Goal: Task Accomplishment & Management: Use online tool/utility

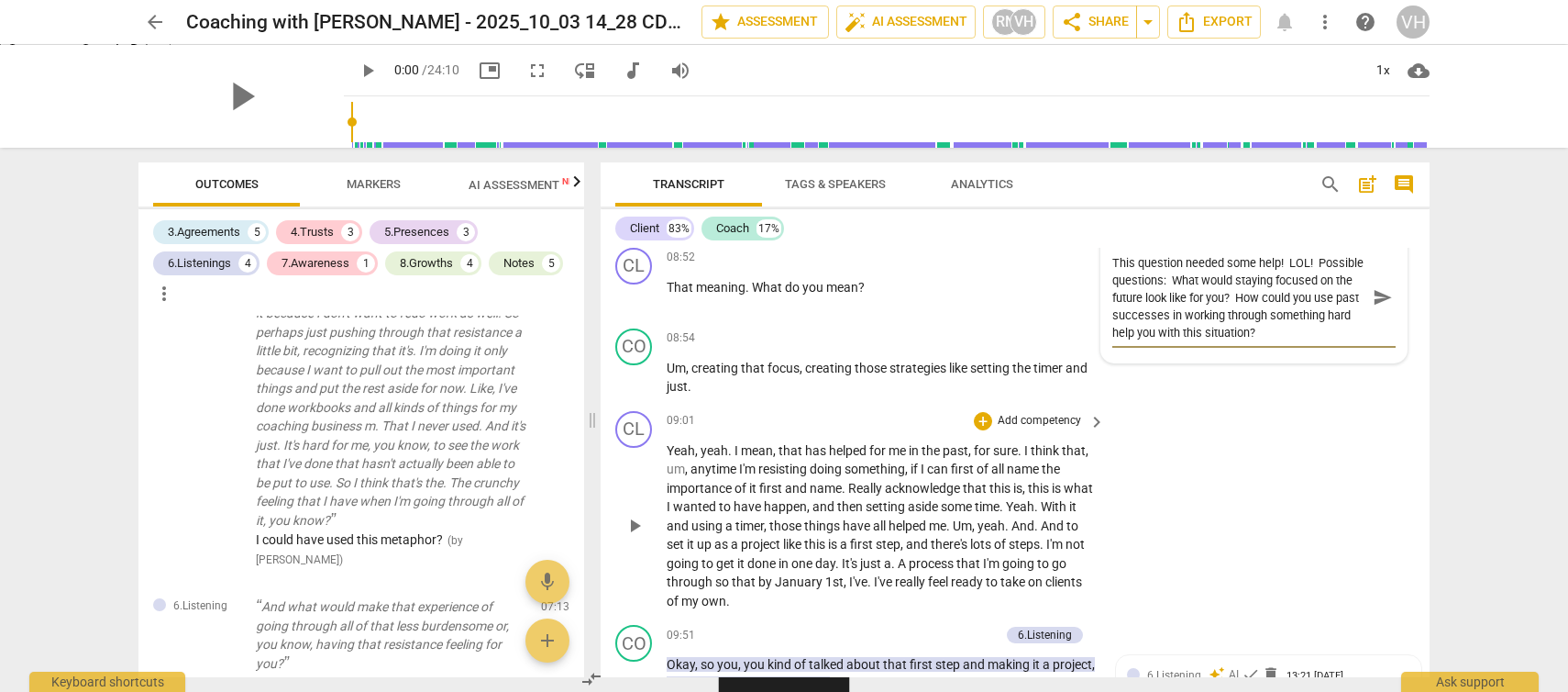
scroll to position [2562, 0]
click at [1287, 342] on textarea "This question needed some help! LOL! Possible questions: What would staying foc…" at bounding box center [1239, 300] width 254 height 87
drag, startPoint x: 1284, startPoint y: 337, endPoint x: 1337, endPoint y: 339, distance: 53.0
click at [1337, 339] on textarea "This question needed some help! LOL! Possible questions: What would staying foc…" at bounding box center [1239, 300] width 254 height 87
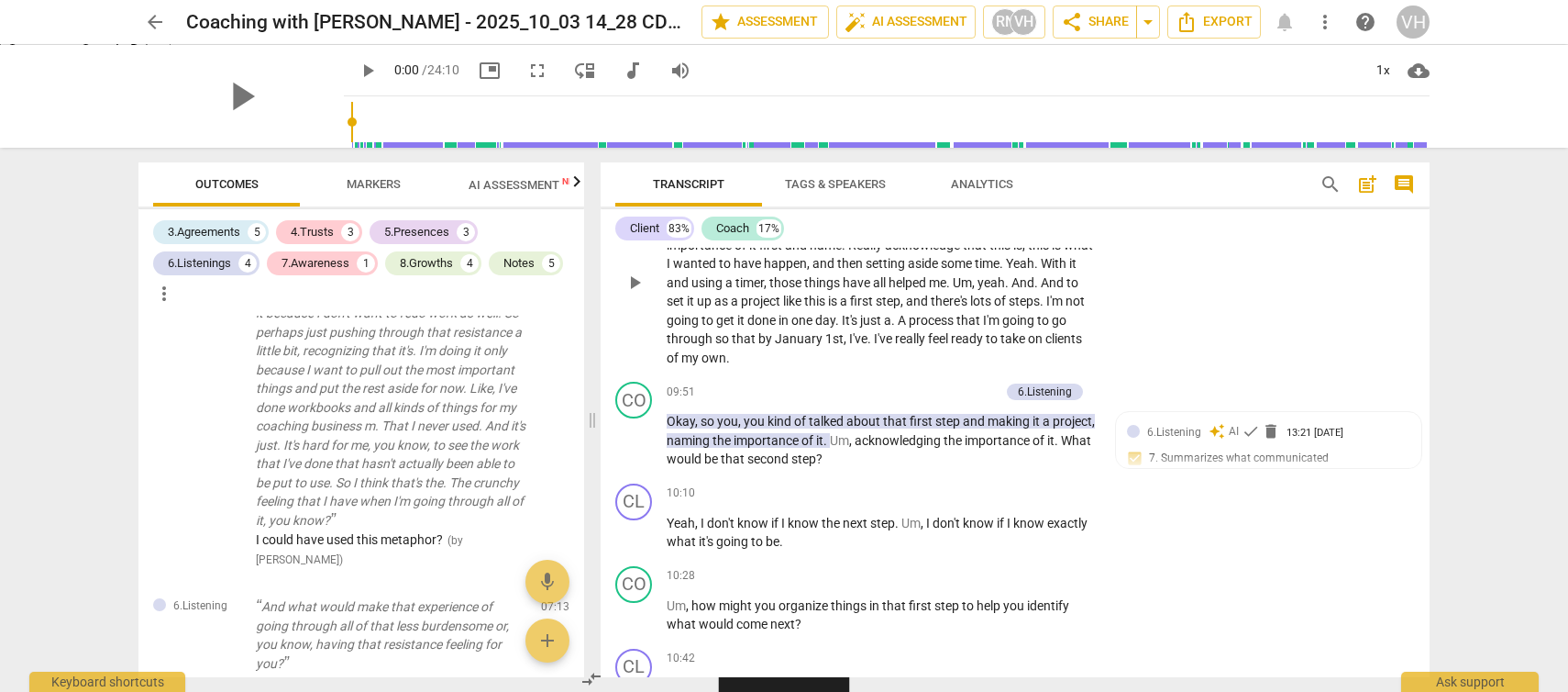
scroll to position [2808, 0]
type textarea "This question needed some help! LOL! Possible questions: What would staying foc…"
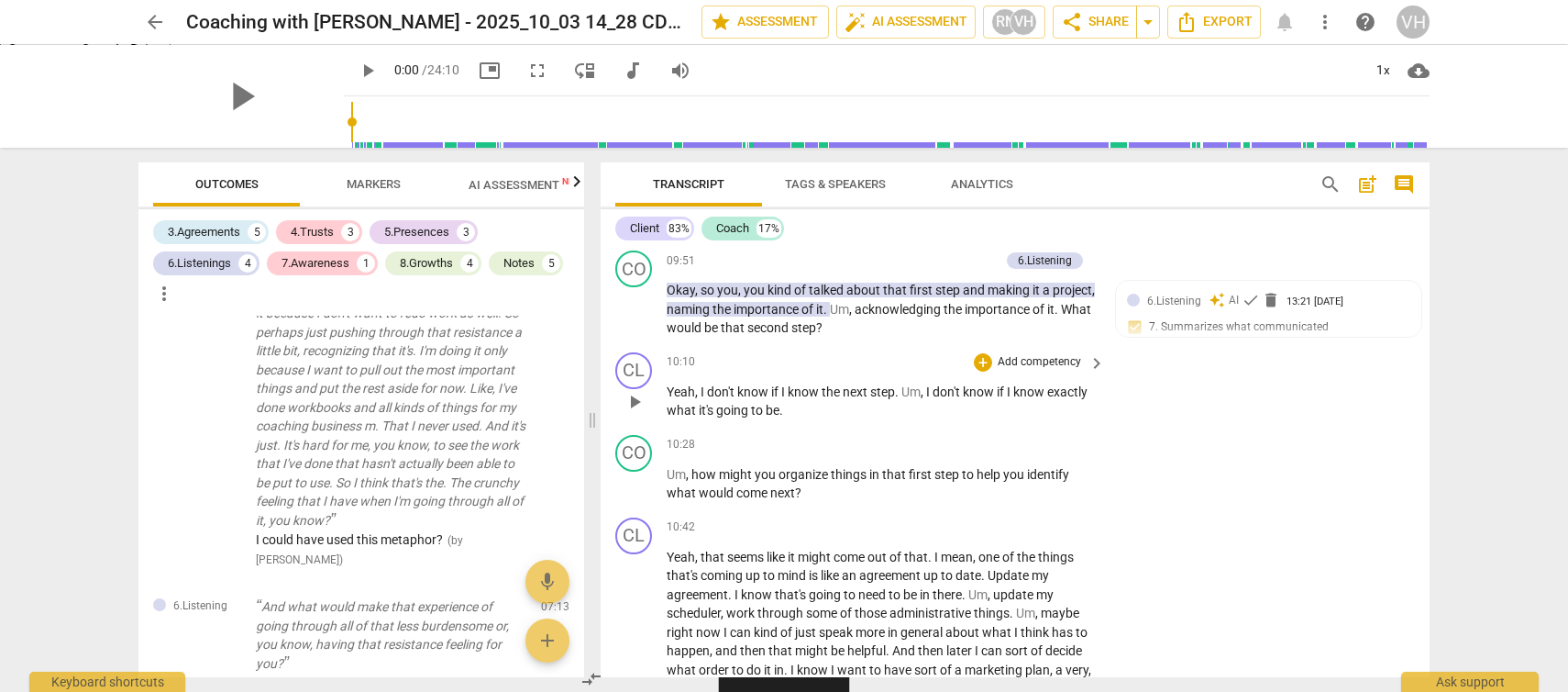
scroll to position [2972, 0]
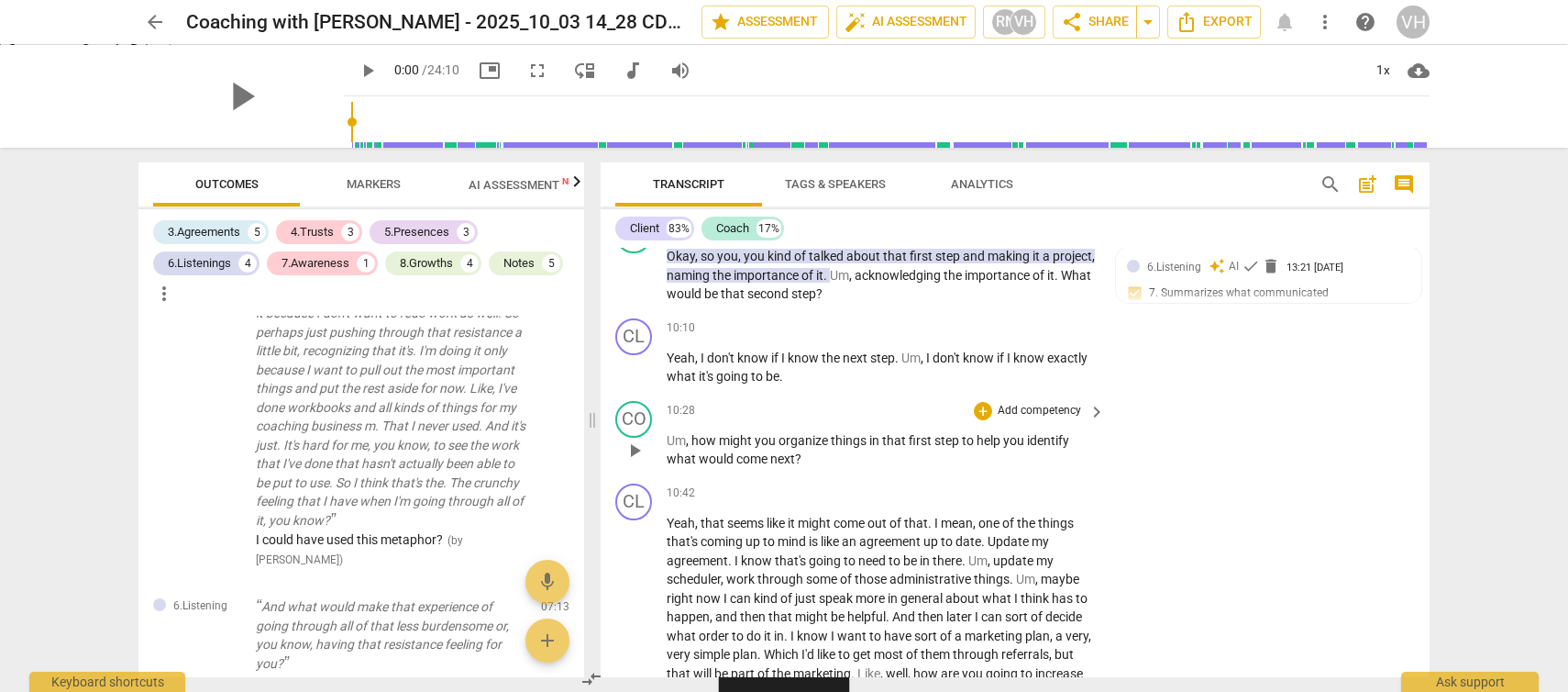
click at [1045, 419] on p "Add competency" at bounding box center [1040, 411] width 87 height 16
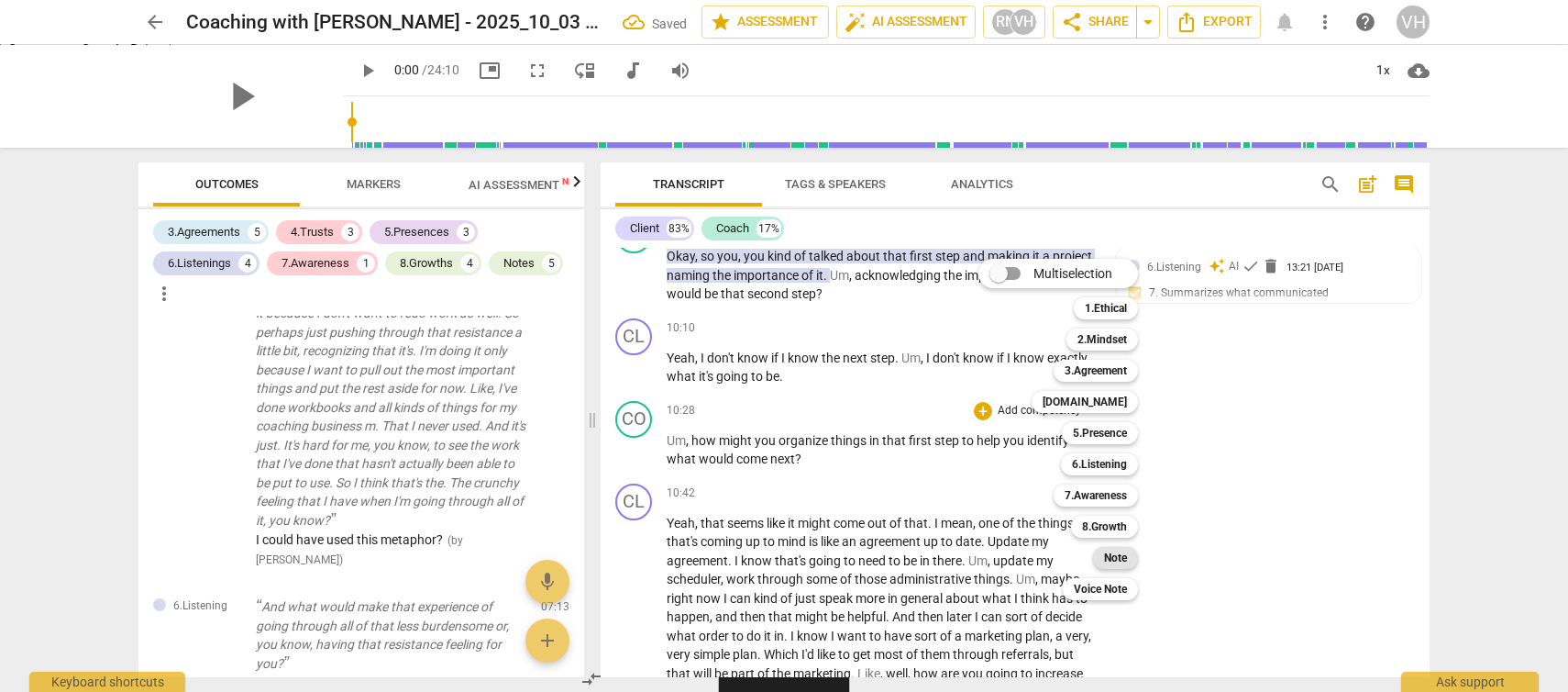
click at [1125, 560] on b "Note" at bounding box center [1116, 557] width 23 height 22
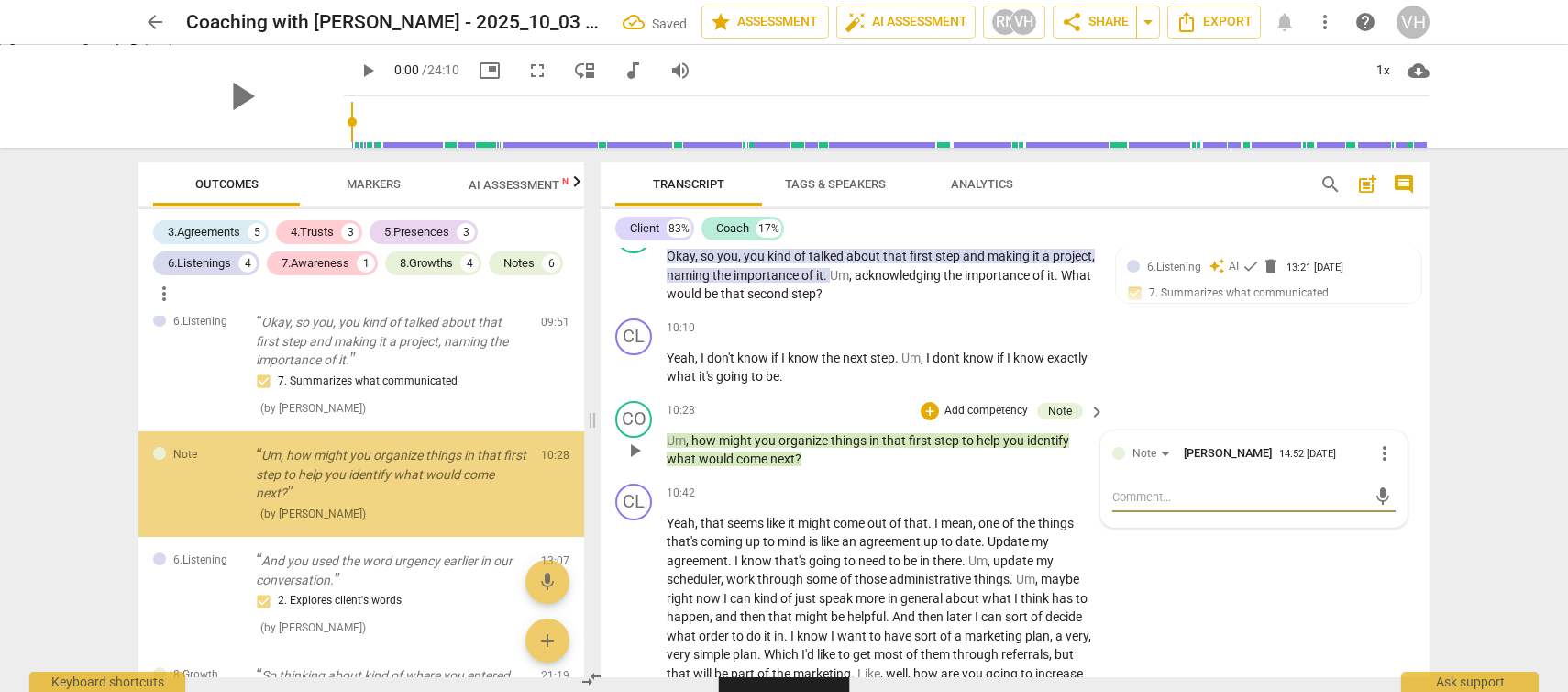
scroll to position [3424, 0]
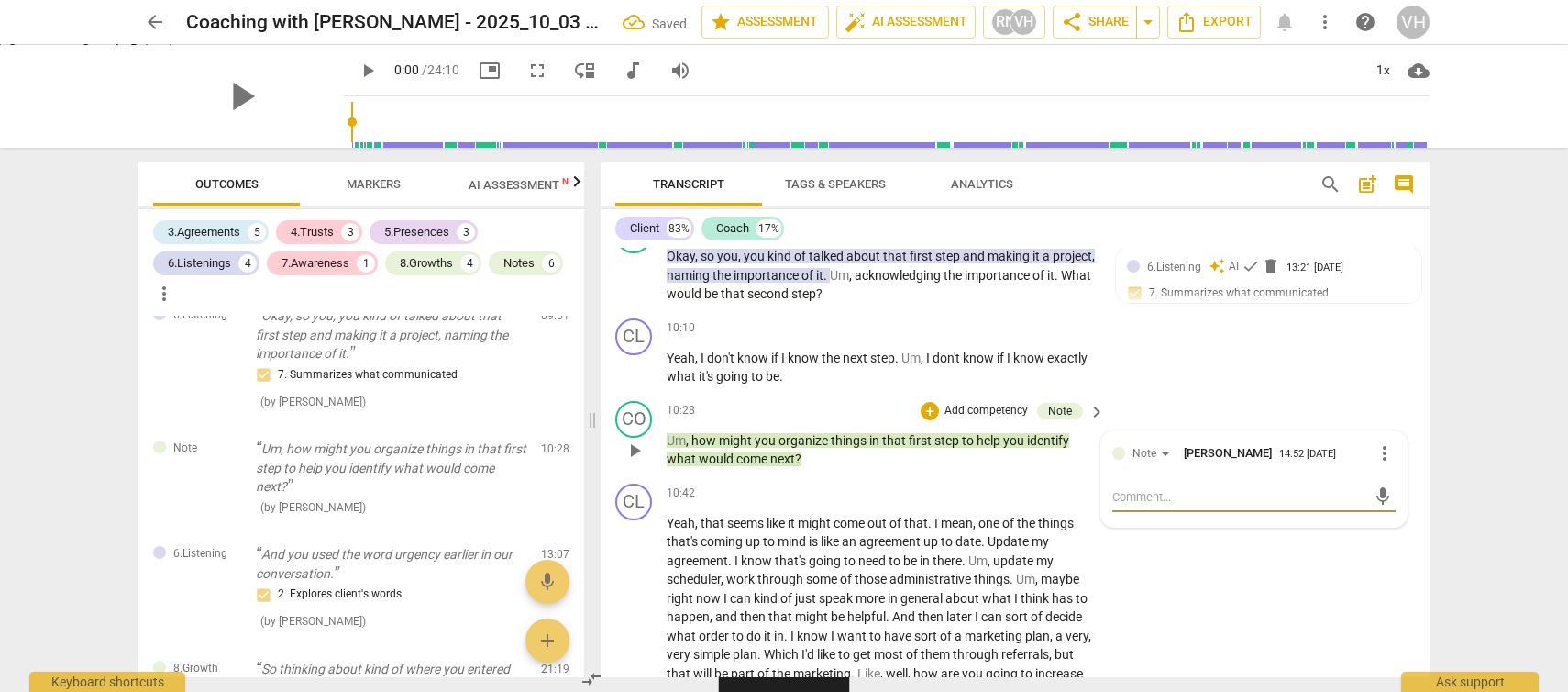
type textarea "A"
type textarea "As"
type textarea "Ask"
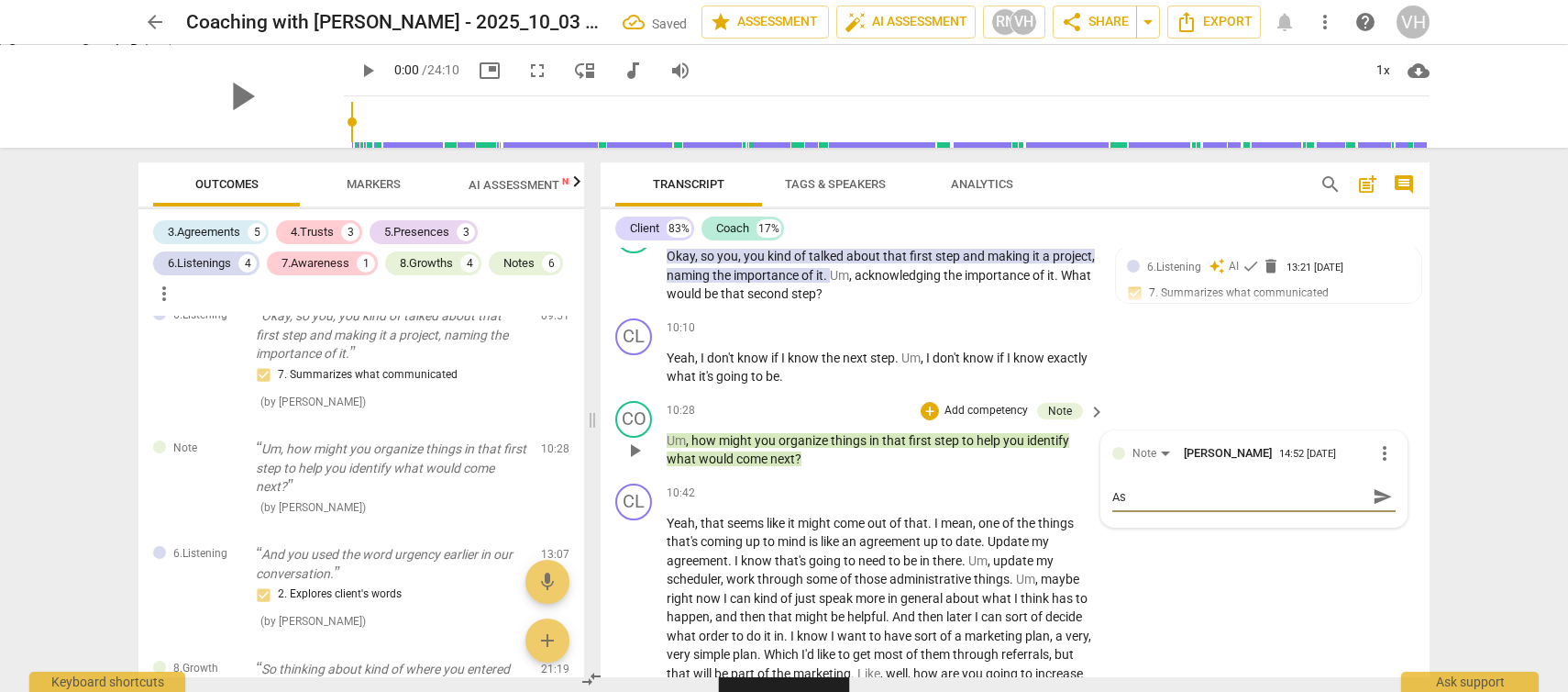
type textarea "Ask"
type textarea "Ask L"
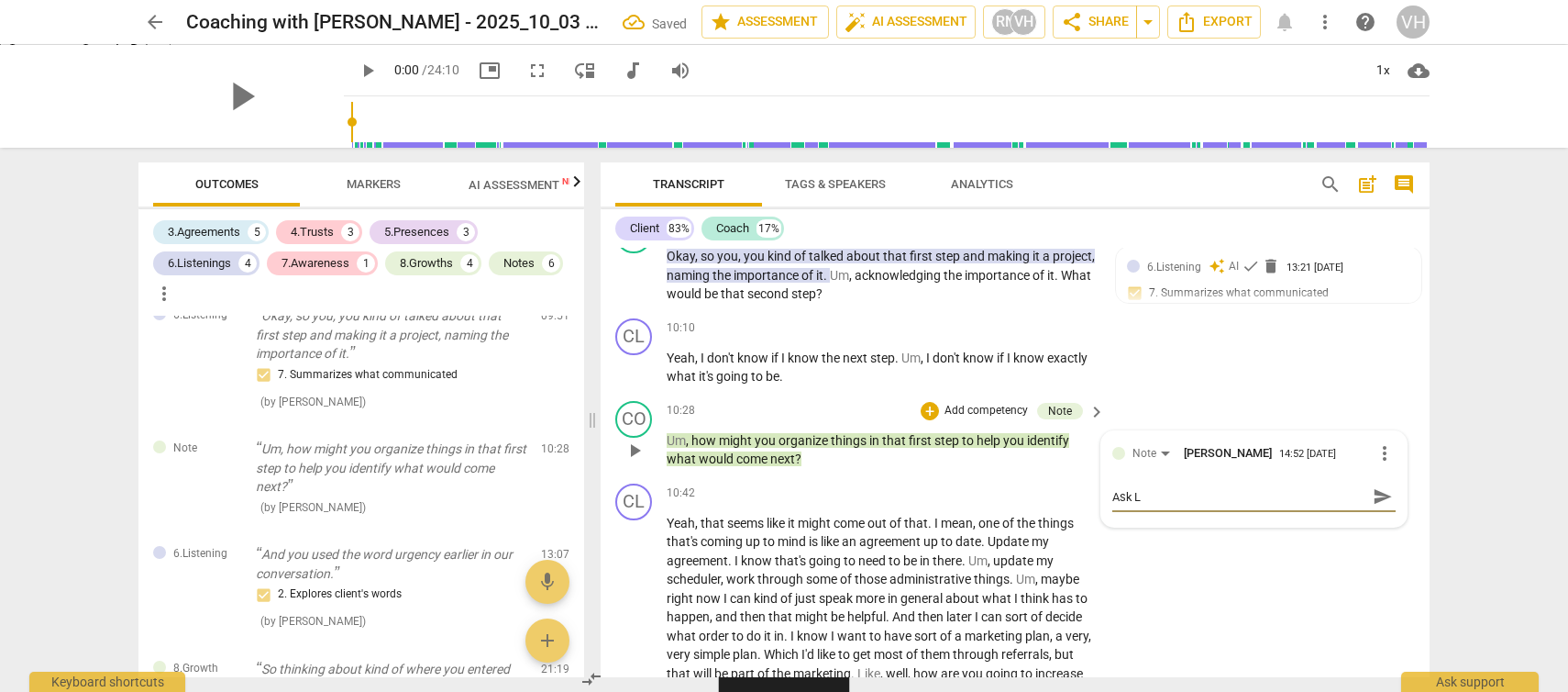
type textarea "Ask Ly"
type textarea "Ask Lys"
type textarea "Ask Lyss"
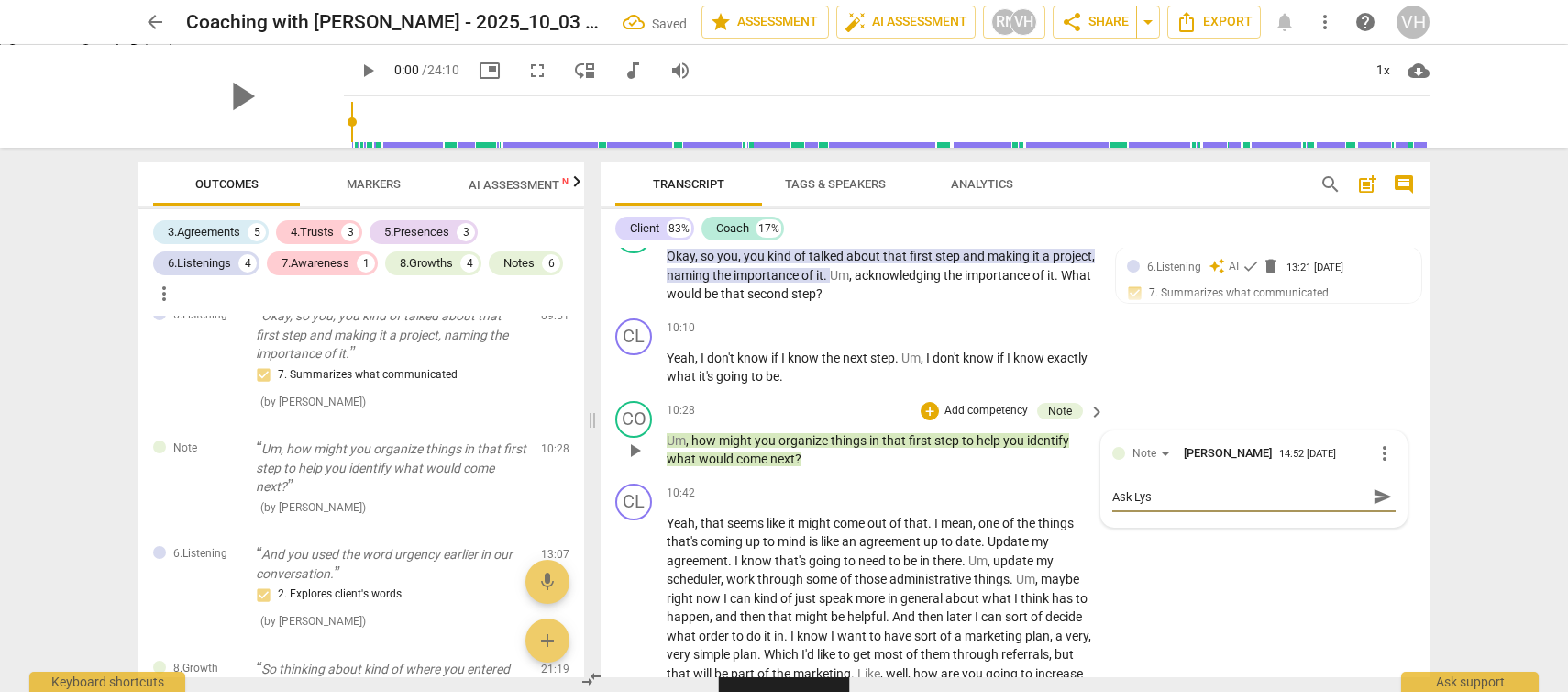
type textarea "Ask Lyss"
type textarea "Ask Lyssa"
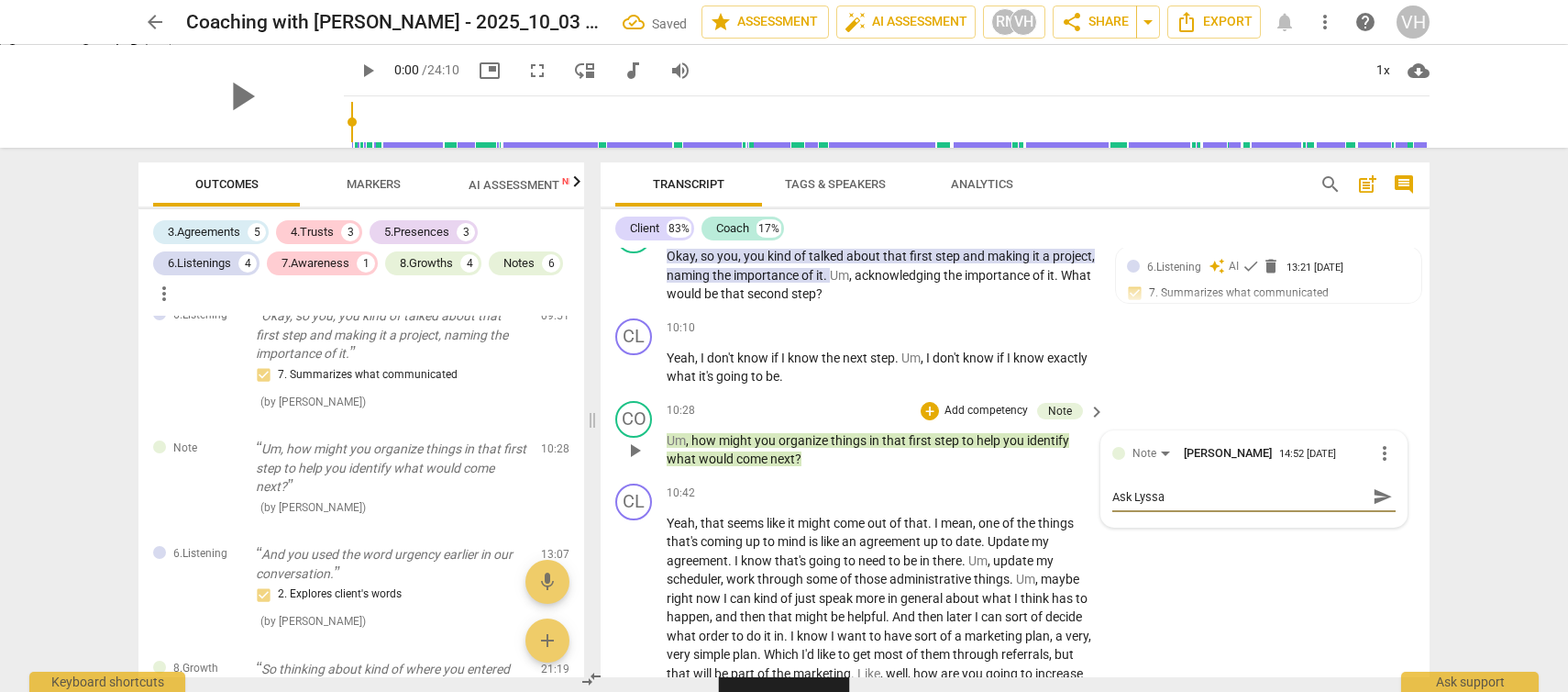
type textarea "Ask Lyssa f"
type textarea "Ask Lyssa fo"
type textarea "Ask Lyssa for"
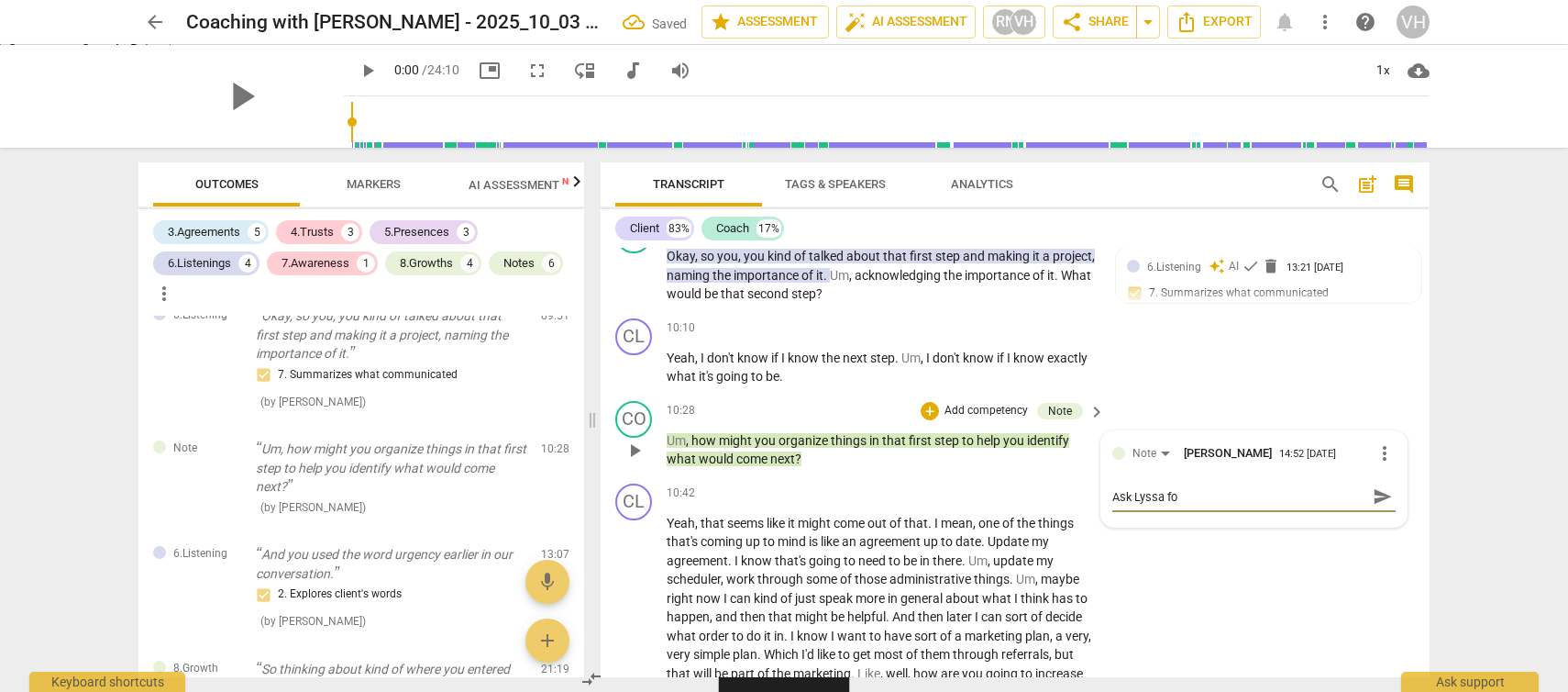
type textarea "Ask Lyssa for"
type textarea "Ask [PERSON_NAME] for s"
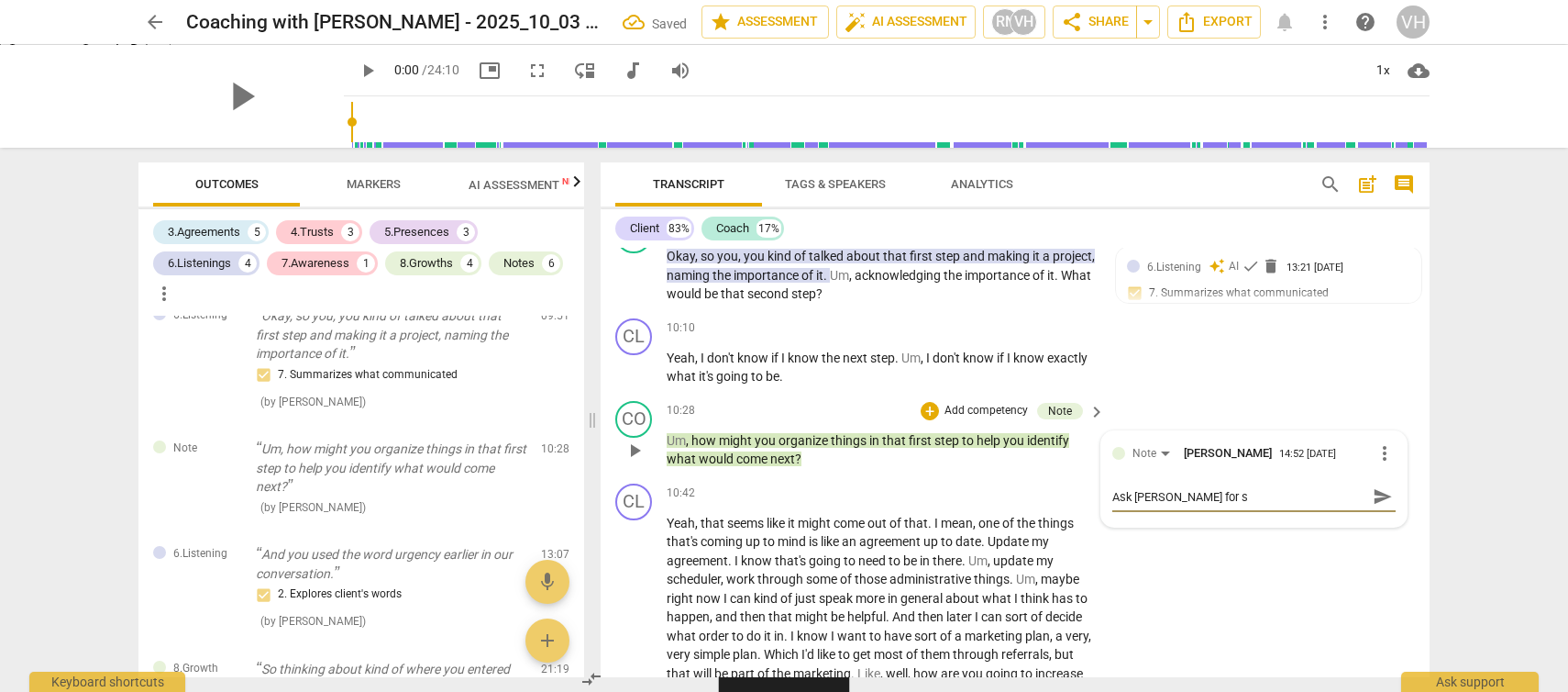
type textarea "Ask Lyssa for su"
type textarea "Ask [PERSON_NAME] for sug"
type textarea "Ask [PERSON_NAME] for [PERSON_NAME]"
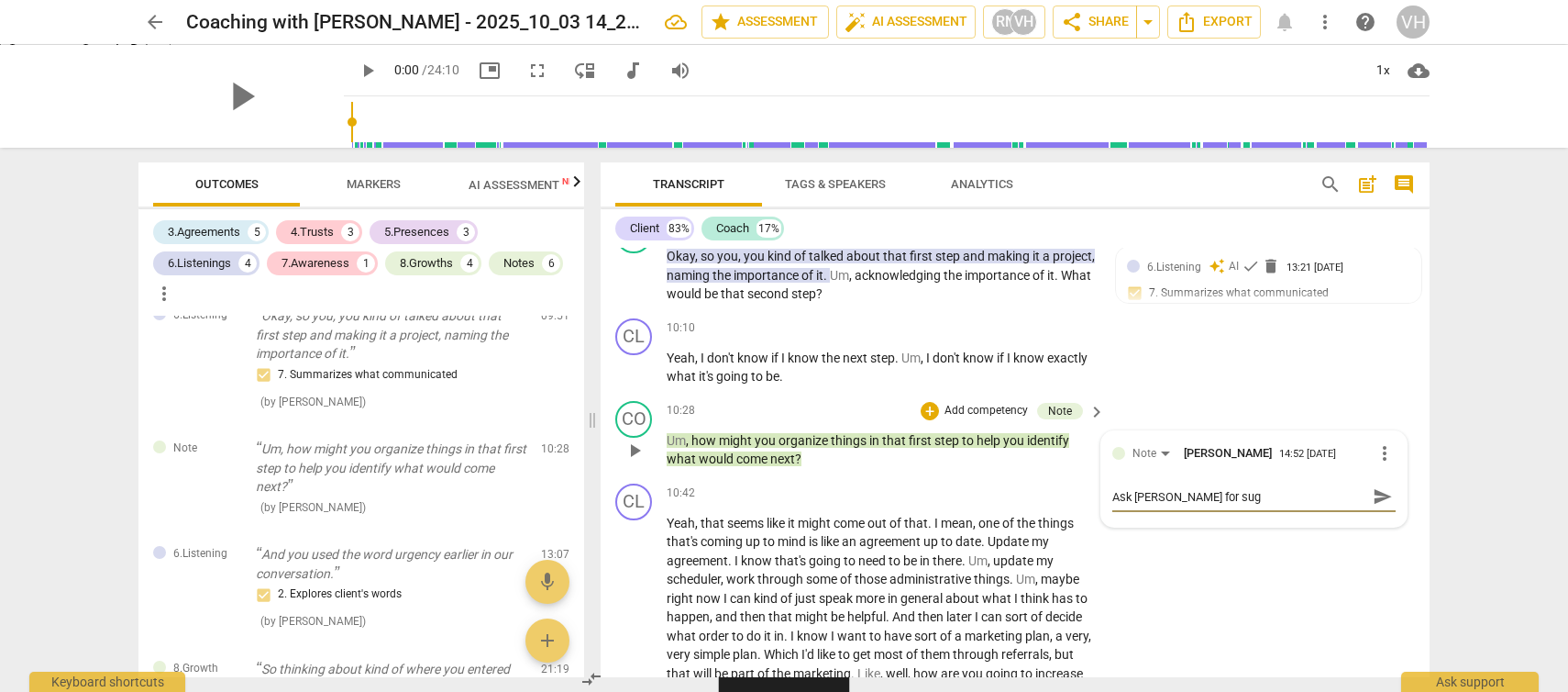
type textarea "Ask [PERSON_NAME] for [PERSON_NAME]"
type textarea "Ask [PERSON_NAME] for sugge"
type textarea "Ask [PERSON_NAME] for sugges"
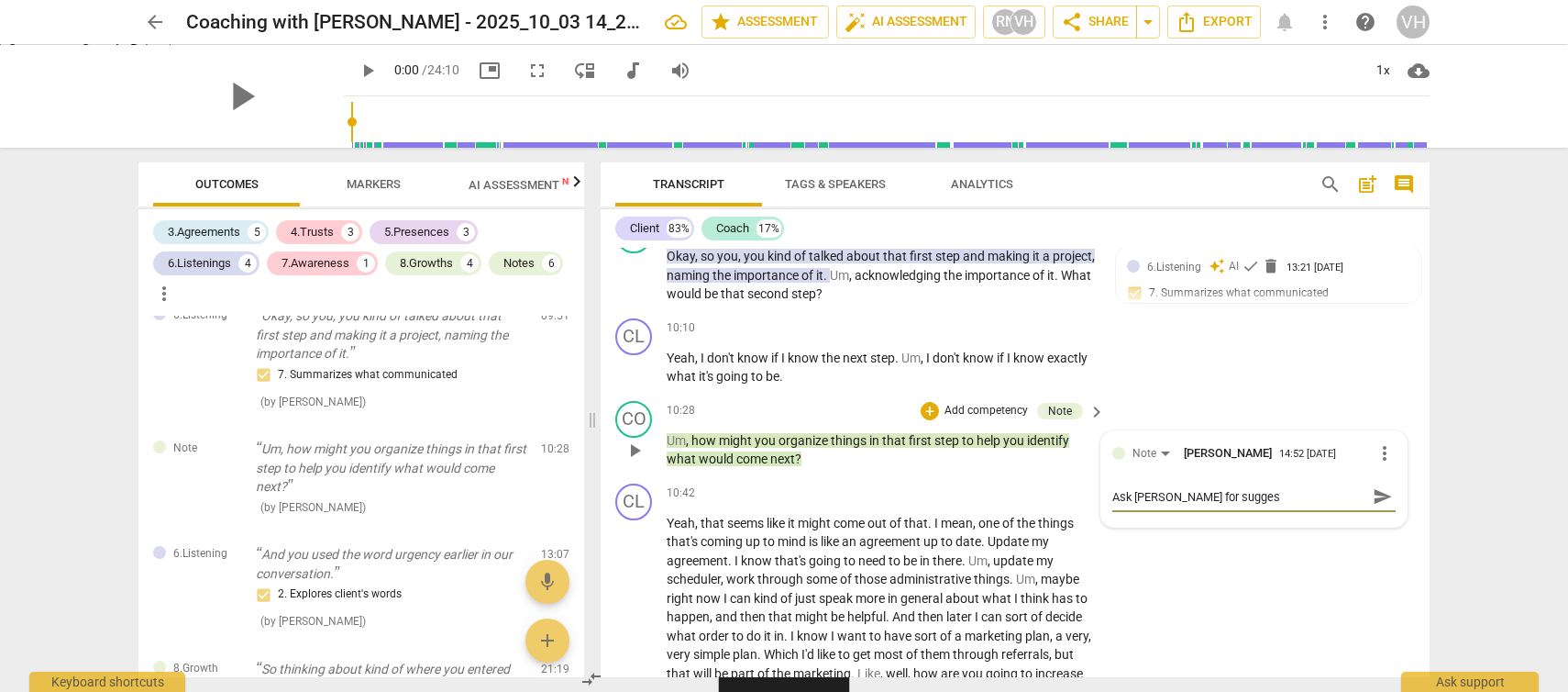
type textarea "Ask Lyssa for suggest"
type textarea "Ask [PERSON_NAME] for suggesti"
type textarea "Ask [PERSON_NAME] for suggestio"
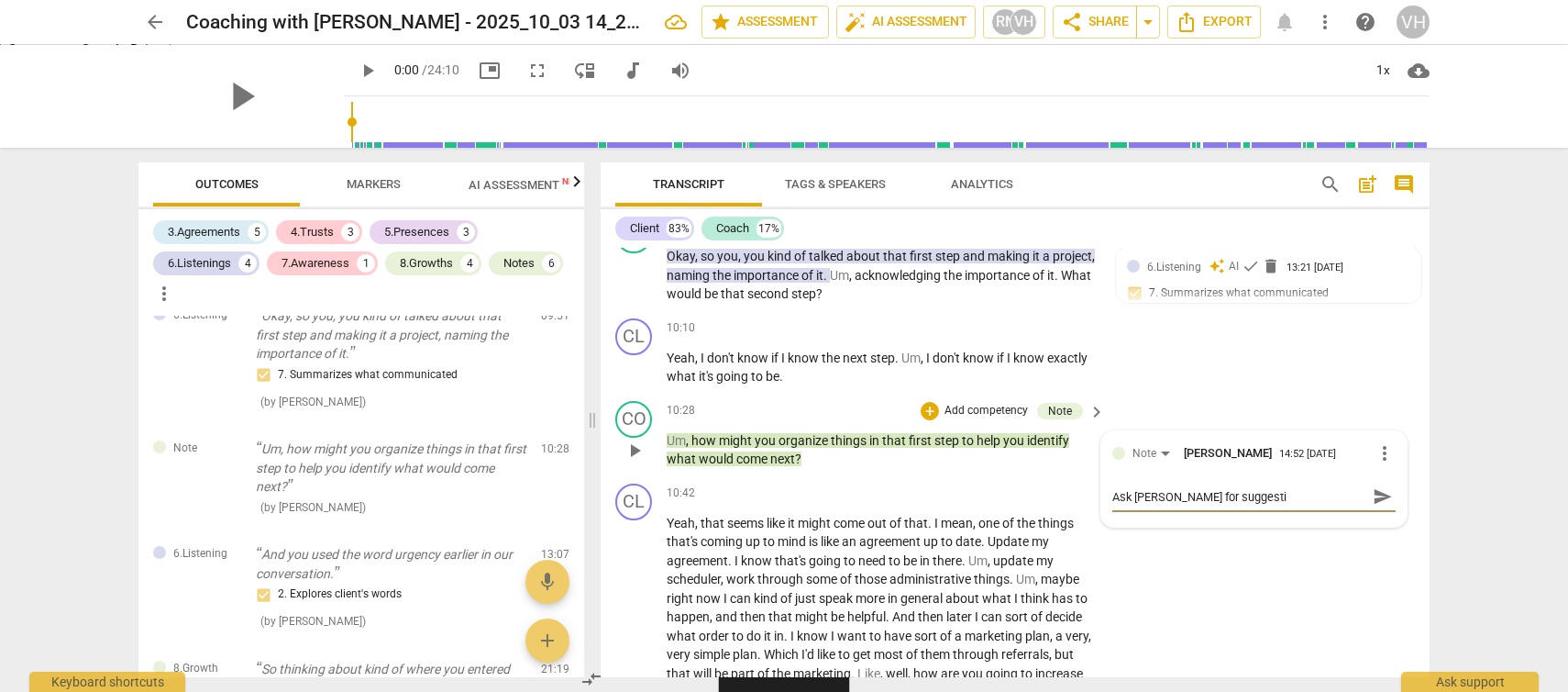
type textarea "Ask [PERSON_NAME] for suggestio"
type textarea "Ask [PERSON_NAME] for suggestion"
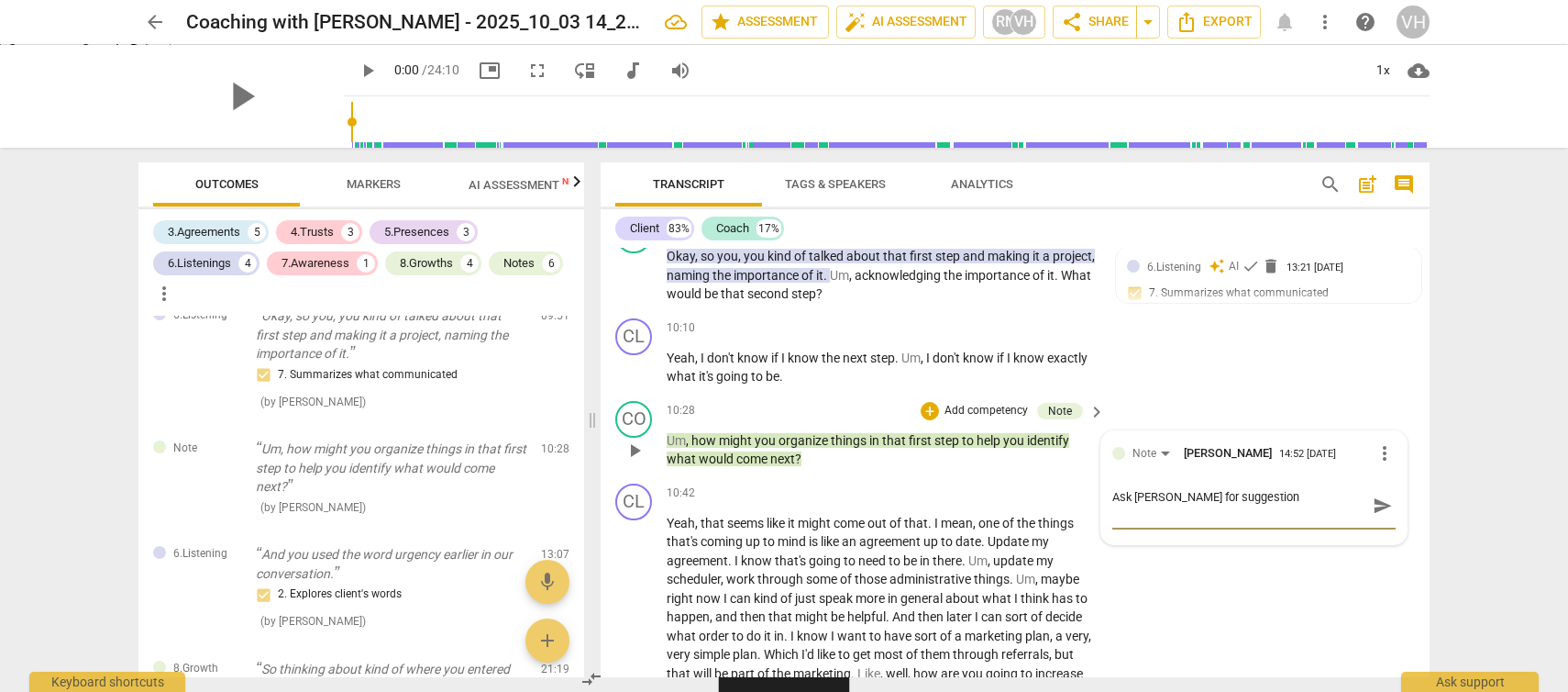
click at [1378, 516] on span "send" at bounding box center [1383, 505] width 20 height 20
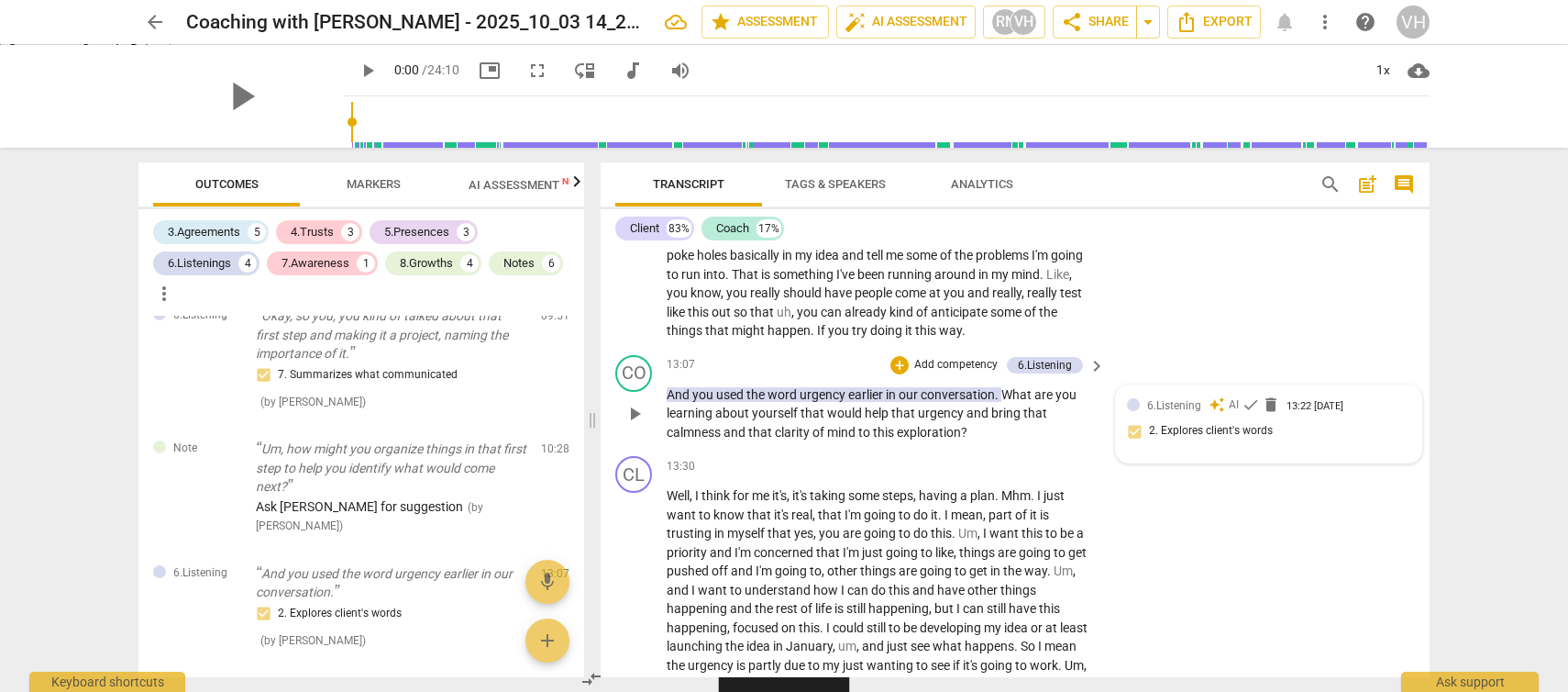
scroll to position [3565, 0]
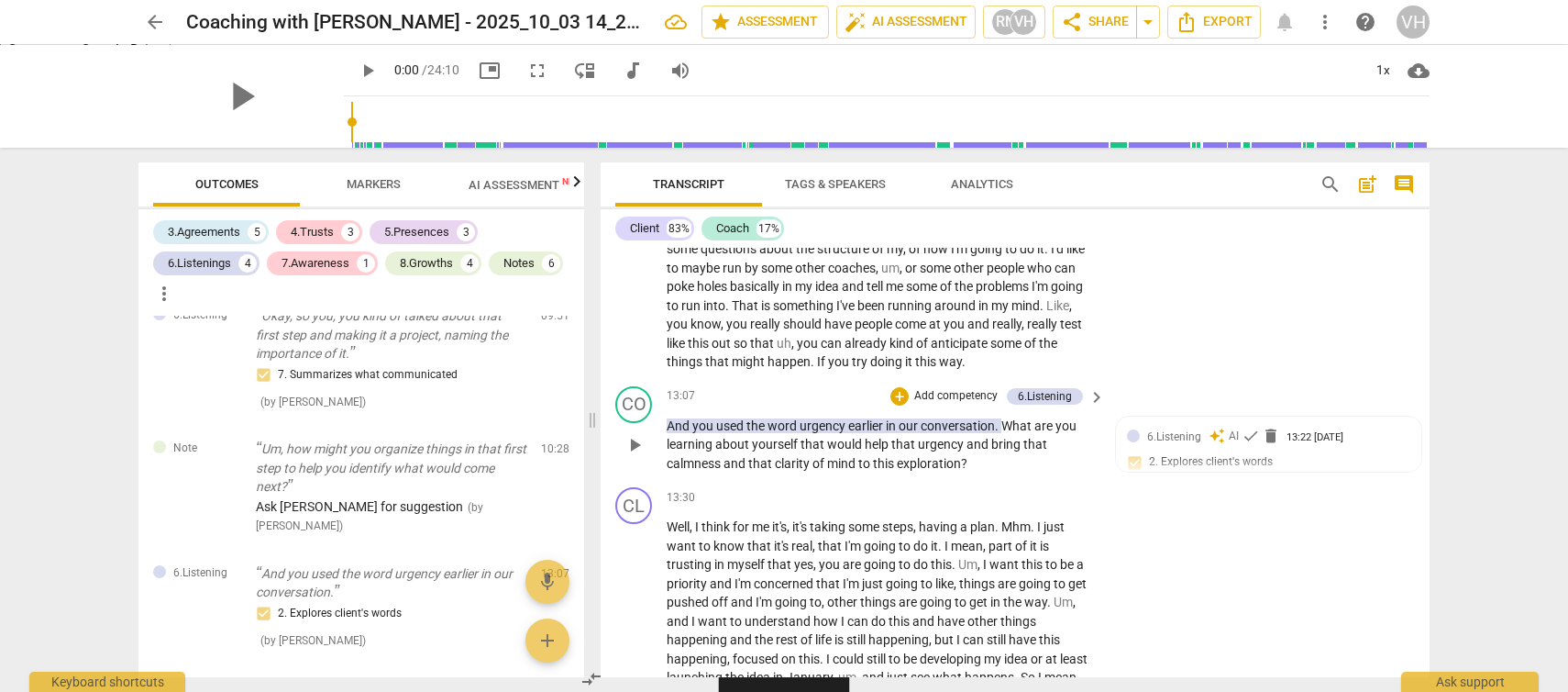
click at [965, 405] on p "Add competency" at bounding box center [956, 396] width 87 height 16
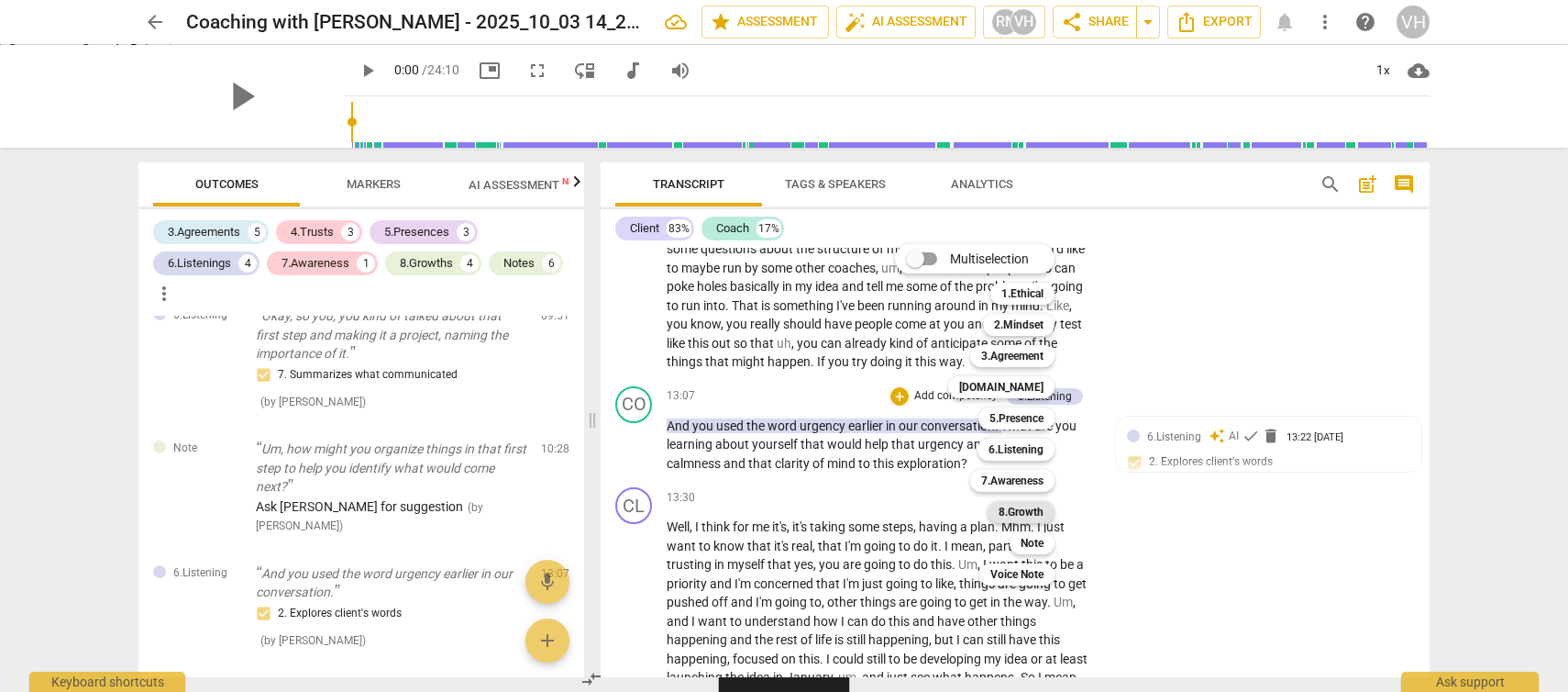
click at [1017, 510] on b "8.Growth" at bounding box center [1021, 512] width 45 height 22
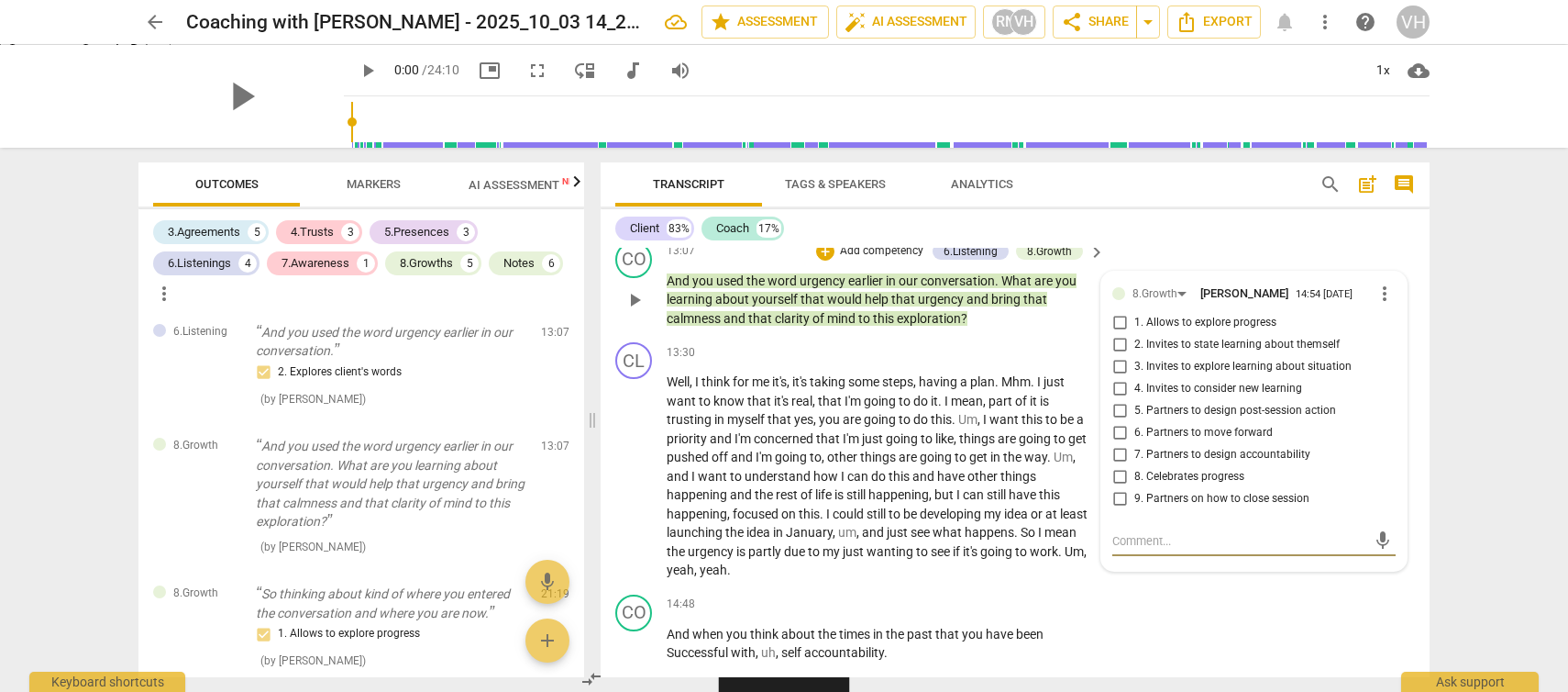
scroll to position [3709, 0]
click at [1118, 358] on input "2. Invites to state learning about themself" at bounding box center [1120, 346] width 29 height 22
checkbox input "true"
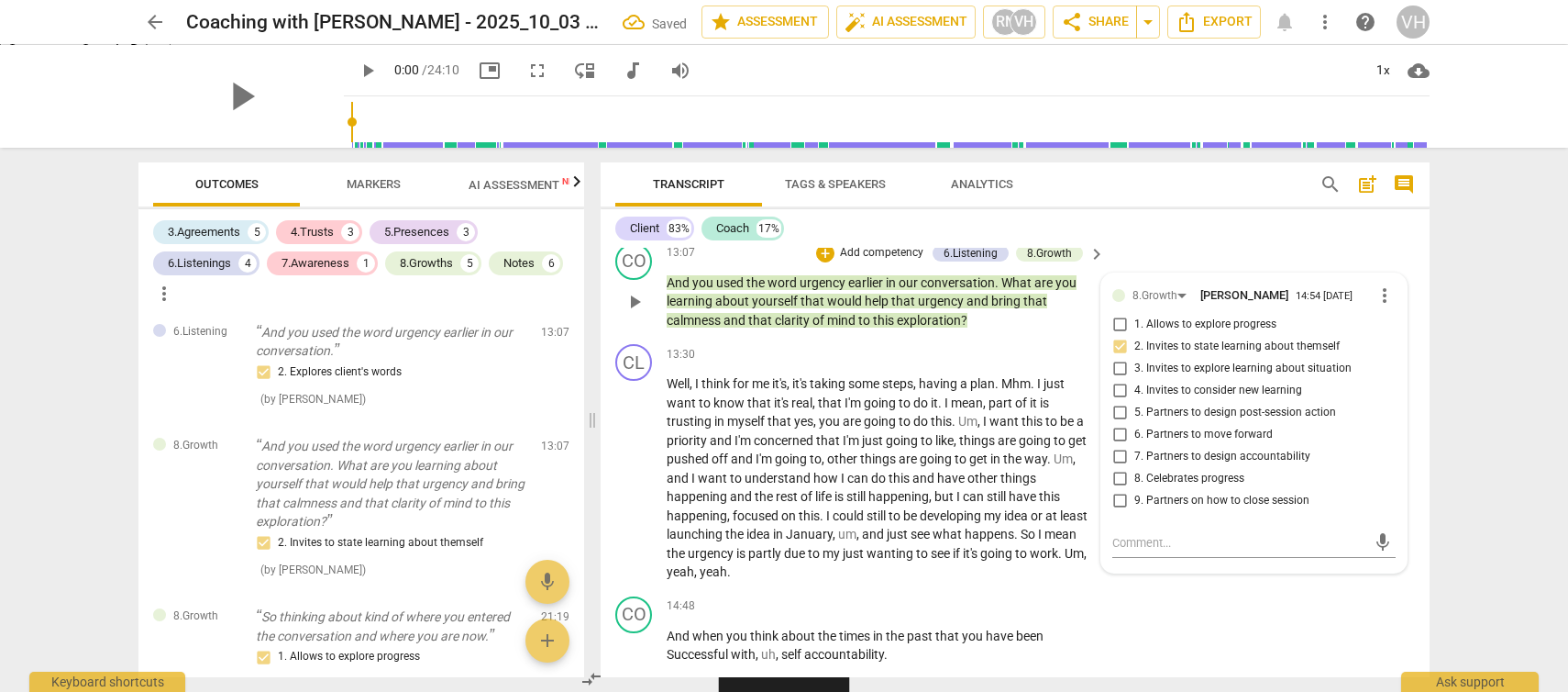
click at [1120, 335] on input "1. Allows to explore progress" at bounding box center [1120, 324] width 29 height 22
checkbox input "true"
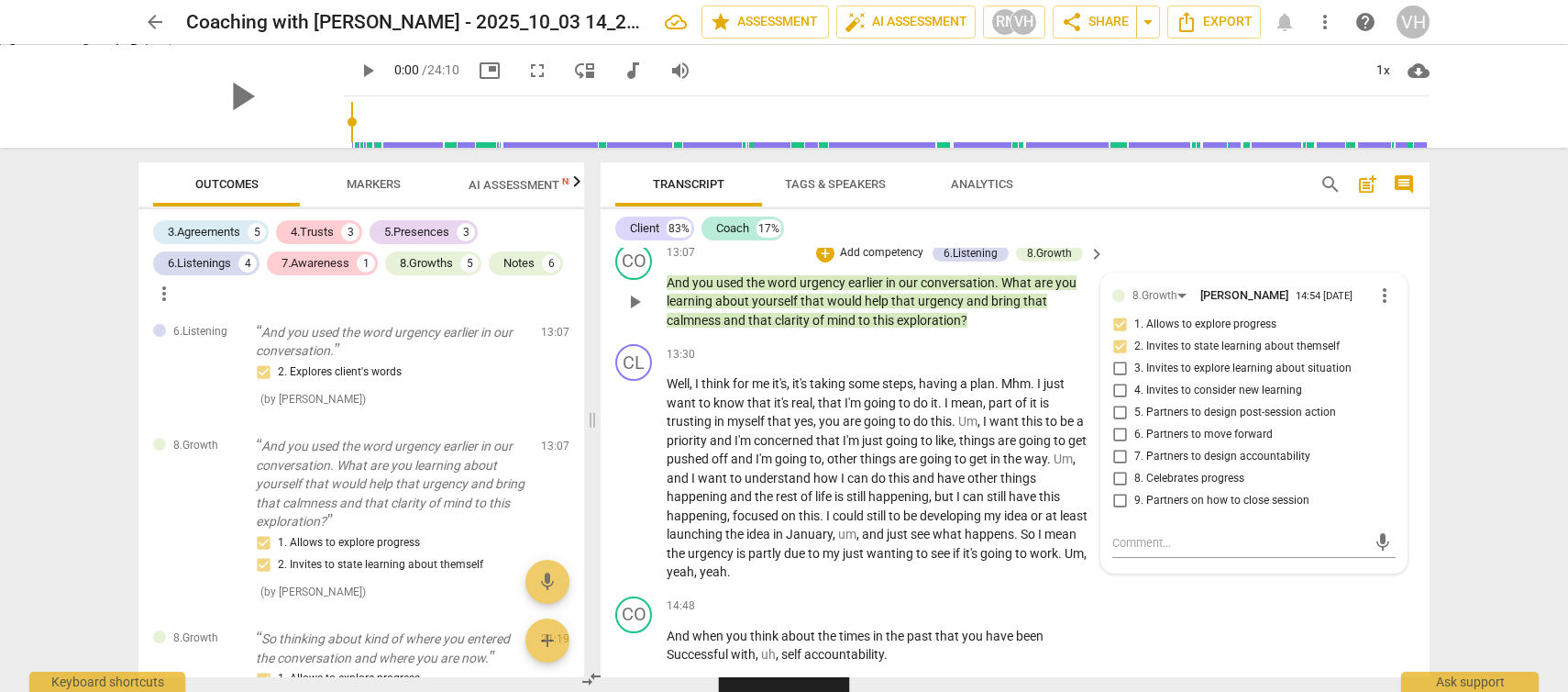
click at [853, 261] on p "Add competency" at bounding box center [882, 253] width 87 height 16
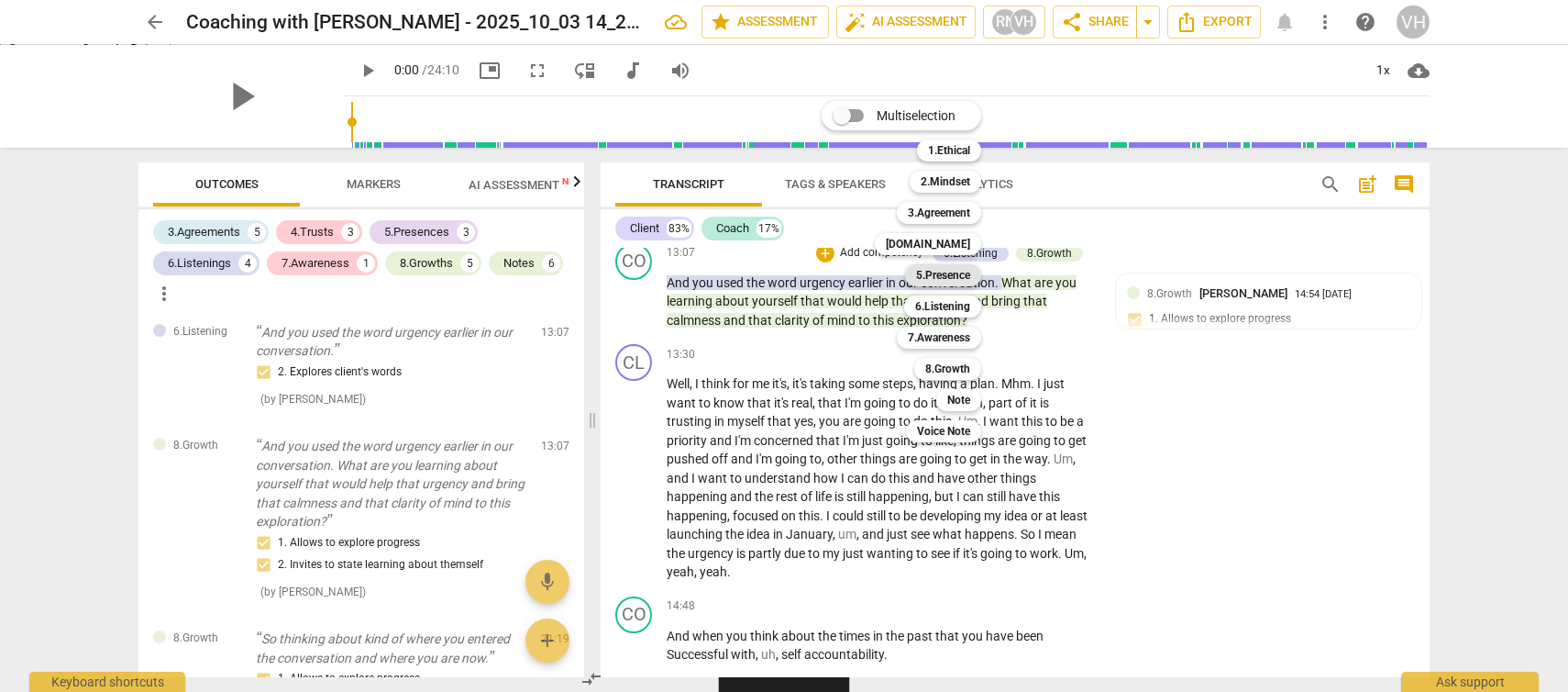
click at [970, 279] on b "5.Presence" at bounding box center [943, 275] width 54 height 22
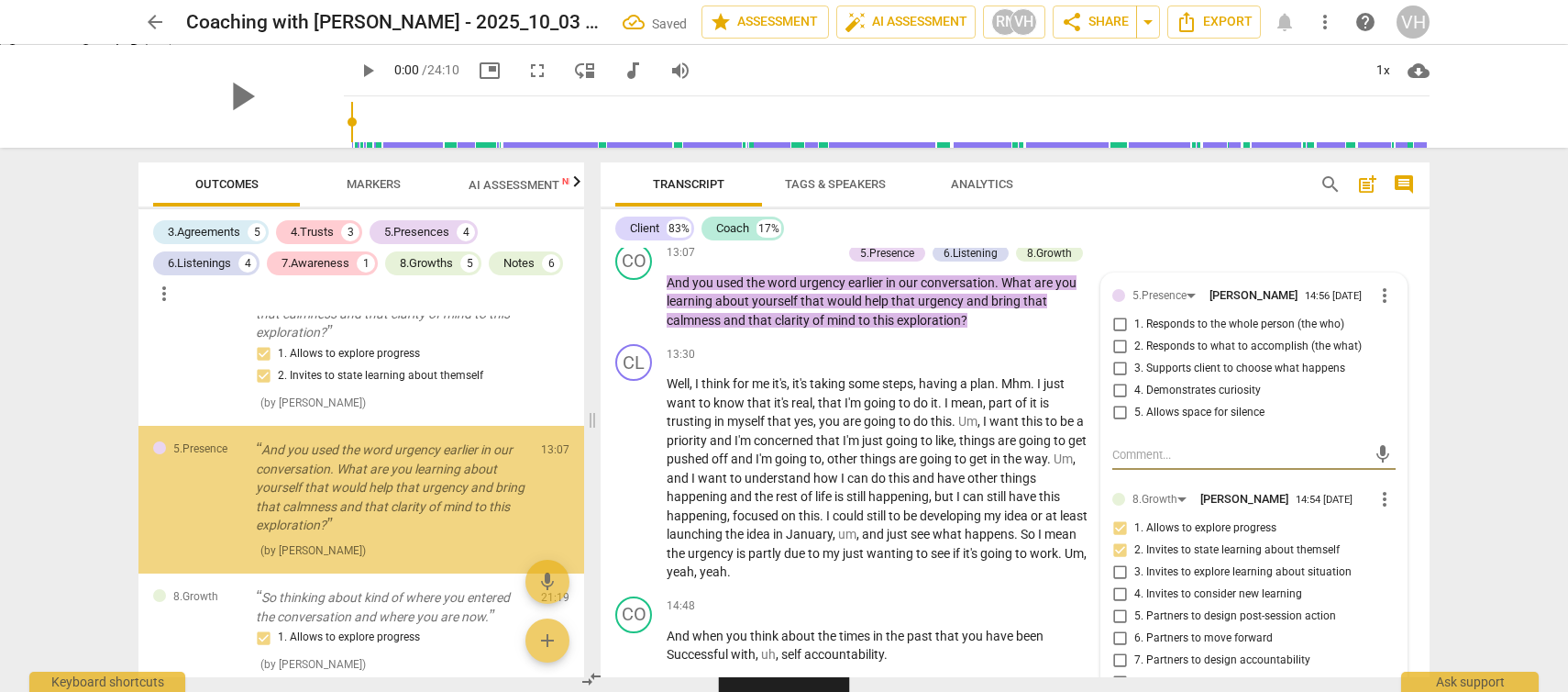
scroll to position [3858, 0]
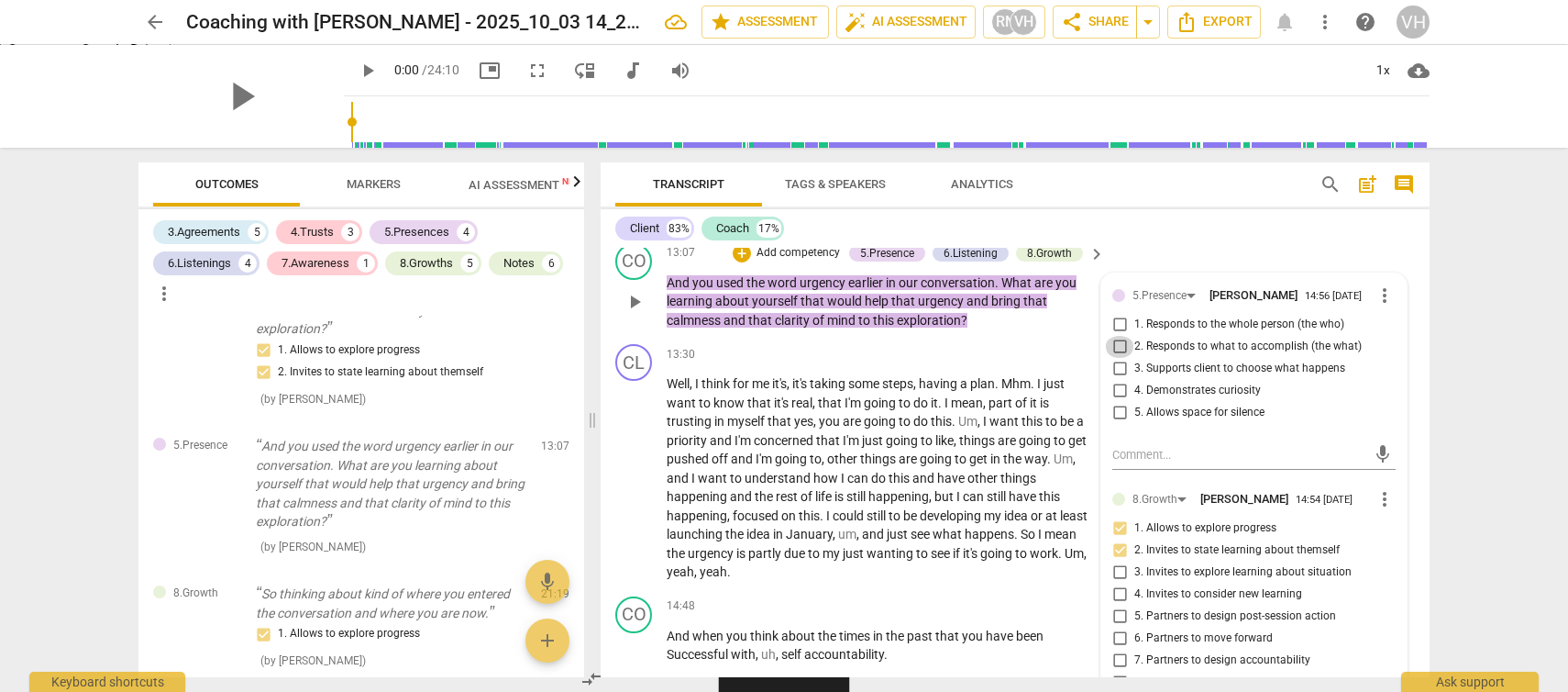
click at [1115, 358] on input "2. Responds to what to accomplish (the what)" at bounding box center [1120, 346] width 29 height 22
checkbox input "true"
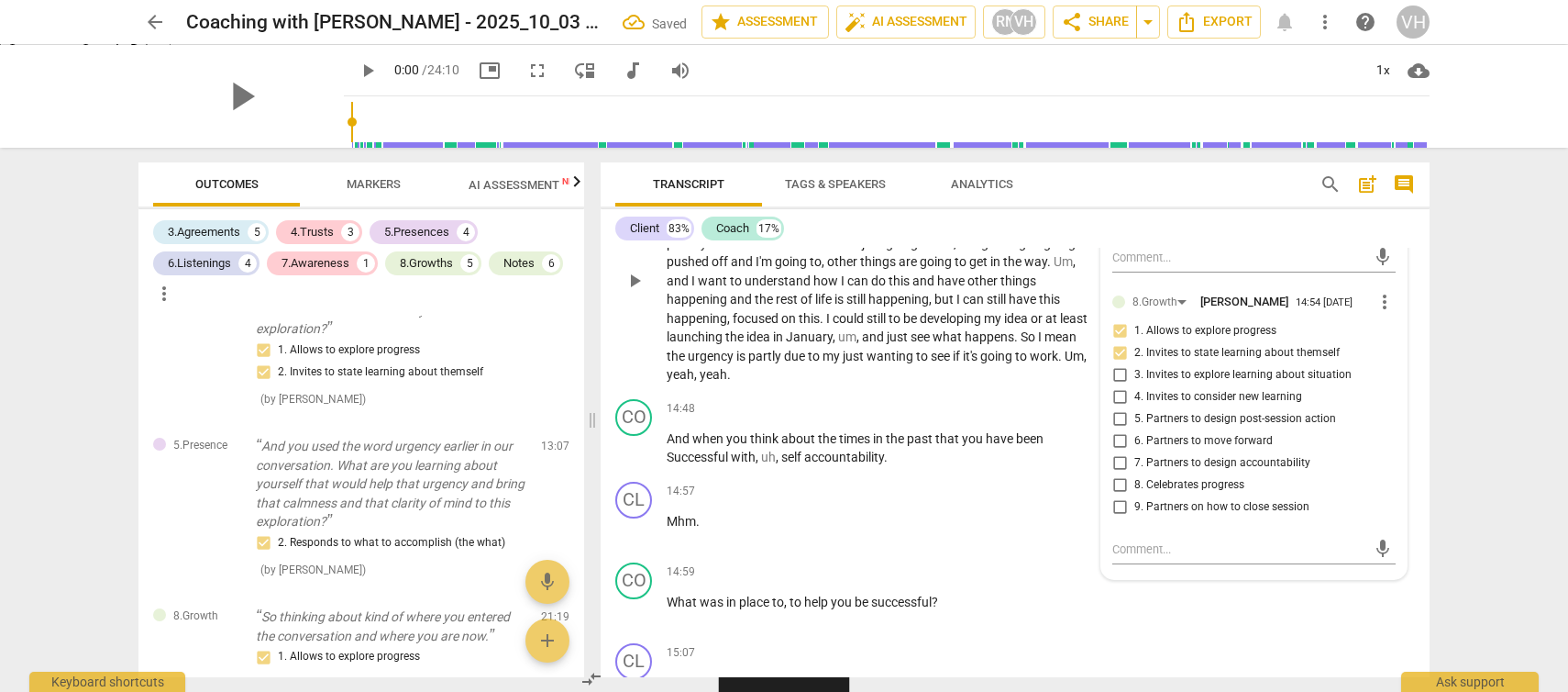
scroll to position [3922, 0]
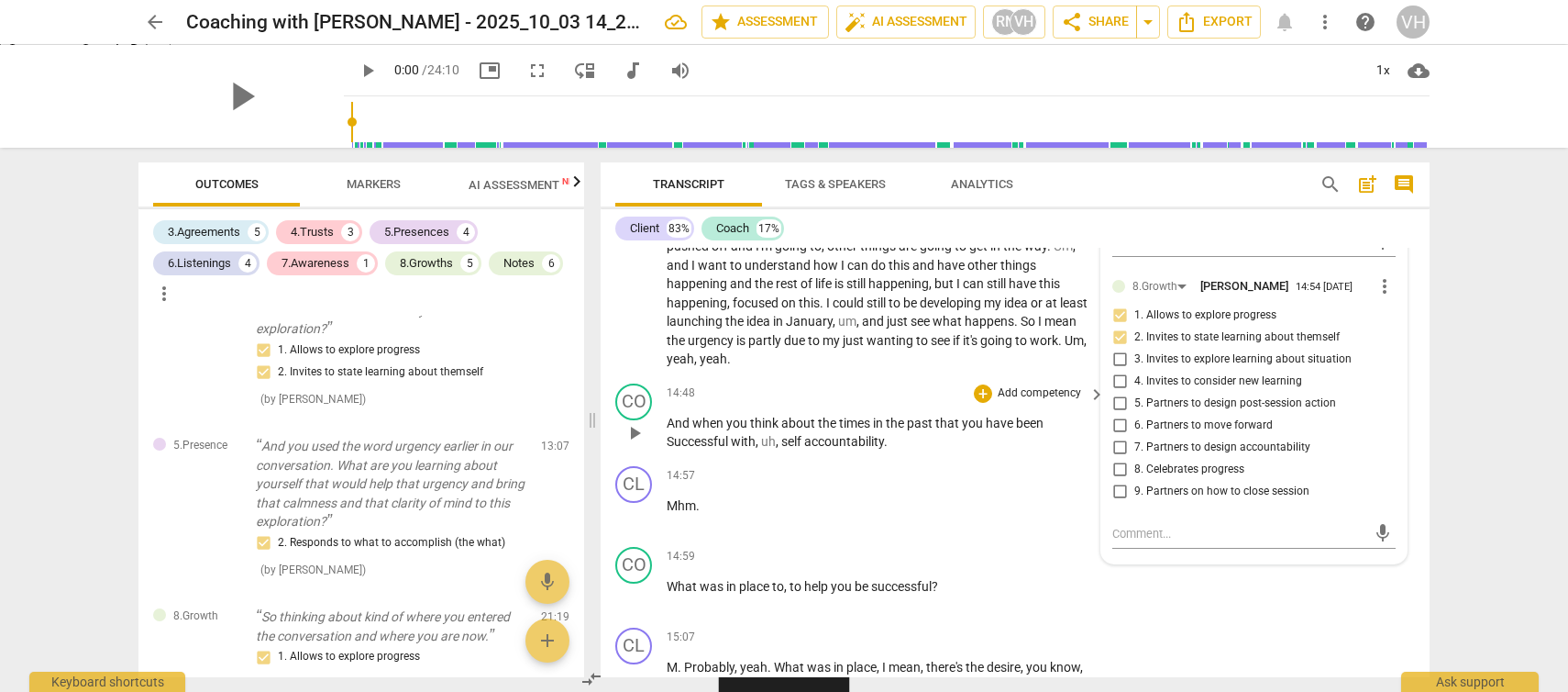
click at [1044, 402] on p "Add competency" at bounding box center [1040, 393] width 87 height 16
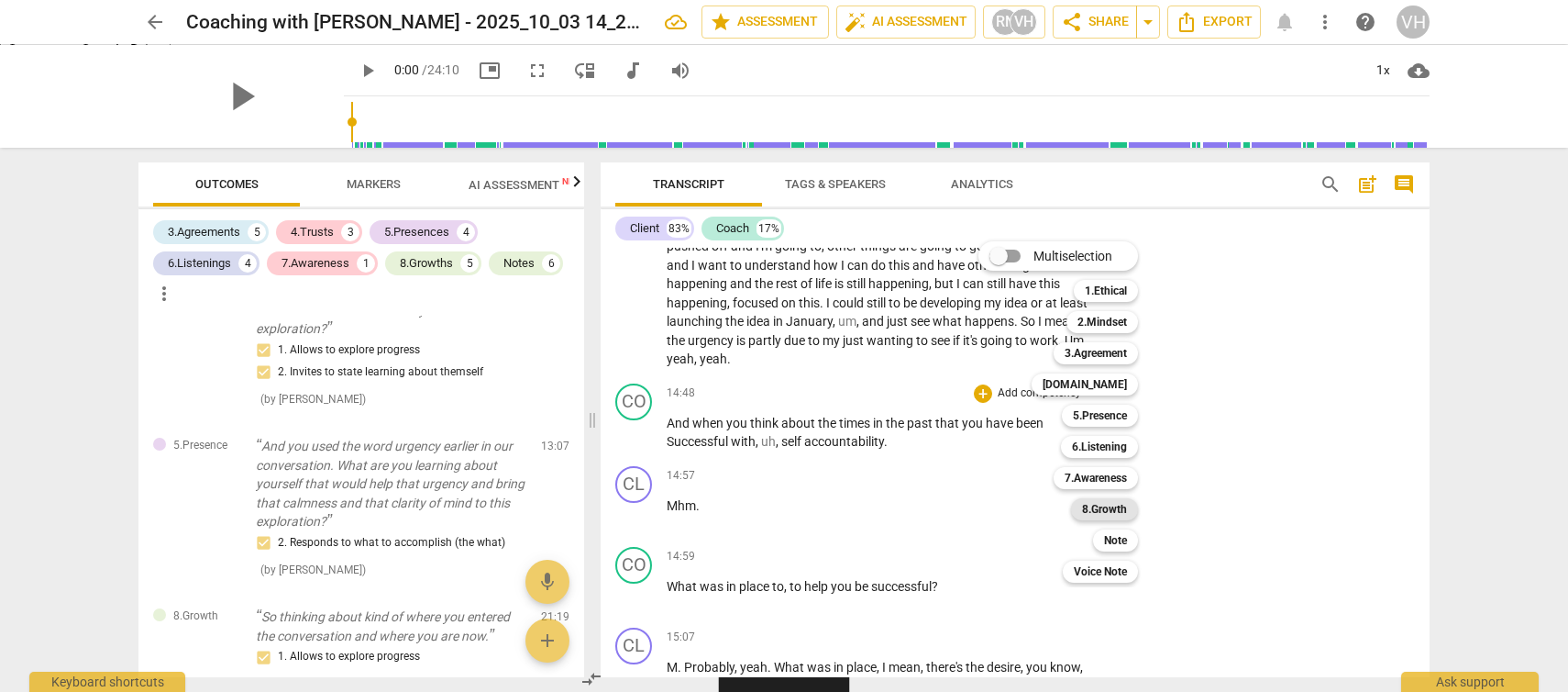
click at [1100, 504] on b "8.Growth" at bounding box center [1104, 509] width 45 height 22
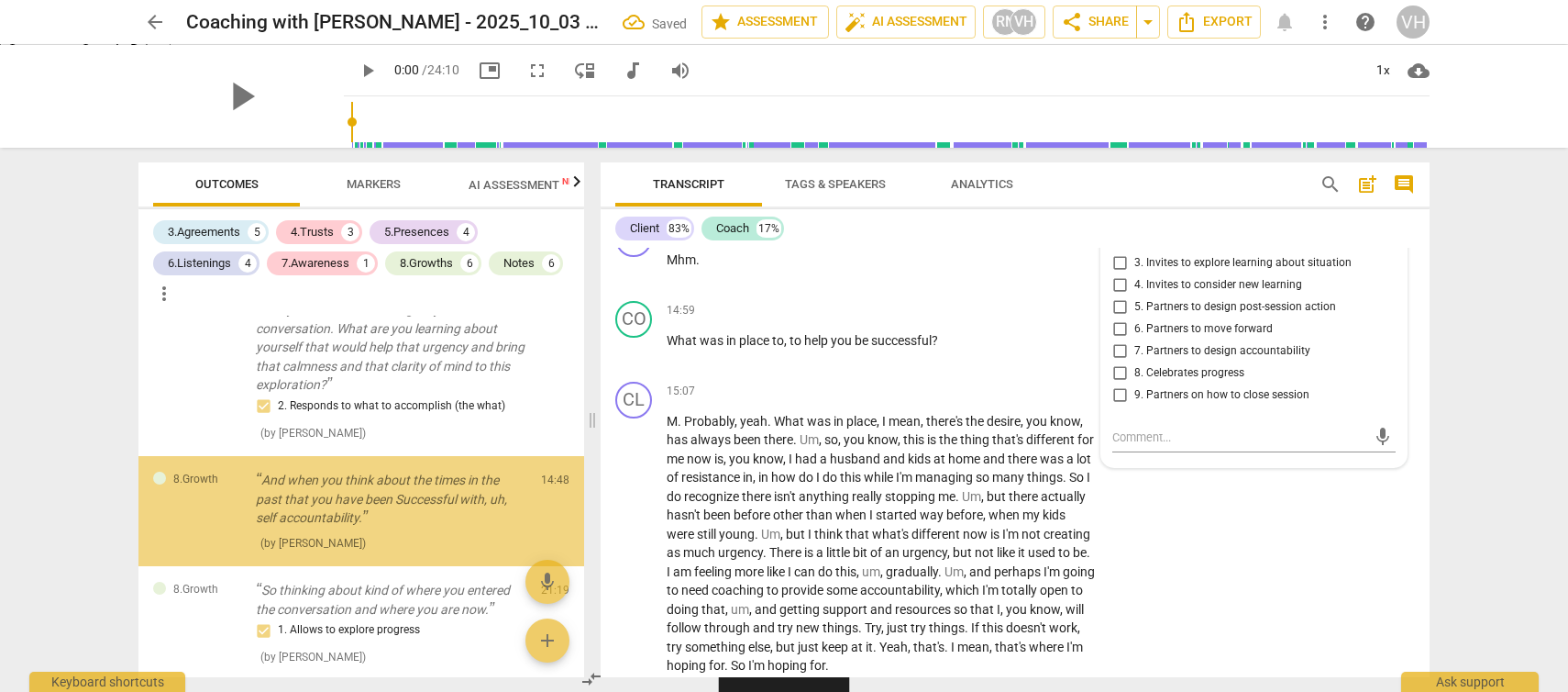
scroll to position [4009, 0]
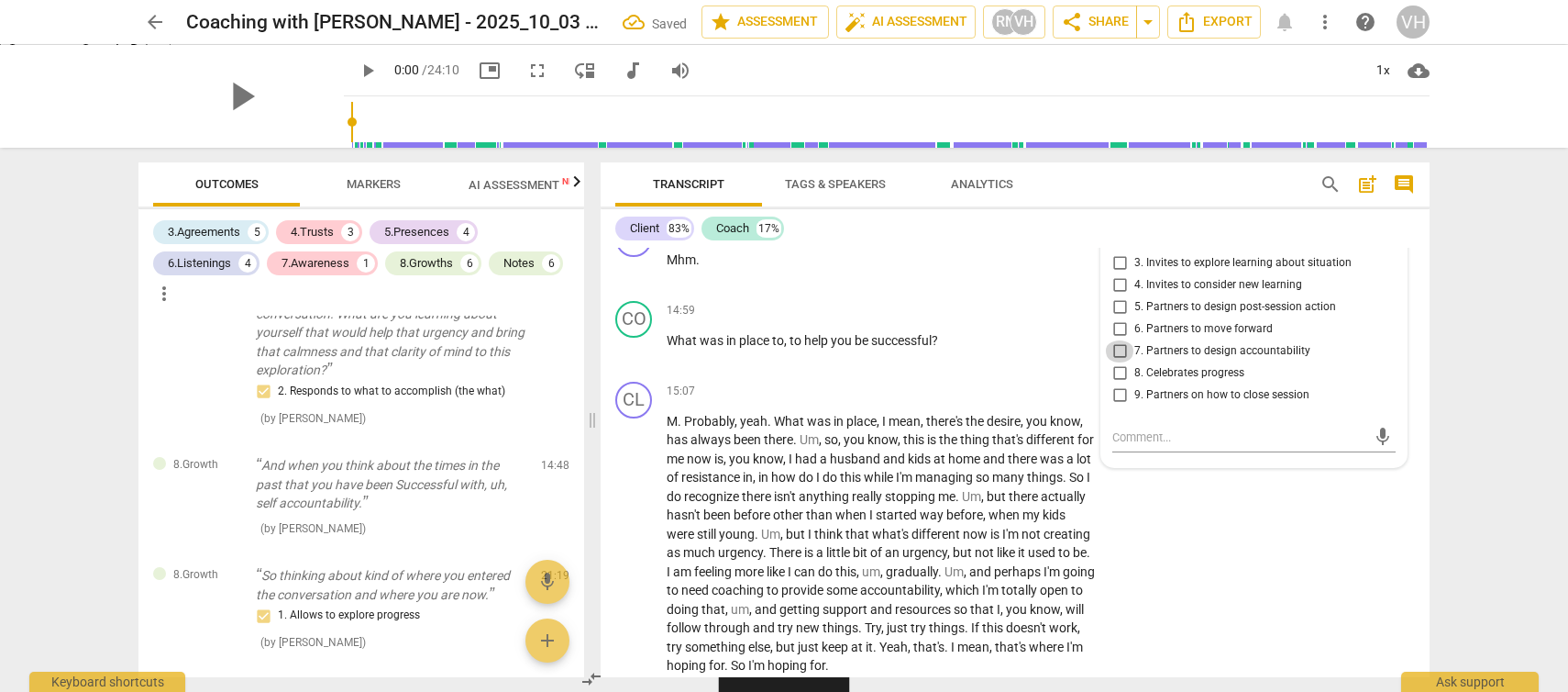
click at [1117, 362] on input "7. Partners to design accountability" at bounding box center [1120, 351] width 29 height 22
checkbox input "true"
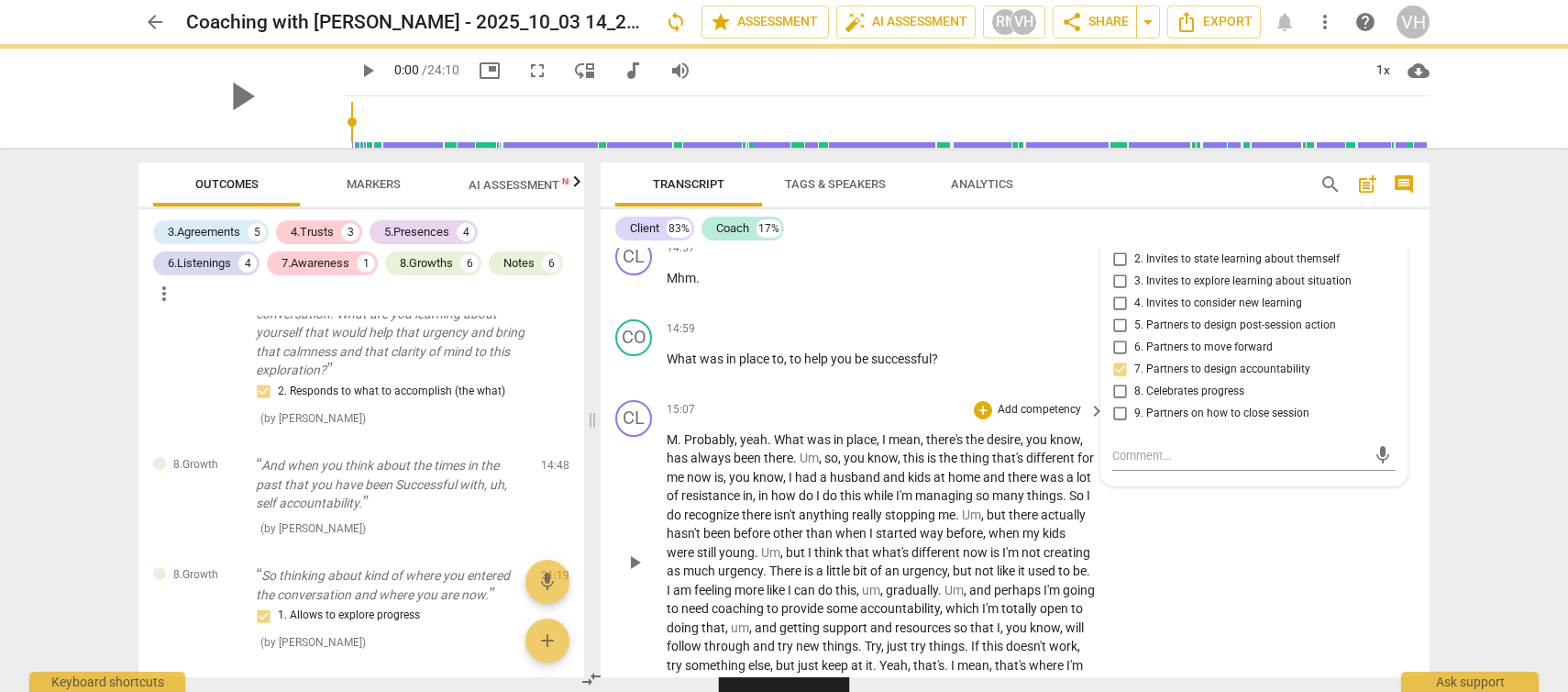
scroll to position [4145, 0]
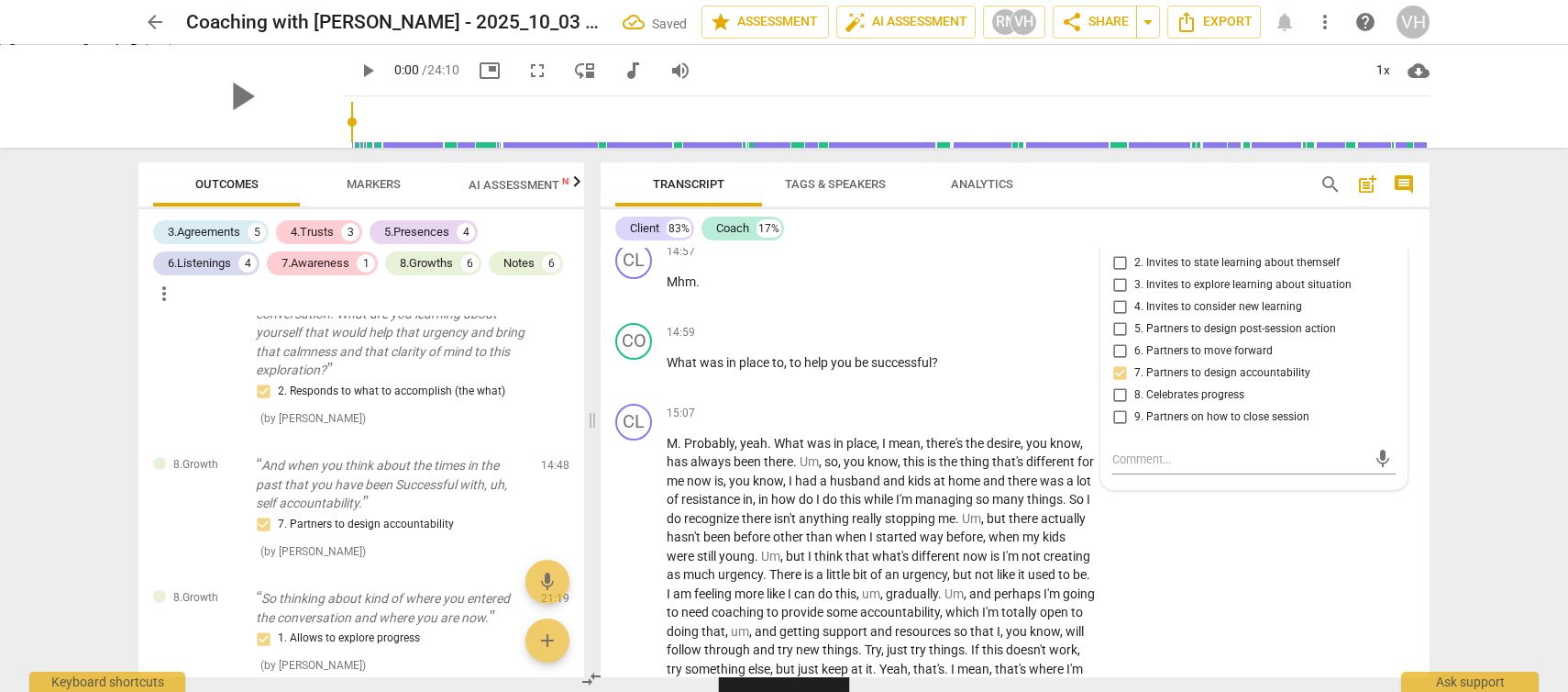
click at [1117, 362] on input "6. Partners to move forward" at bounding box center [1120, 351] width 29 height 22
checkbox input "true"
click at [1121, 385] on input "7. Partners to design accountability" at bounding box center [1120, 373] width 29 height 22
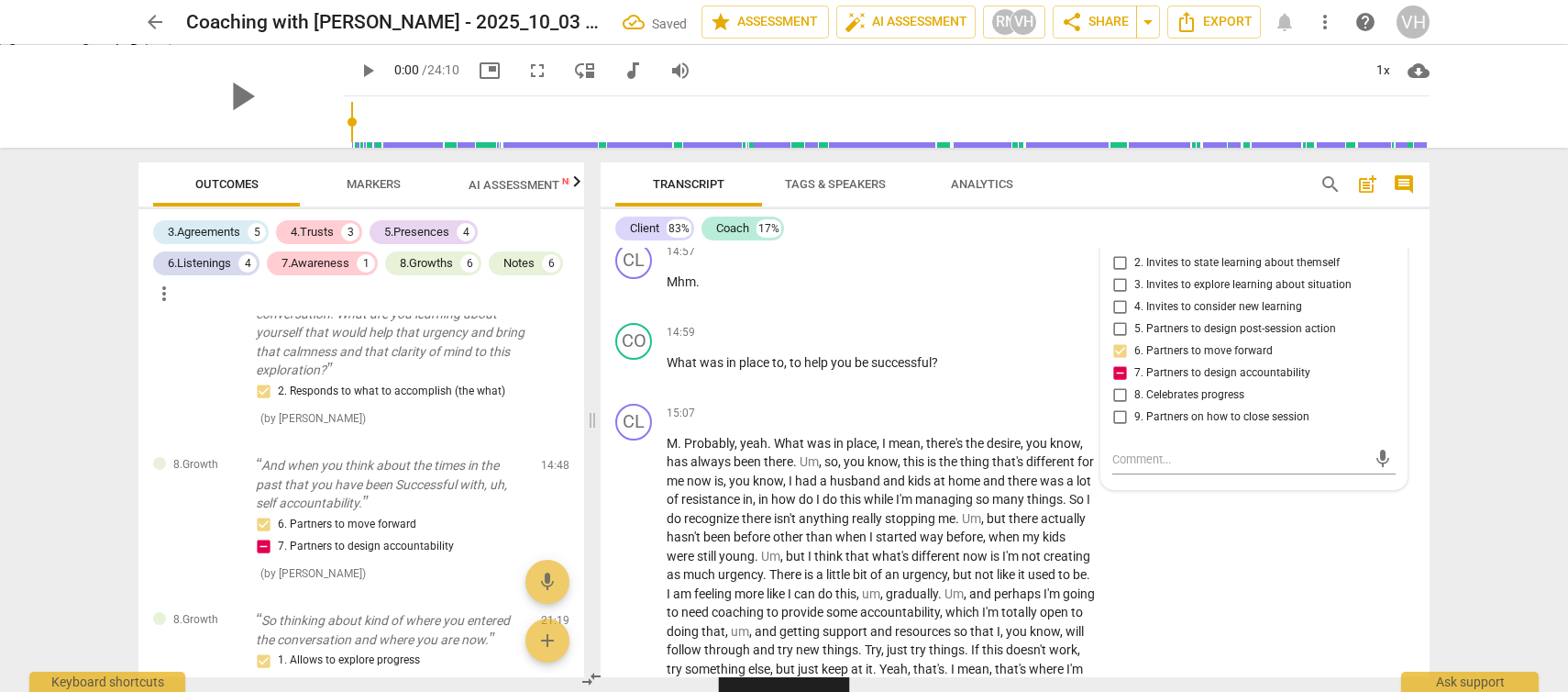
click at [1118, 385] on input "7. Partners to design accountability" at bounding box center [1120, 373] width 29 height 22
checkbox input "false"
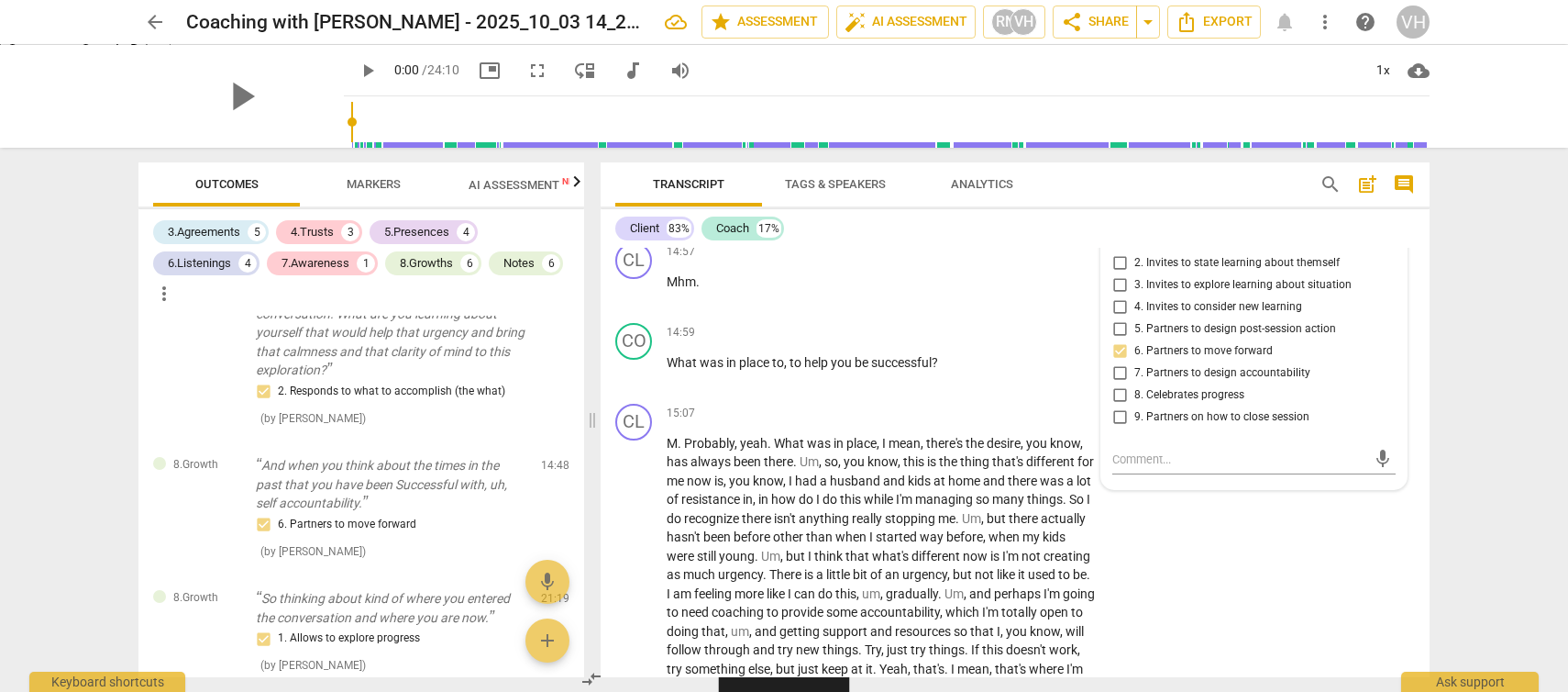
click at [1121, 362] on input "6. Partners to move forward" at bounding box center [1120, 351] width 29 height 22
click at [1117, 362] on input "6. Partners to move forward" at bounding box center [1120, 351] width 29 height 22
checkbox input "false"
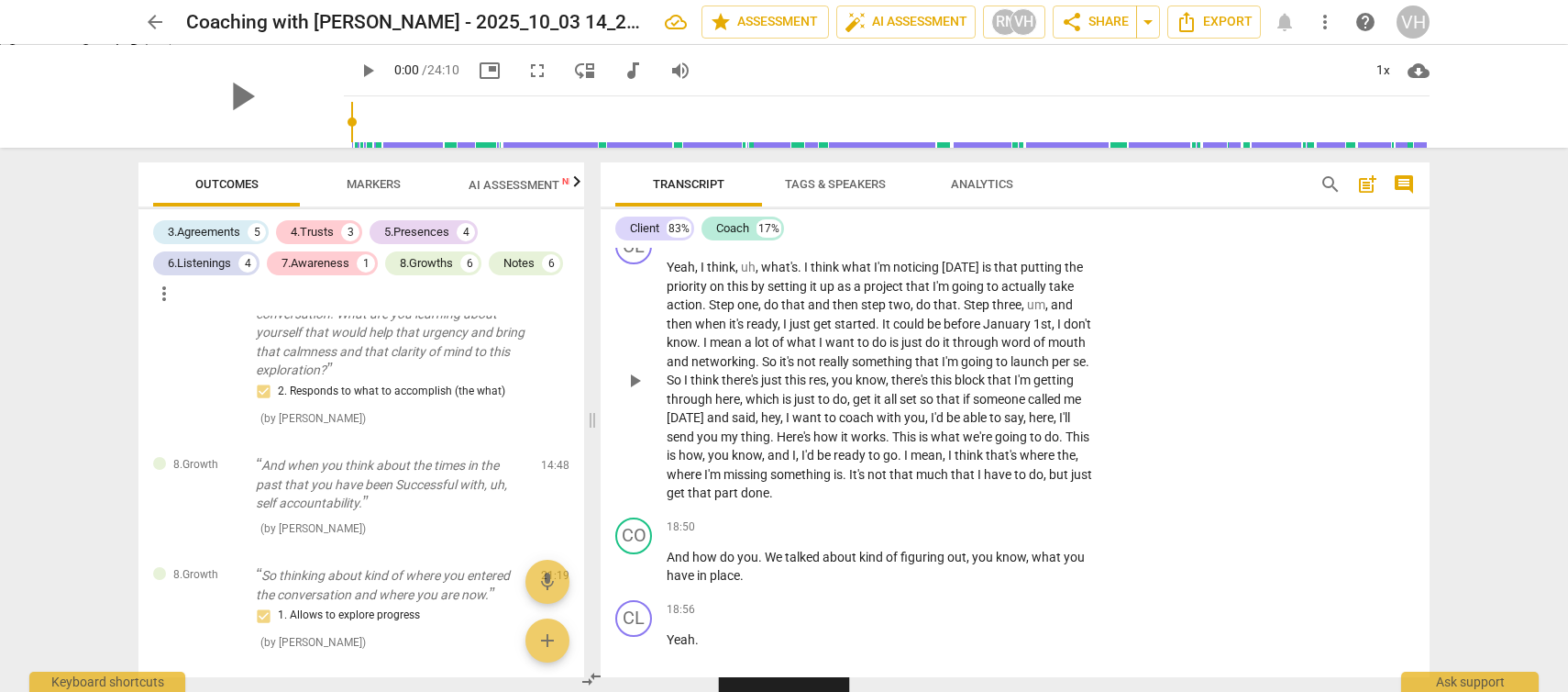
scroll to position [4726, 0]
click at [1058, 251] on p "Add competency" at bounding box center [1040, 242] width 87 height 16
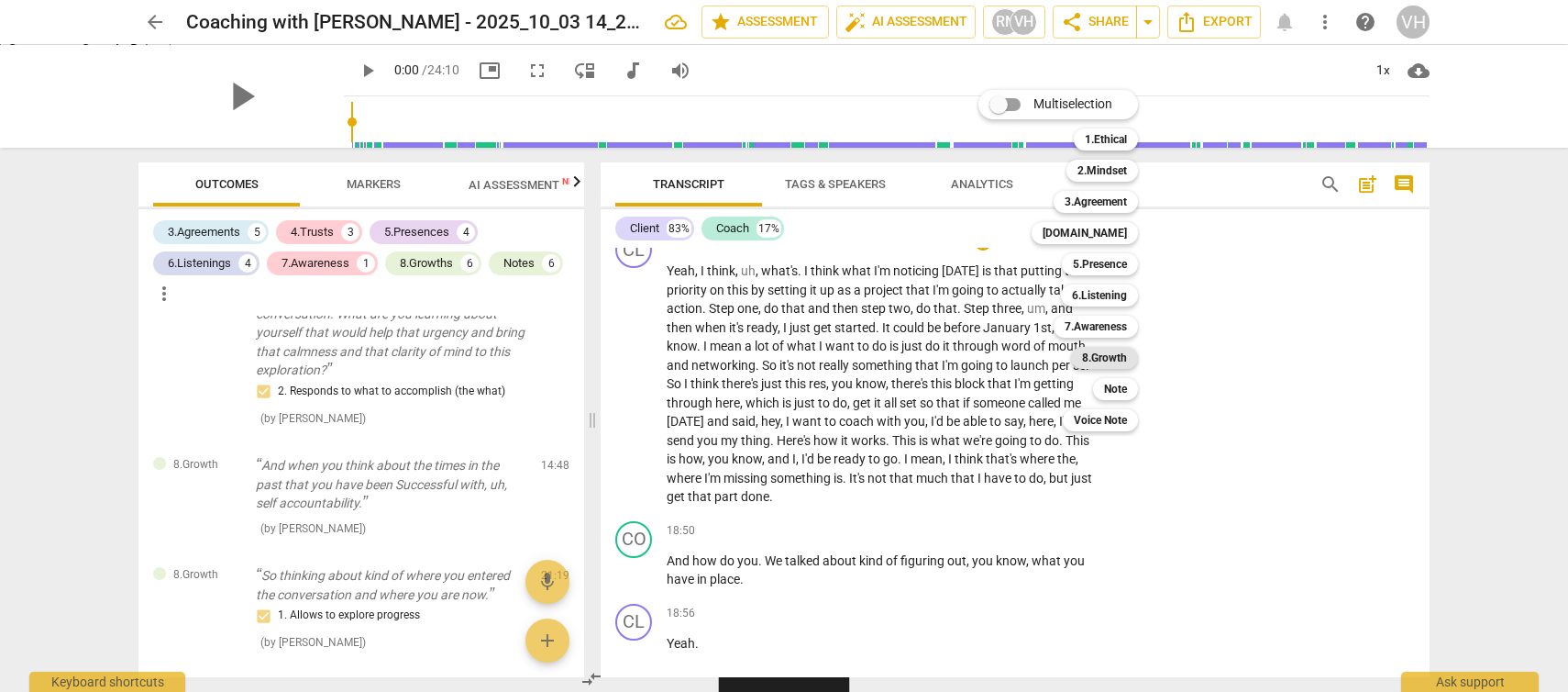
click at [1104, 360] on b "8.Growth" at bounding box center [1104, 358] width 45 height 22
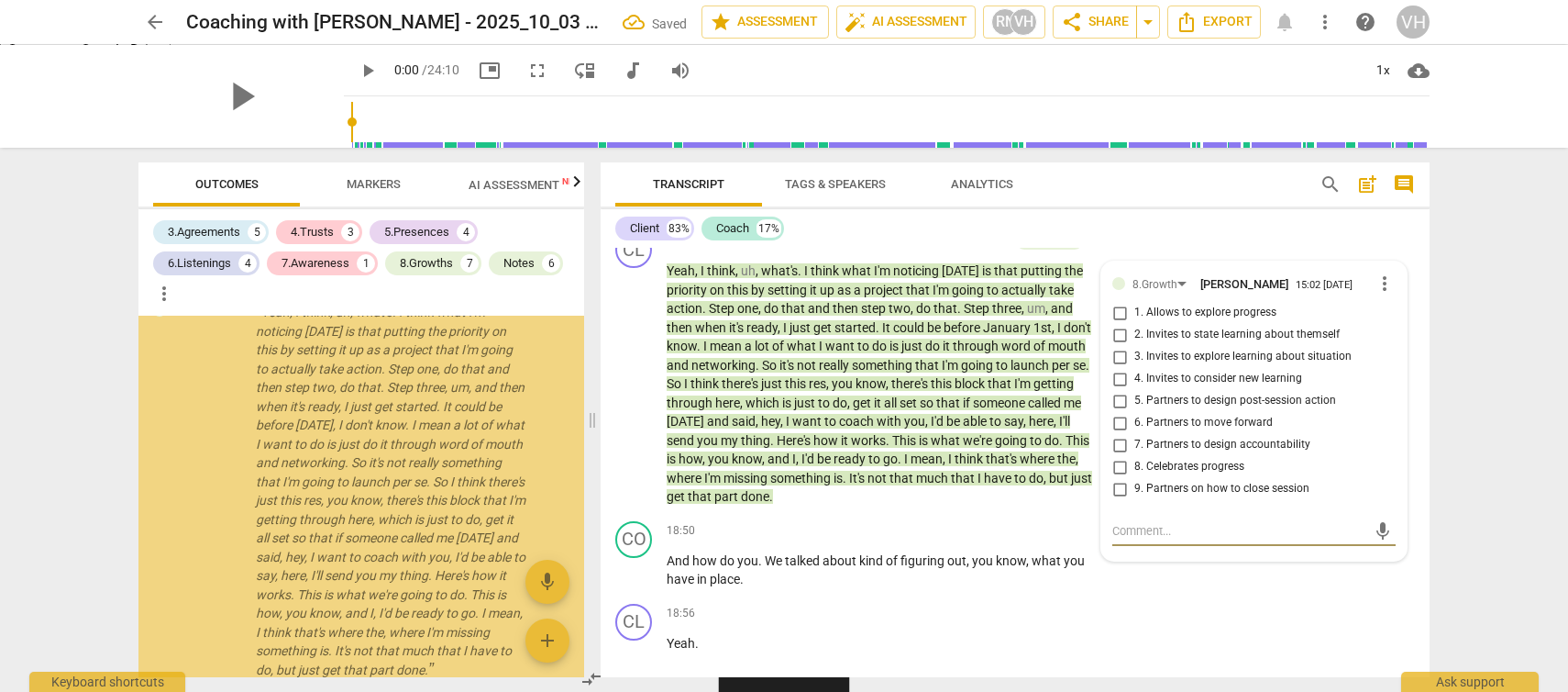
scroll to position [4289, 0]
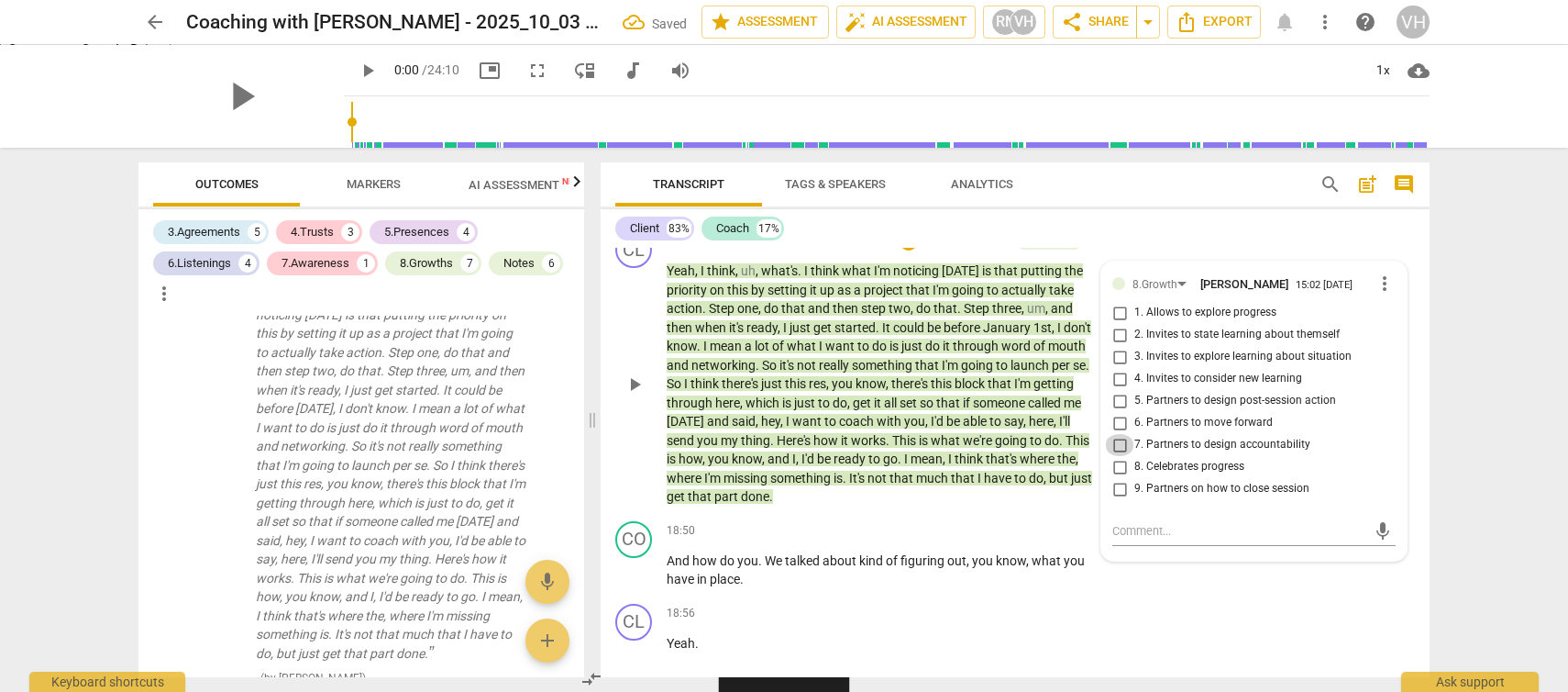
click at [1117, 456] on input "7. Partners to design accountability" at bounding box center [1120, 444] width 29 height 22
checkbox input "true"
click at [1155, 540] on textarea at bounding box center [1239, 531] width 254 height 17
type textarea "S"
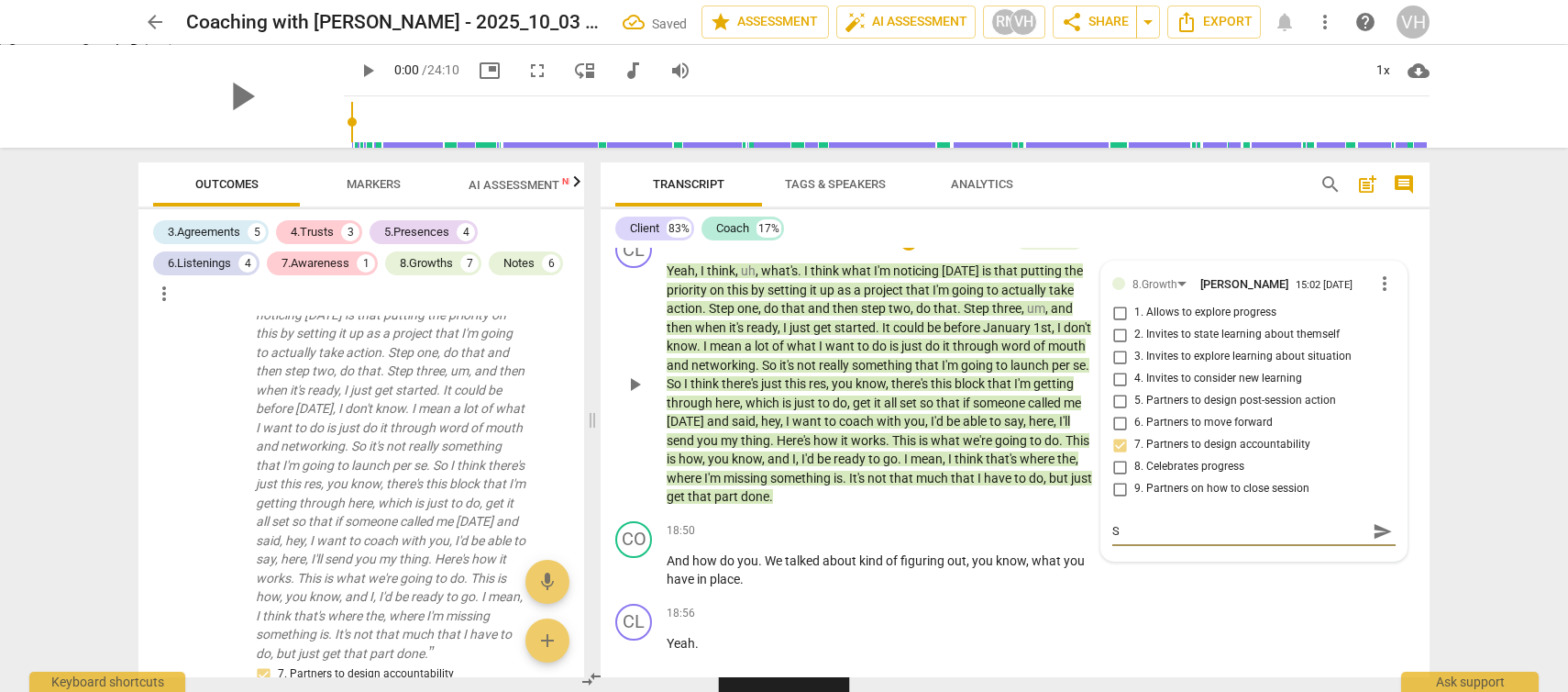
type textarea "So"
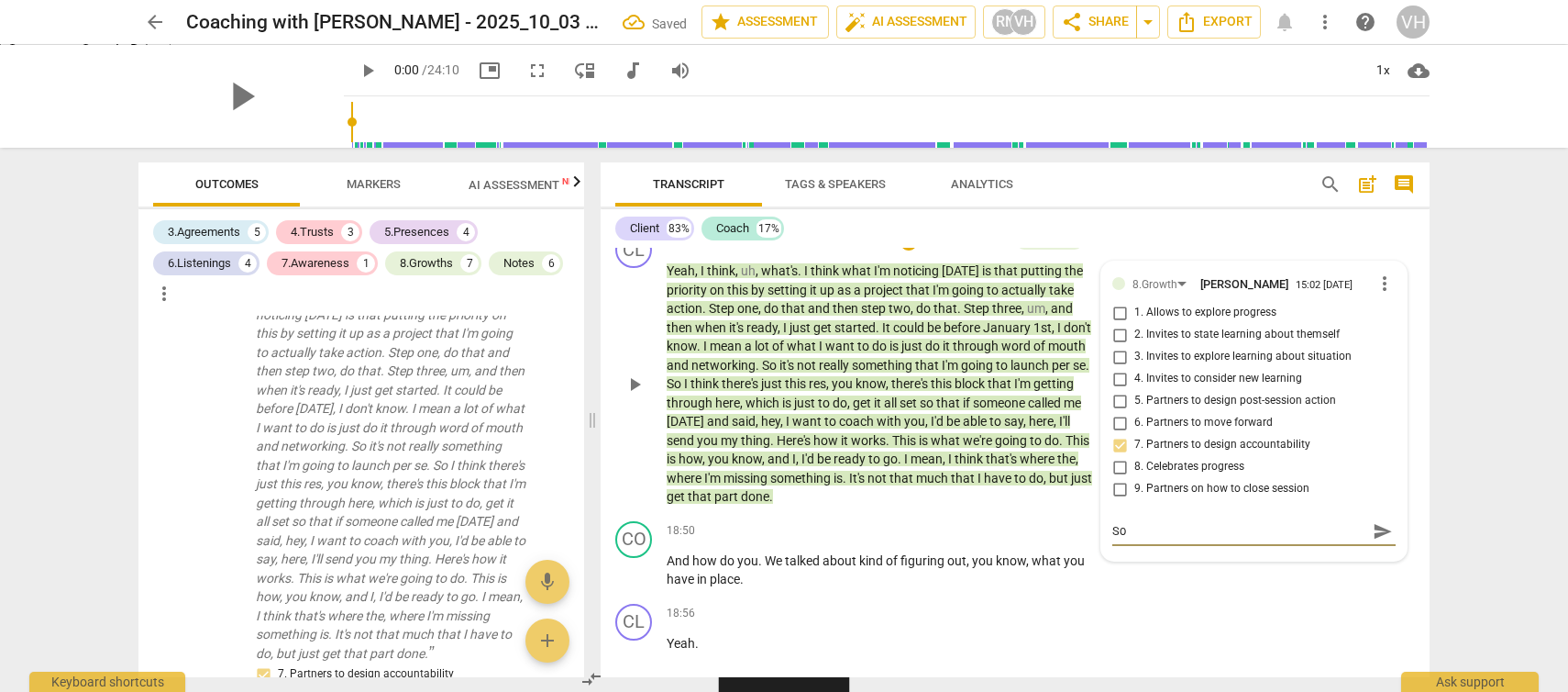
type textarea "So"
type textarea "S"
type textarea "Q"
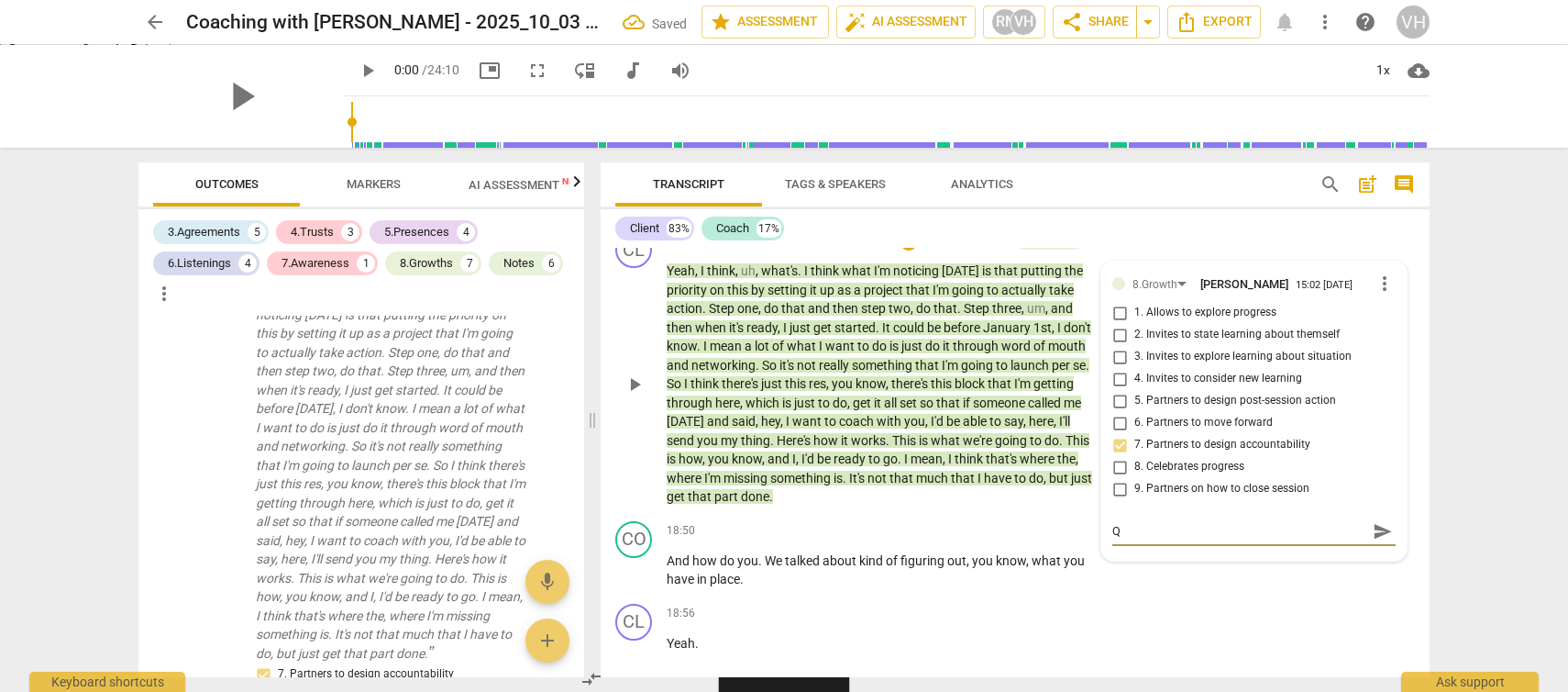
type textarea "Qu"
type textarea "Que"
type textarea "Ques"
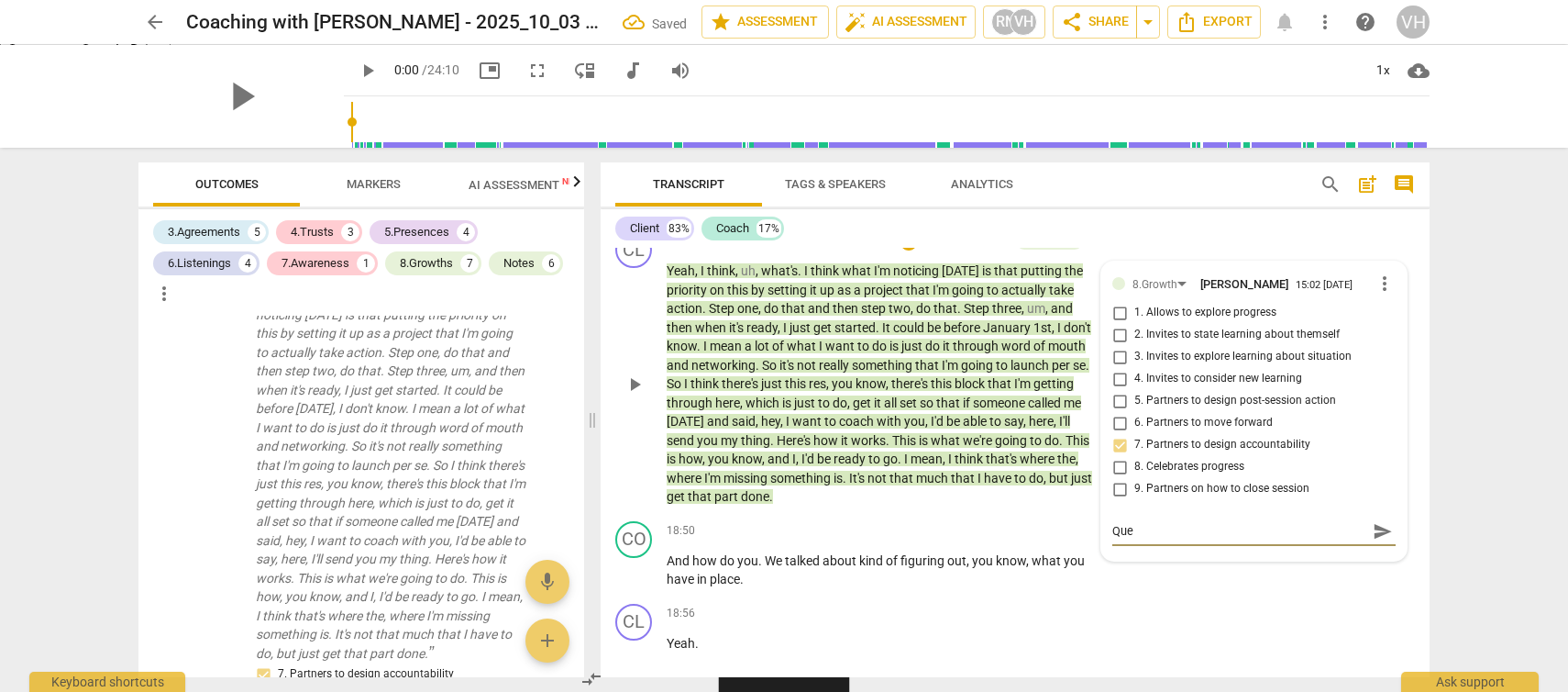
type textarea "Ques"
type textarea "Quest"
type textarea "Questi"
type textarea "Questio"
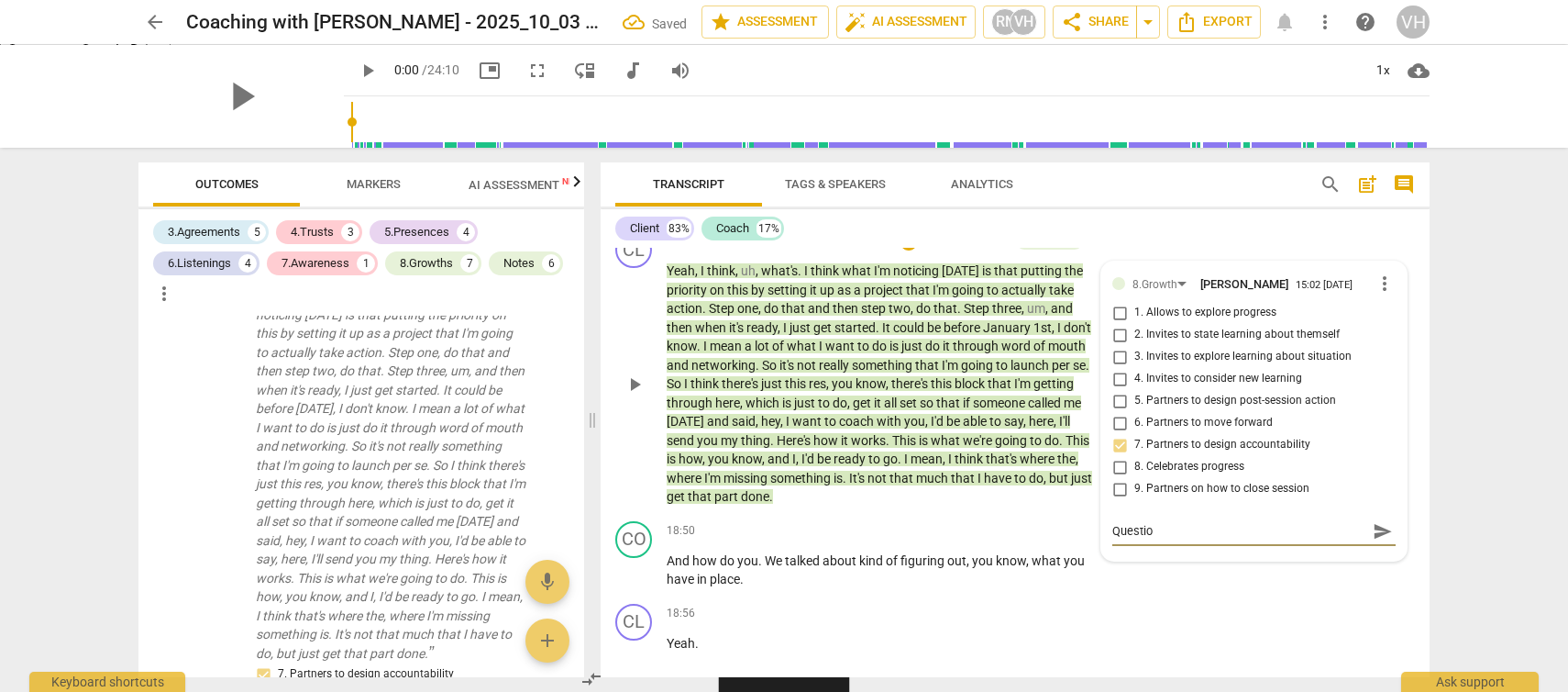
type textarea "Question"
type textarea "Question f"
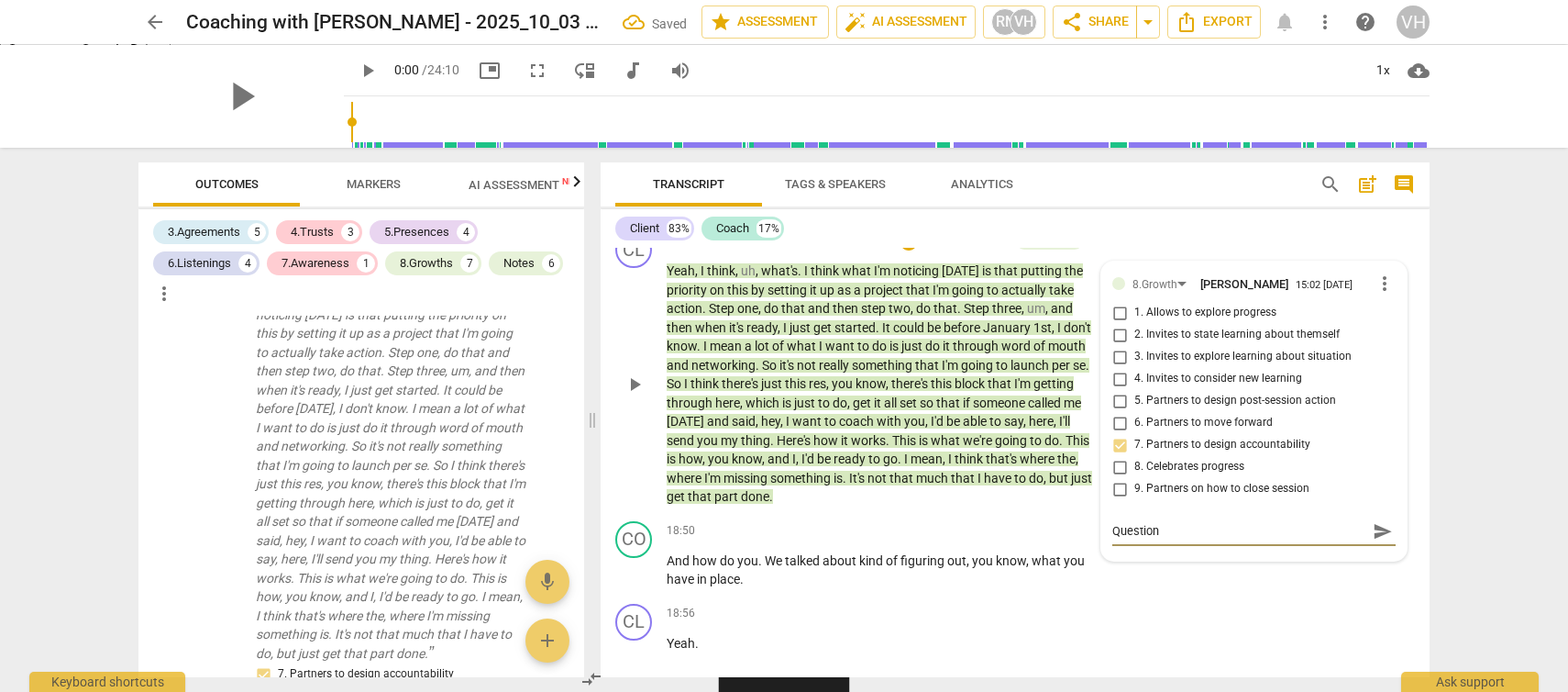
type textarea "Question f"
type textarea "Question fo"
type textarea "Question for"
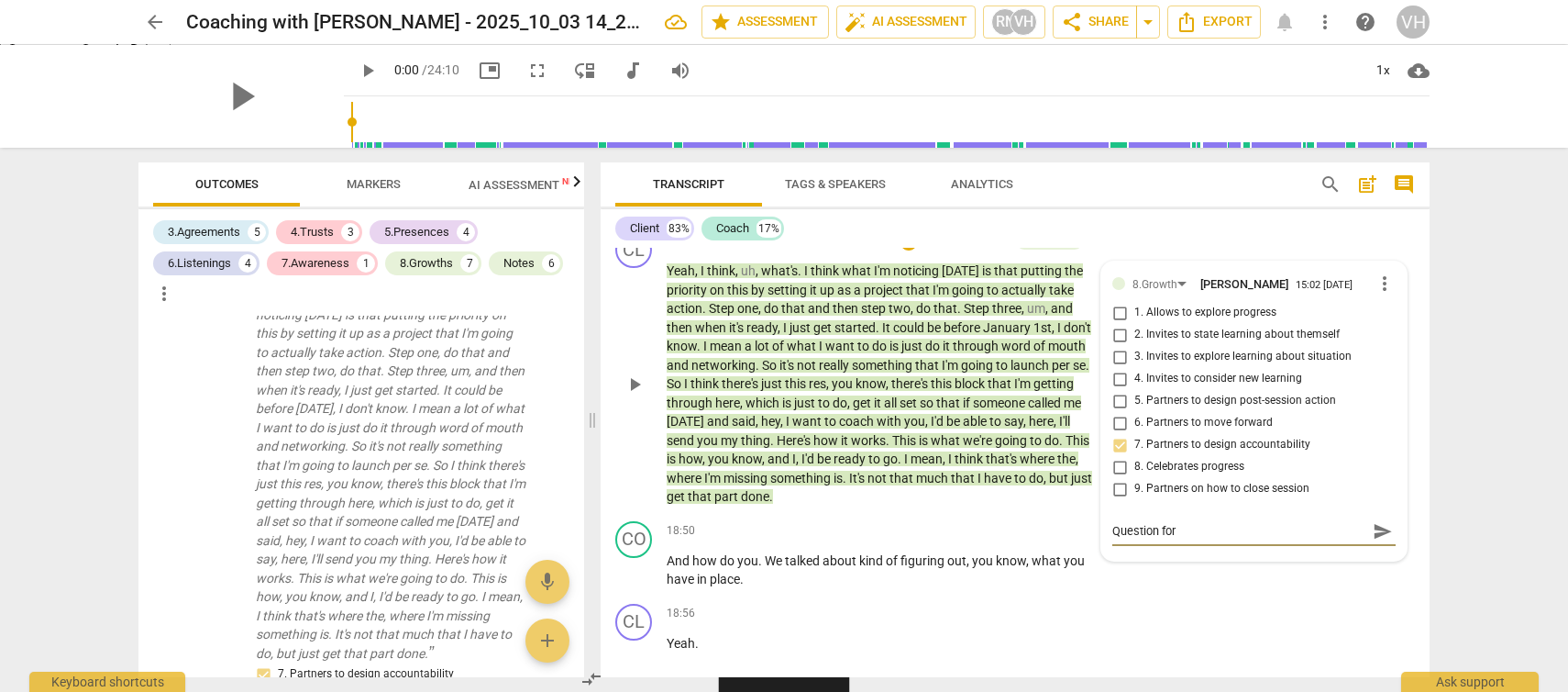
type textarea "Question for"
type textarea "Question for L"
type textarea "Question for Ly"
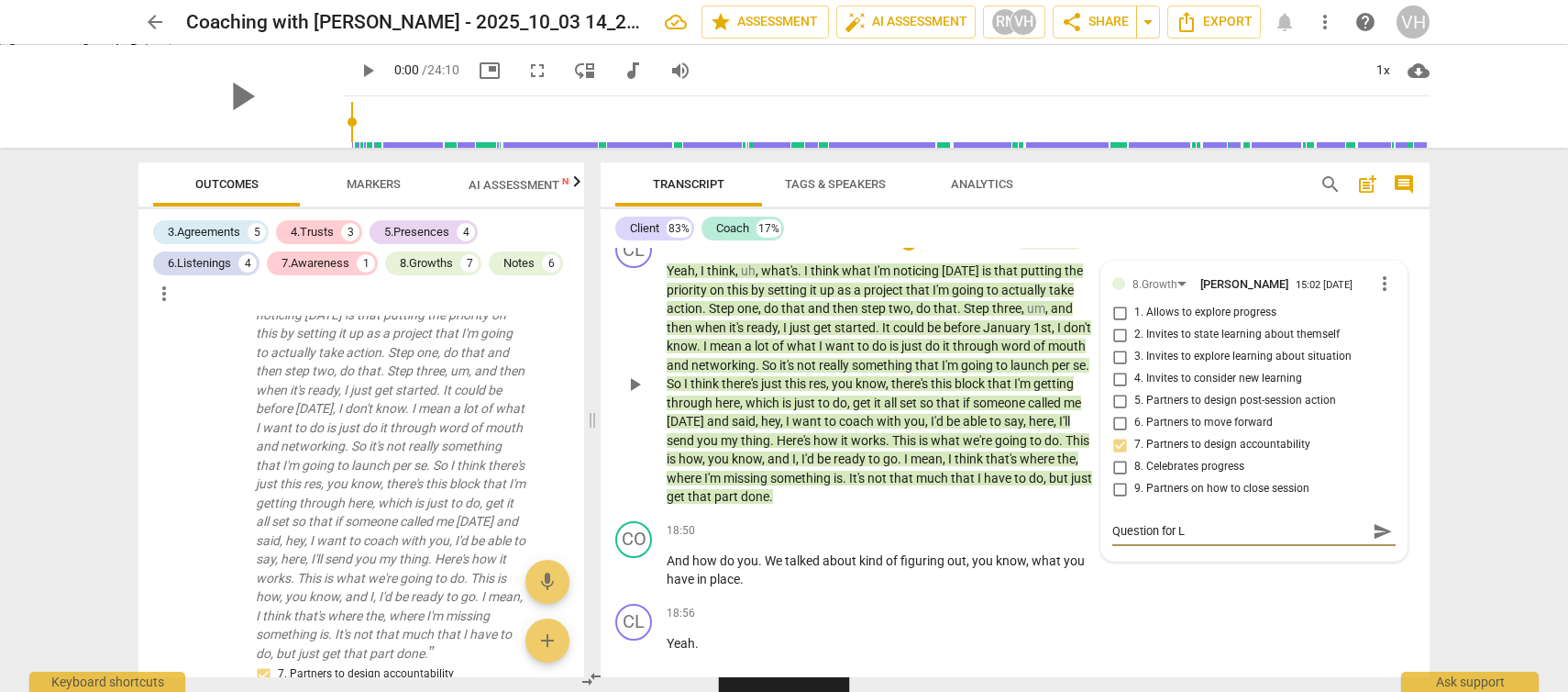
type textarea "Question for Ly"
type textarea "Question for Lys"
type textarea "Question for Lyss"
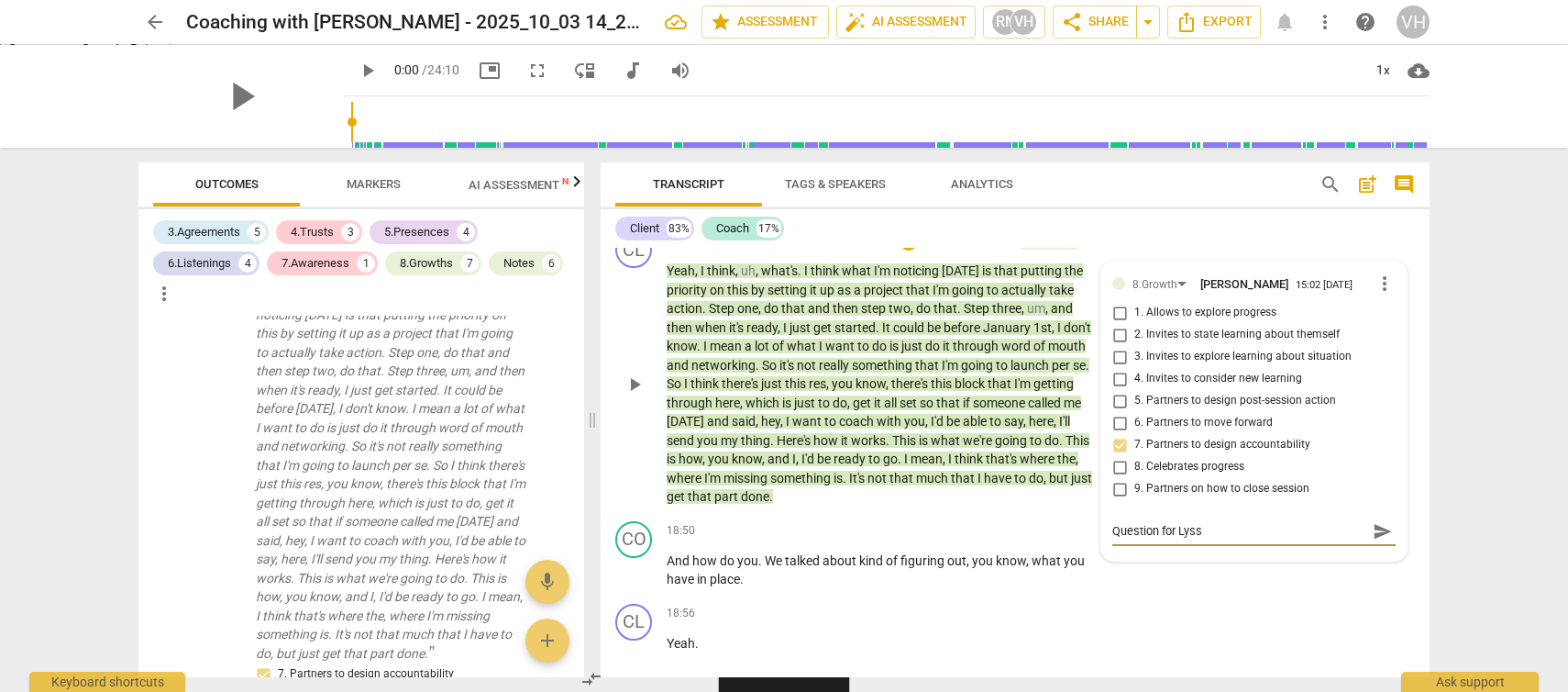
type textarea "Question for Lyssa"
type textarea "Question for Lyssa -"
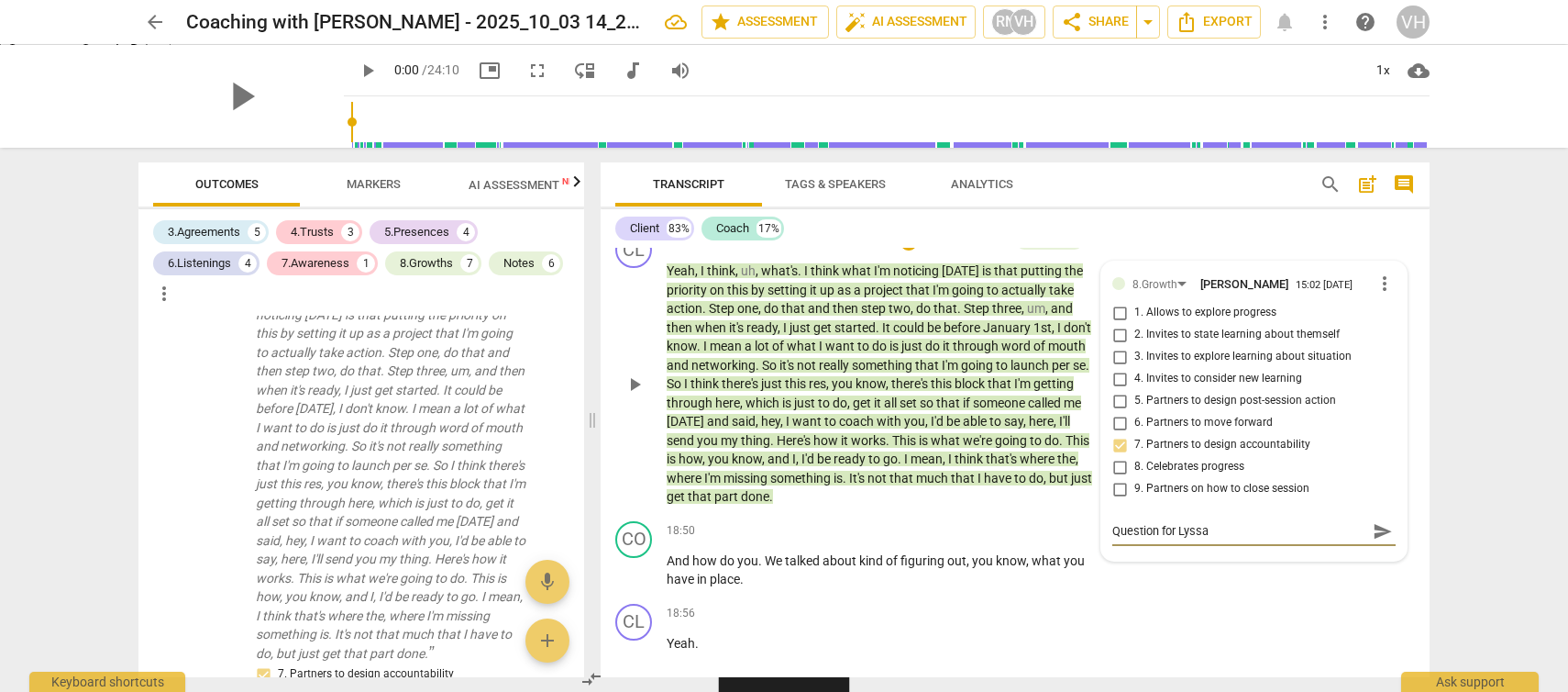
type textarea "Question for Lyssa -"
type textarea "Question for Lyssa - d"
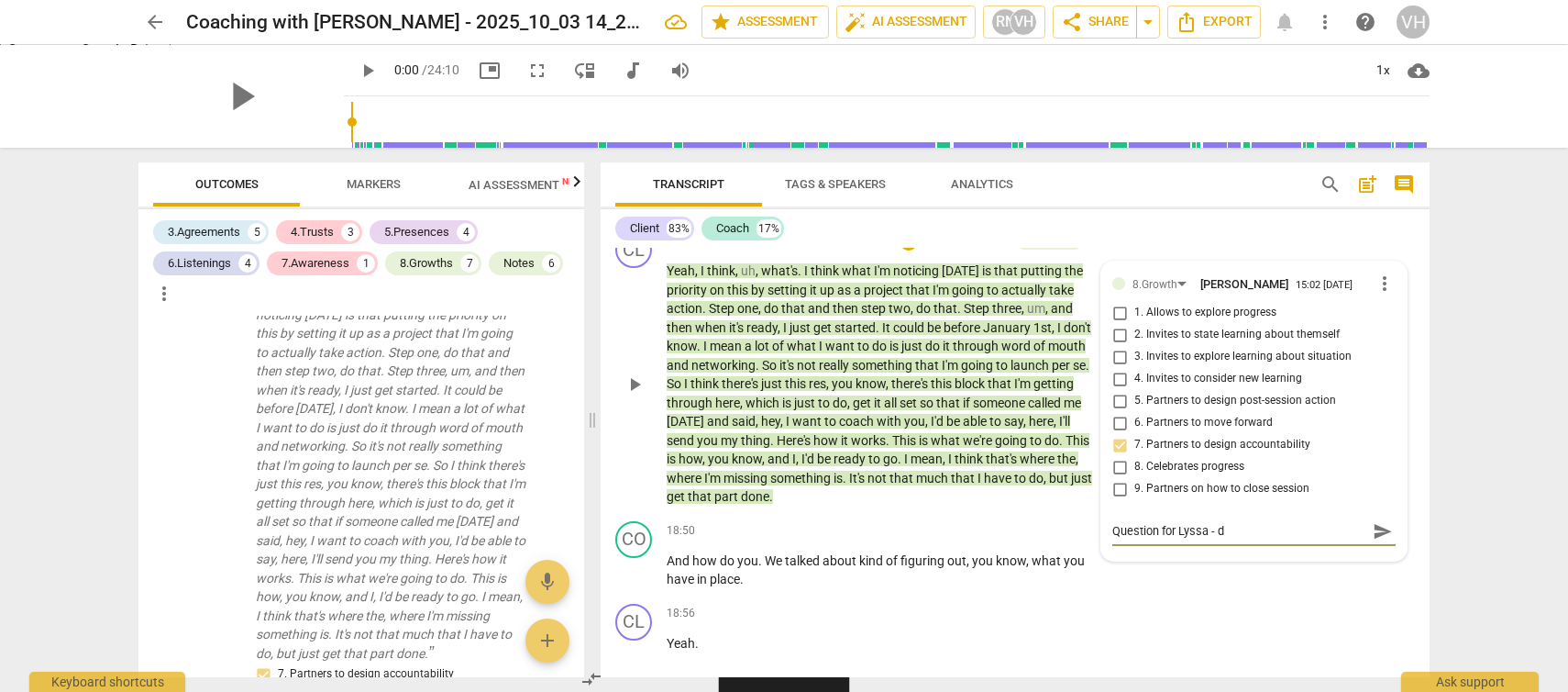
type textarea "Question for Lyssa - do"
type textarea "Question for Lyssa - do y"
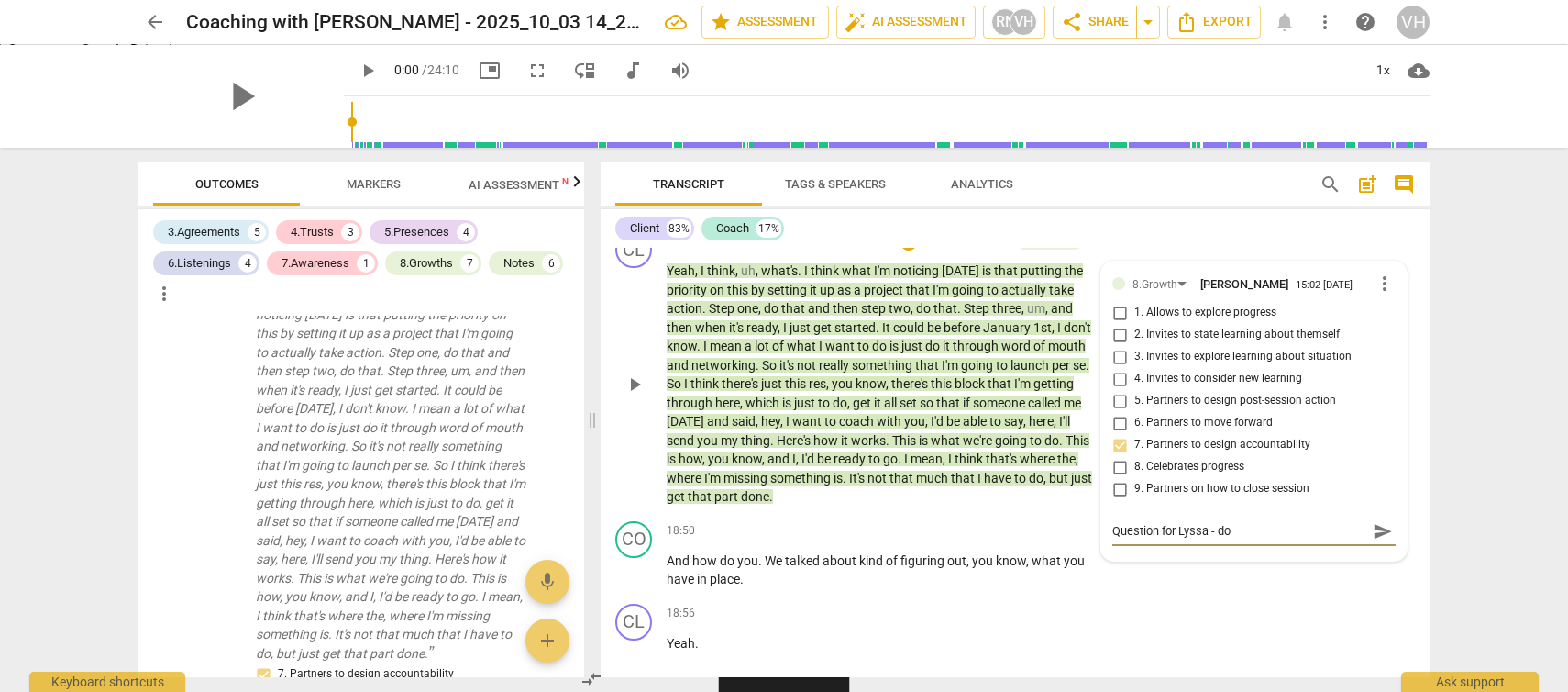
type textarea "Question for Lyssa - do y"
type textarea "Question for Lyssa - do yo"
type textarea "Question for Lyssa - do you"
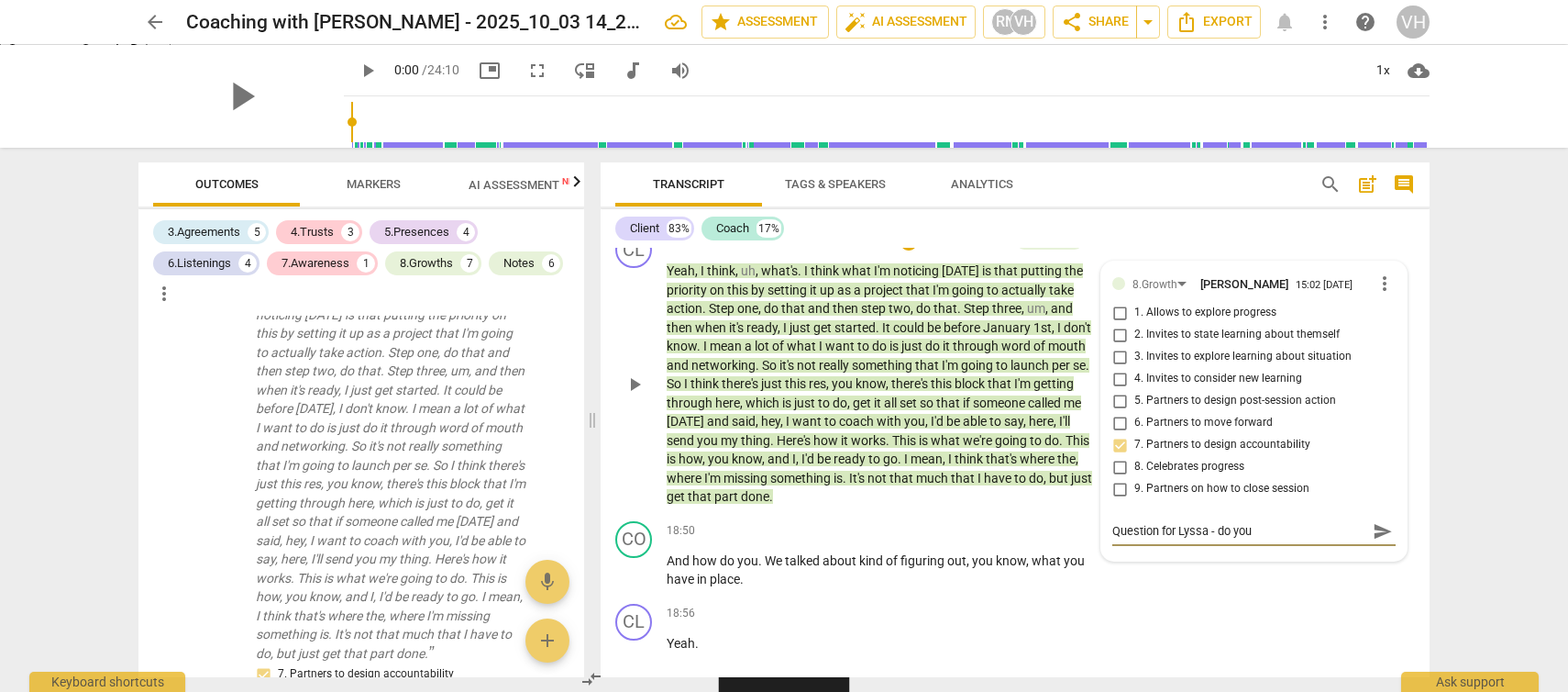
type textarea "Question for Lyssa - do you"
type textarea "Question for Lyssa - do you e"
type textarea "Question for Lyssa - do you ev"
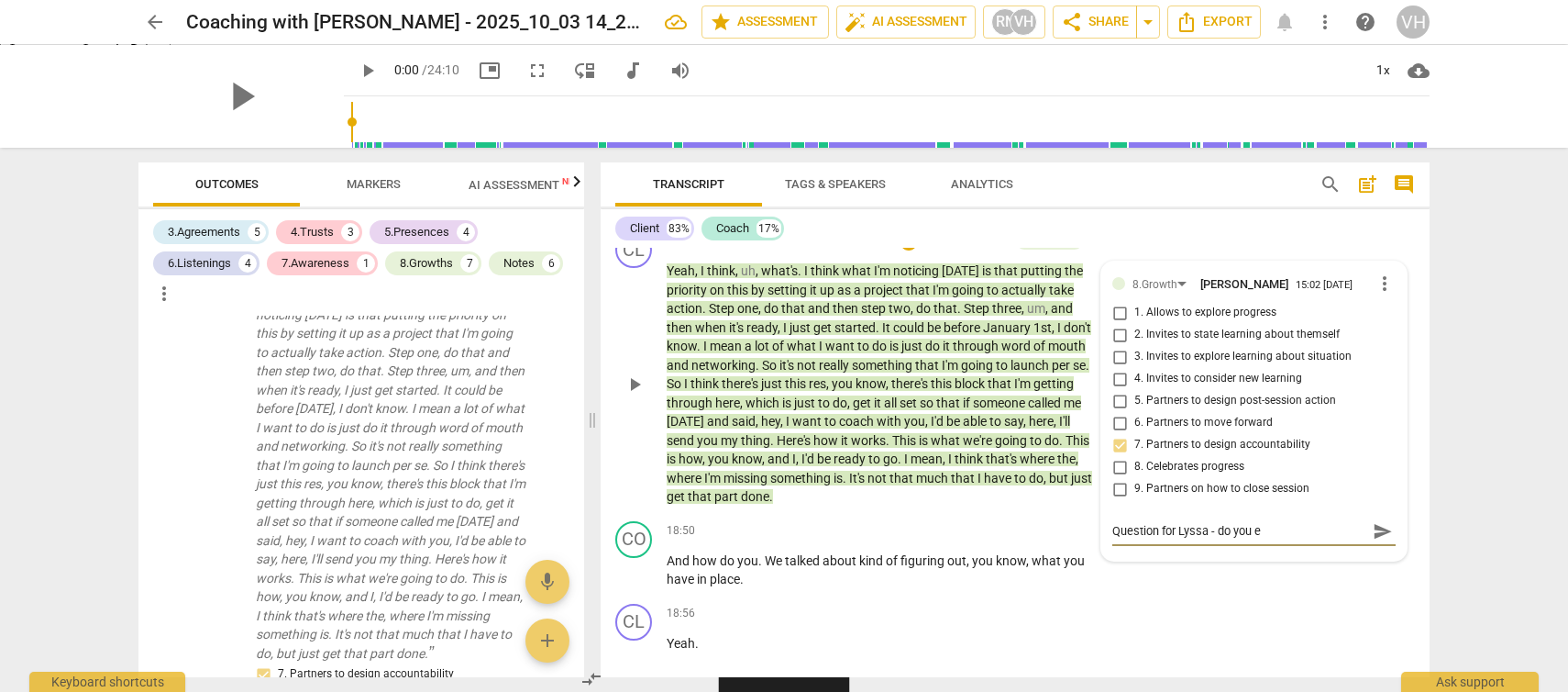
type textarea "Question for Lyssa - do you ev"
type textarea "Question for Lyssa - do you eve"
type textarea "Question for Lyssa - do you ever"
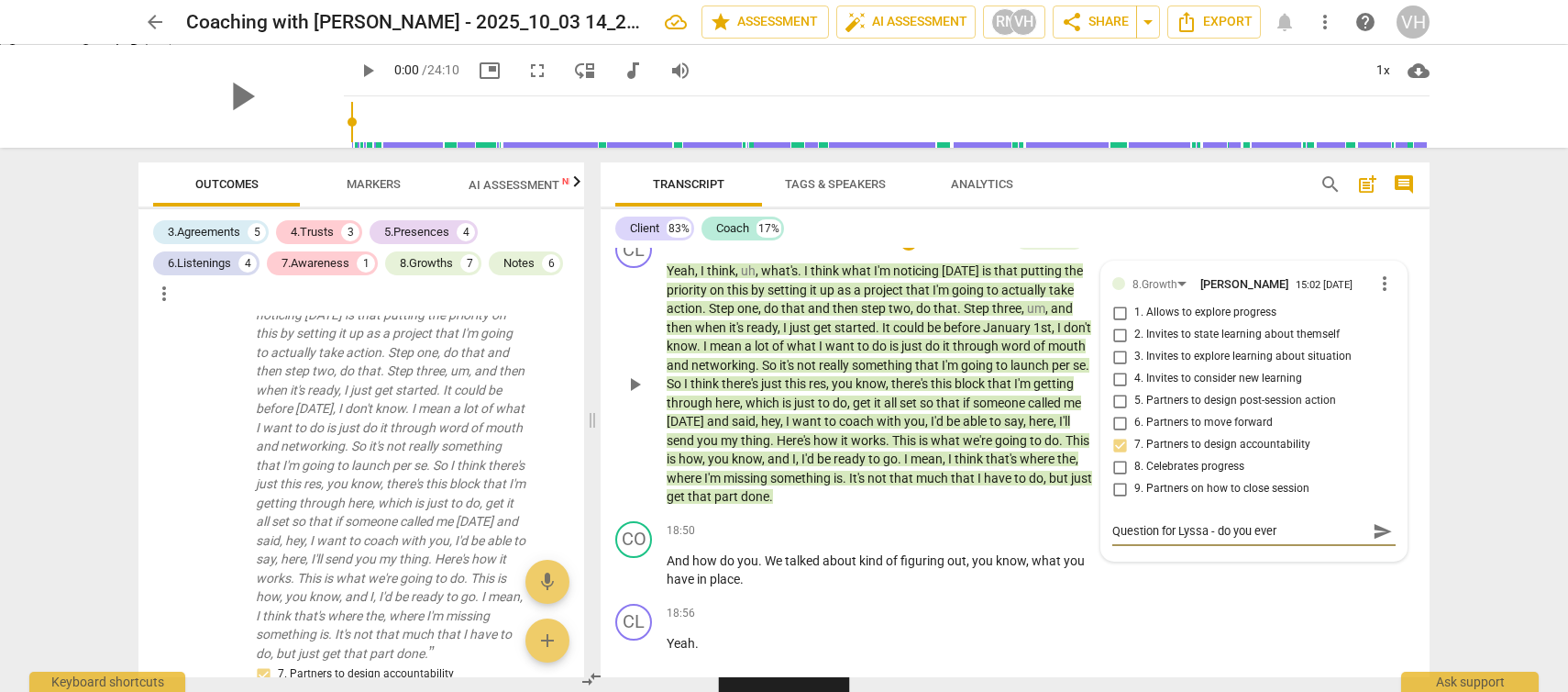
type textarea "Question for Lyssa - do you ever m"
type textarea "Question for Lyssa - do you ever ma"
type textarea "Question for Lyssa - do you ever mar"
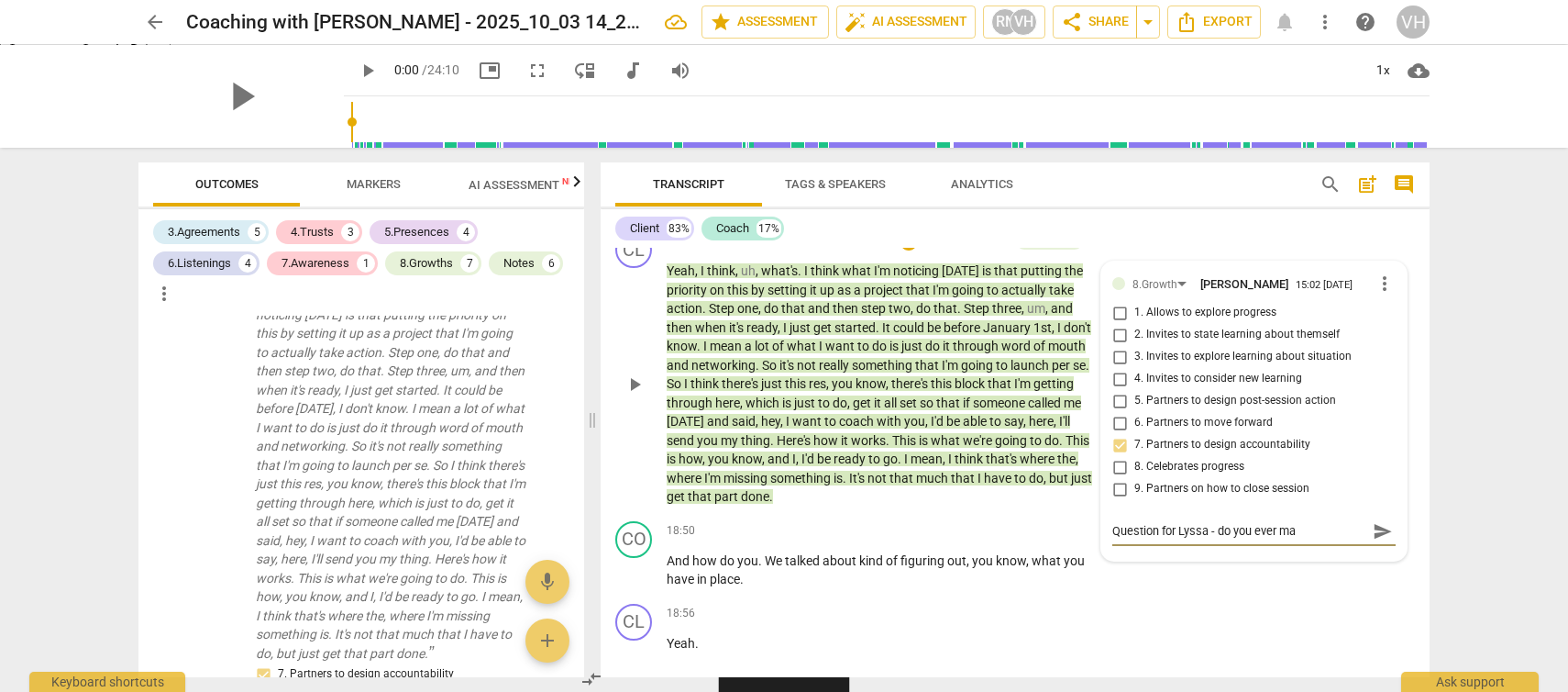
type textarea "Question for Lyssa - do you ever mar"
type textarea "Question for Lyssa - do you ever mark"
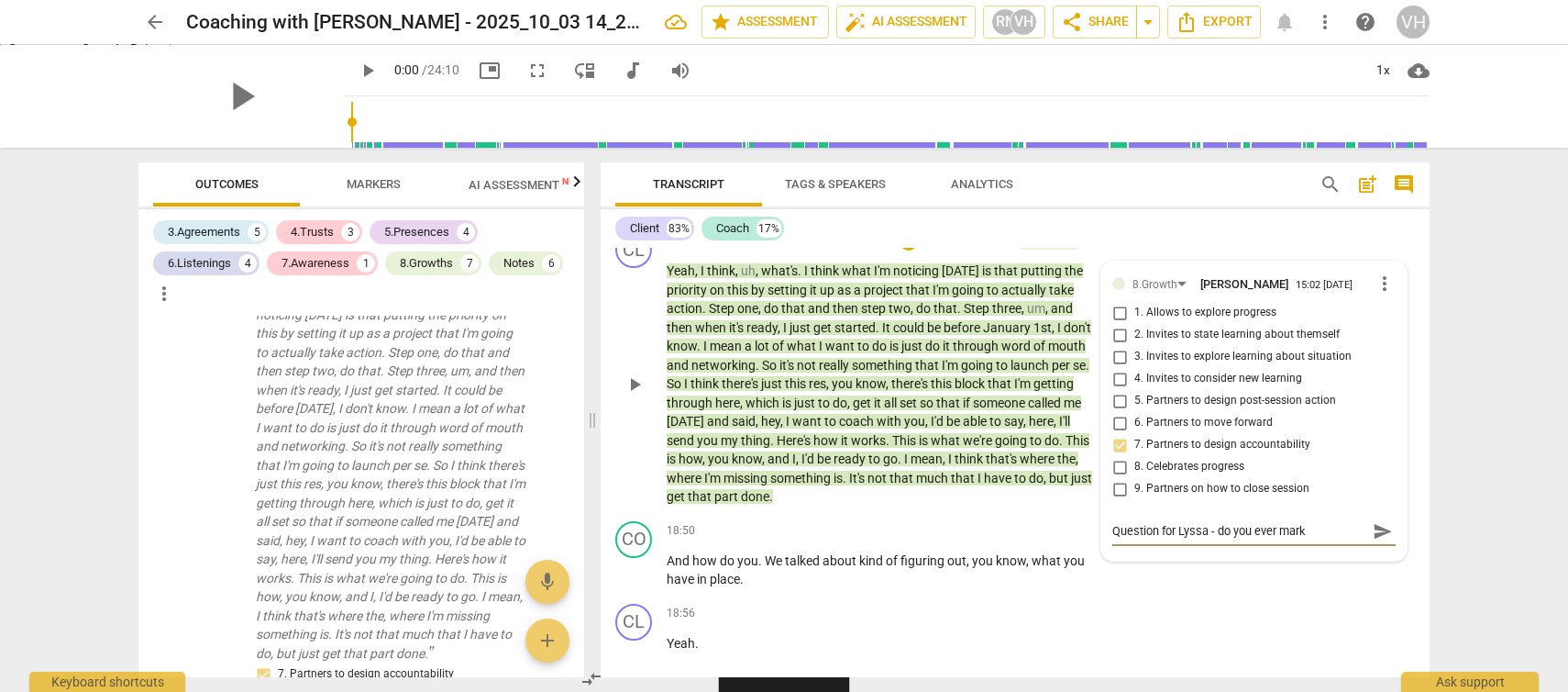
type textarea "Question for Lyssa - do you ever mark a"
type textarea "Question for Lyssa - do you ever mark a c"
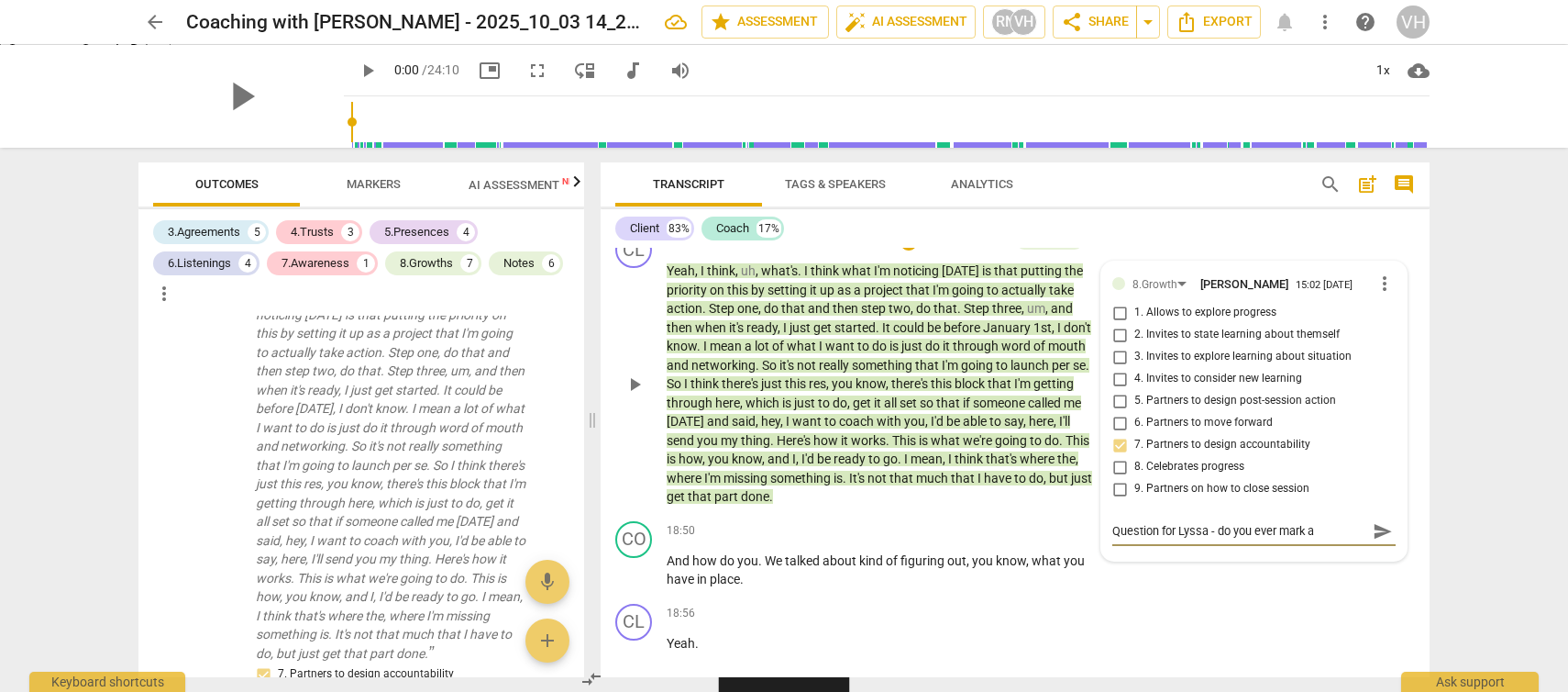
type textarea "Question for Lyssa - do you ever mark a c"
type textarea "Question for Lyssa - do you ever mark a co"
type textarea "Question for Lyssa - do you ever mark a com"
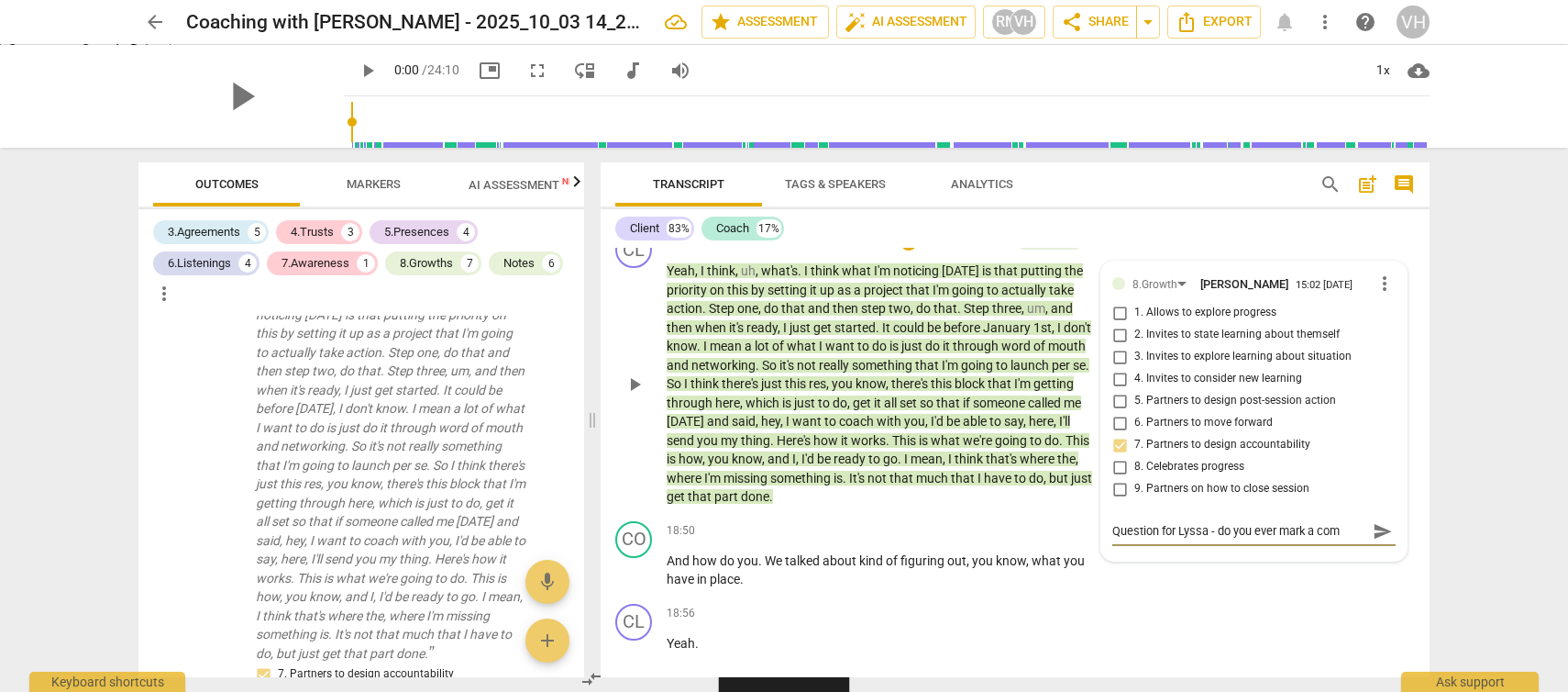
type textarea "Question for Lyssa - do you ever mark a comp"
type textarea "Question for Lyssa - do you ever mark a compe"
type textarea "Question for Lyssa - do you ever mark a compet"
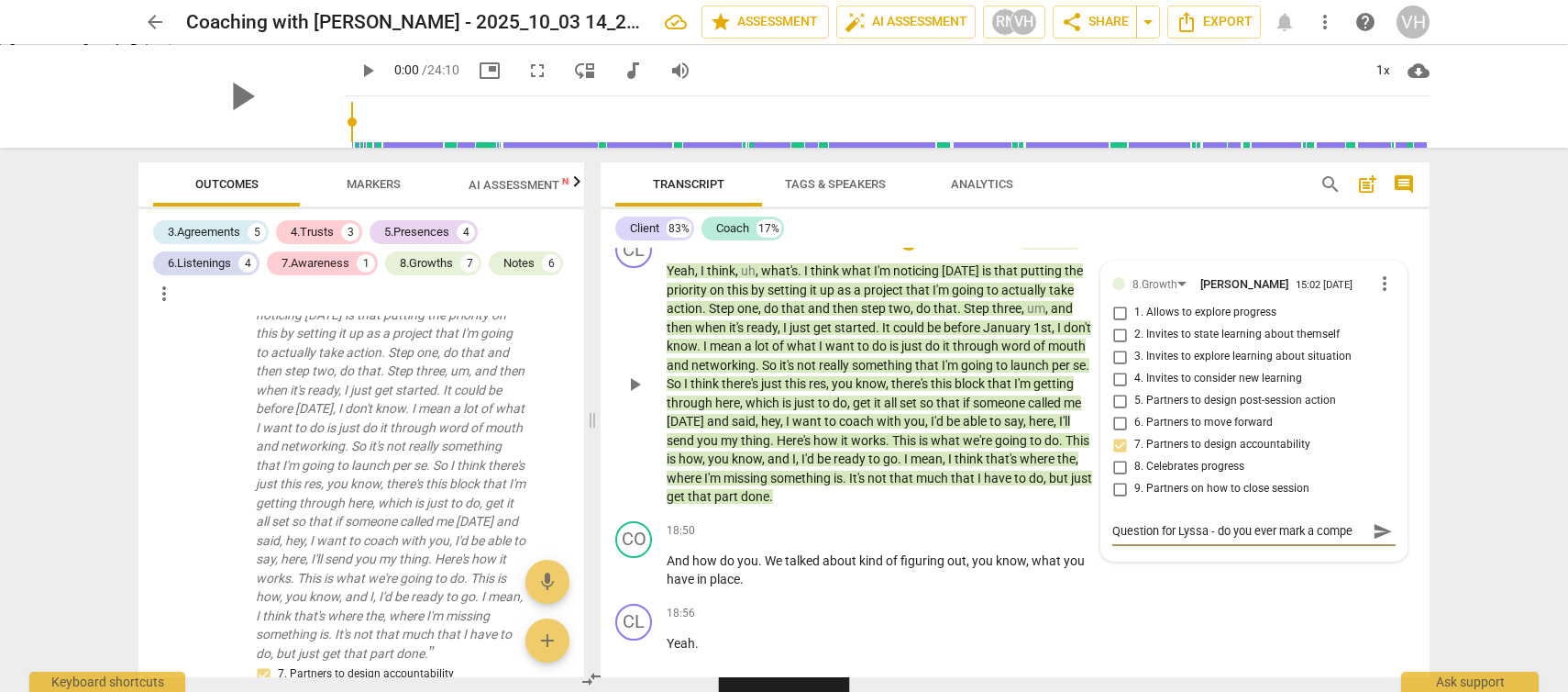
type textarea "Question for Lyssa - do you ever mark a compet"
type textarea "Question for Lyssa - do you ever mark a compete"
type textarea "Question for Lyssa - do you ever mark a competen"
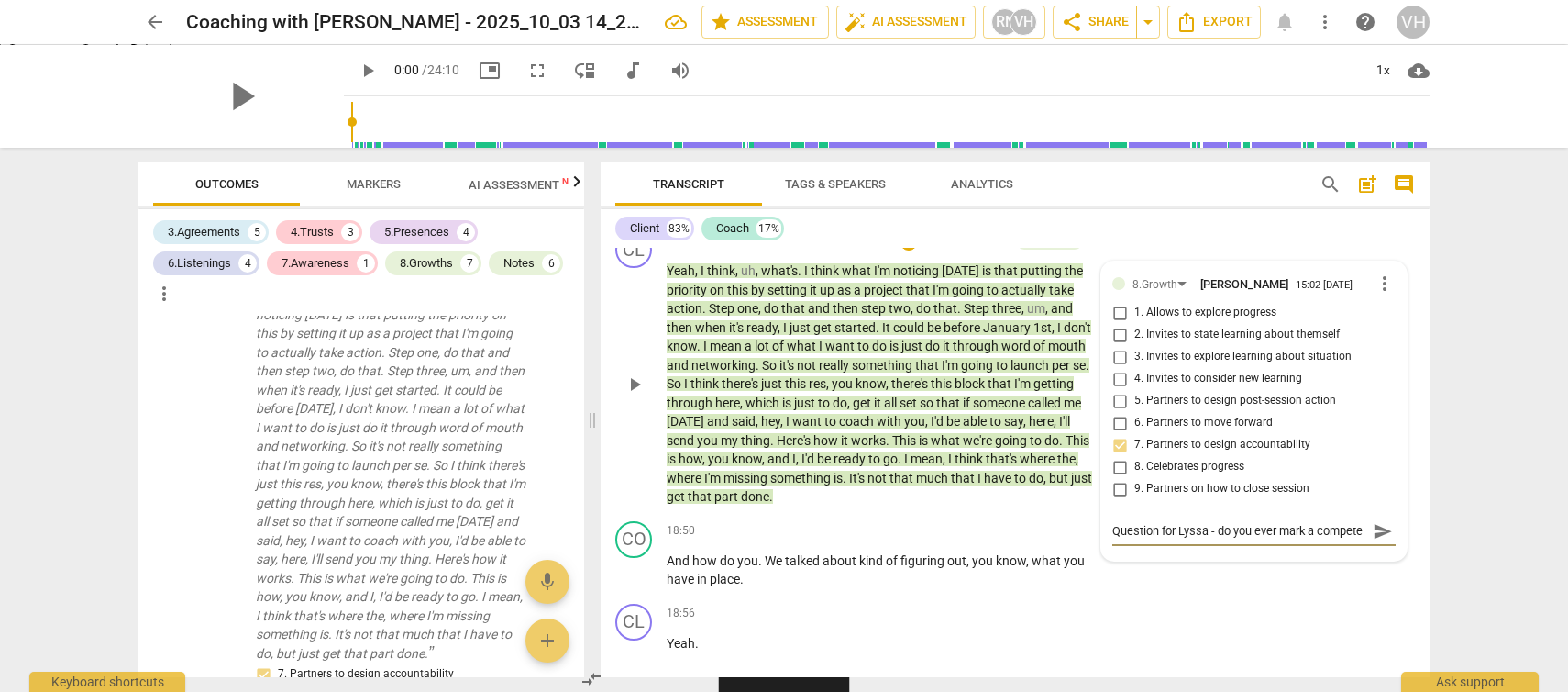
type textarea "Question for Lyssa - do you ever mark a competen"
type textarea "Question for Lyssa - do you ever mark a competenc"
type textarea "Question for Lyssa - do you ever mark a competency"
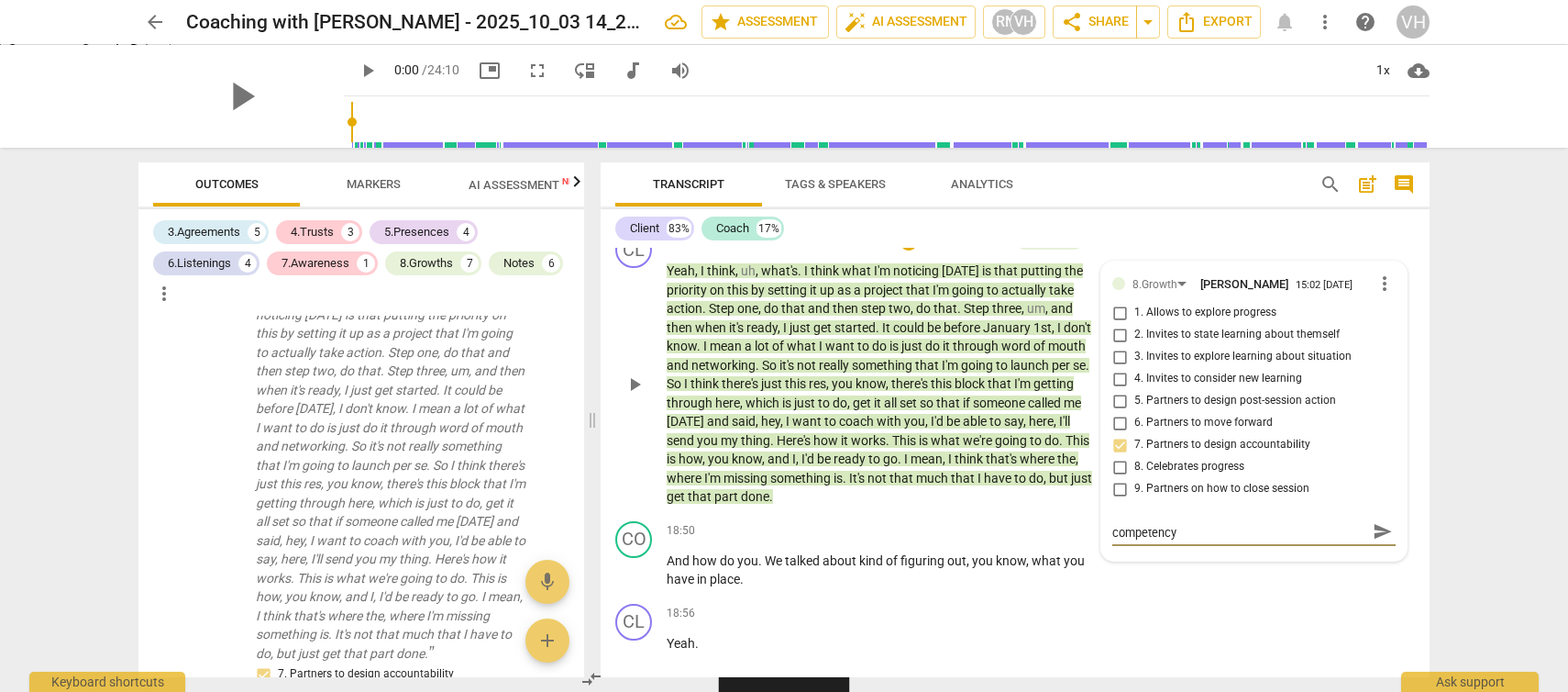
type textarea "Question for Lyssa - do you ever mark a competency"
type textarea "Question for Lyssa - do you ever mark a competency u"
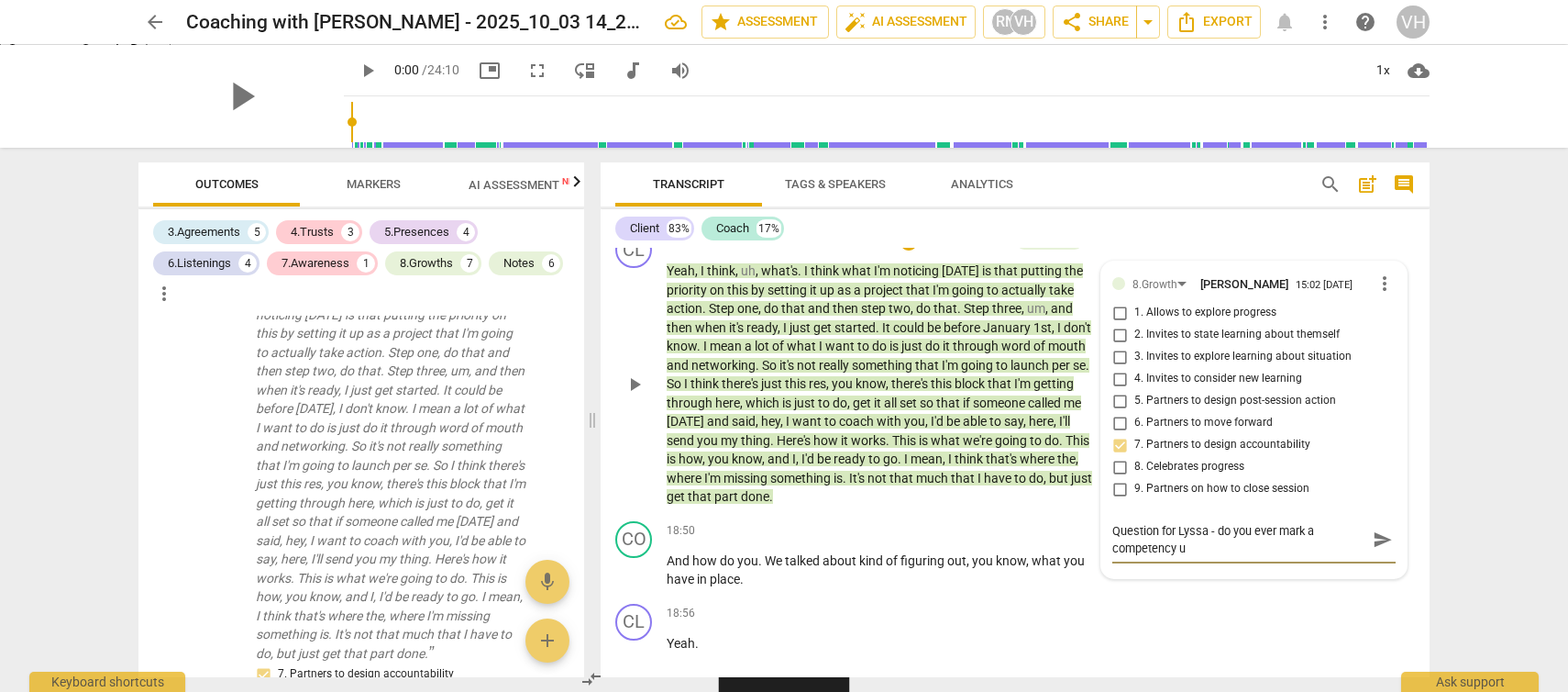
type textarea "Question for Lyssa - do you ever mark a competency un"
type textarea "Question for Lyssa - do you ever mark a competency und"
type textarea "Question for Lyssa - do you ever mark a competency unde"
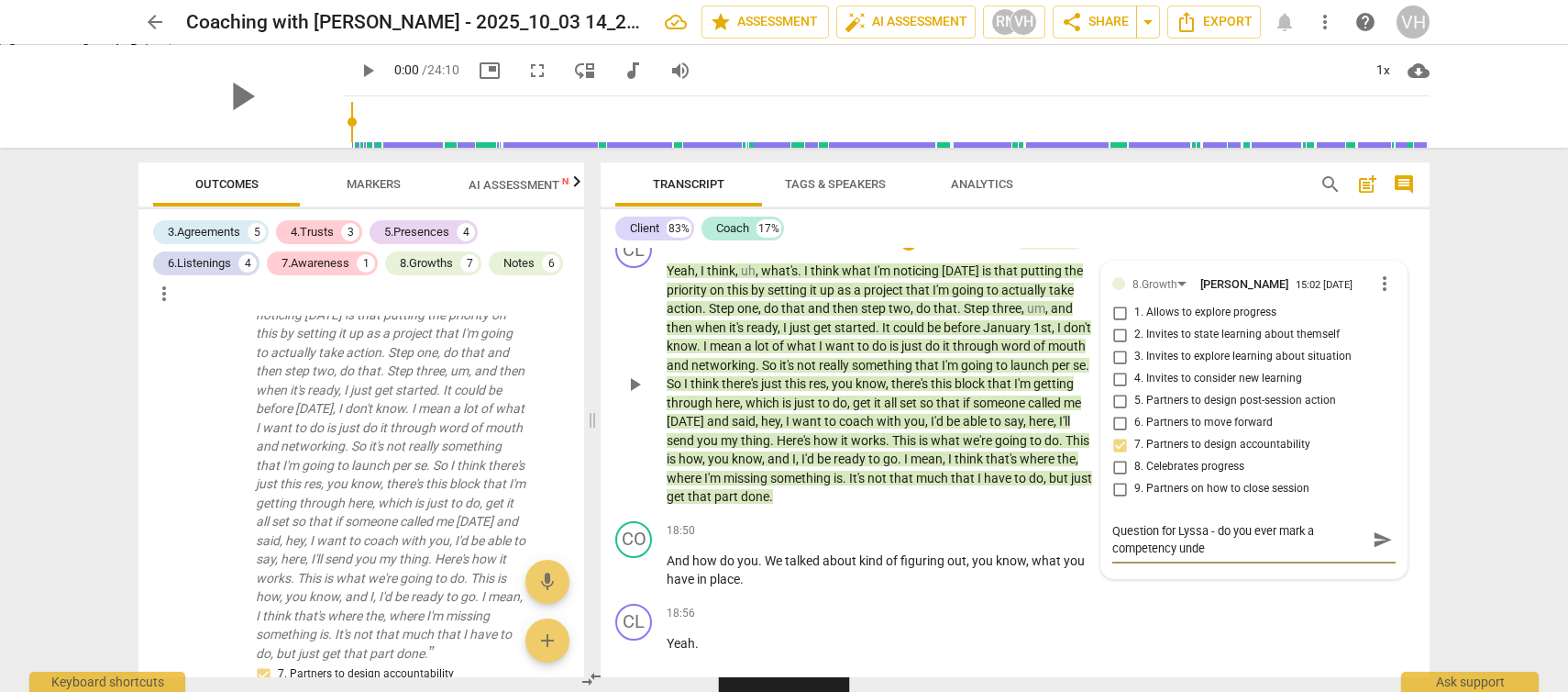
type textarea "Question for Lyssa - do you ever mark a competency unde"
type textarea "Question for Lyssa - do you ever mark a competency unde t"
type textarea "Question for Lyssa - do you ever mark a competency unde th"
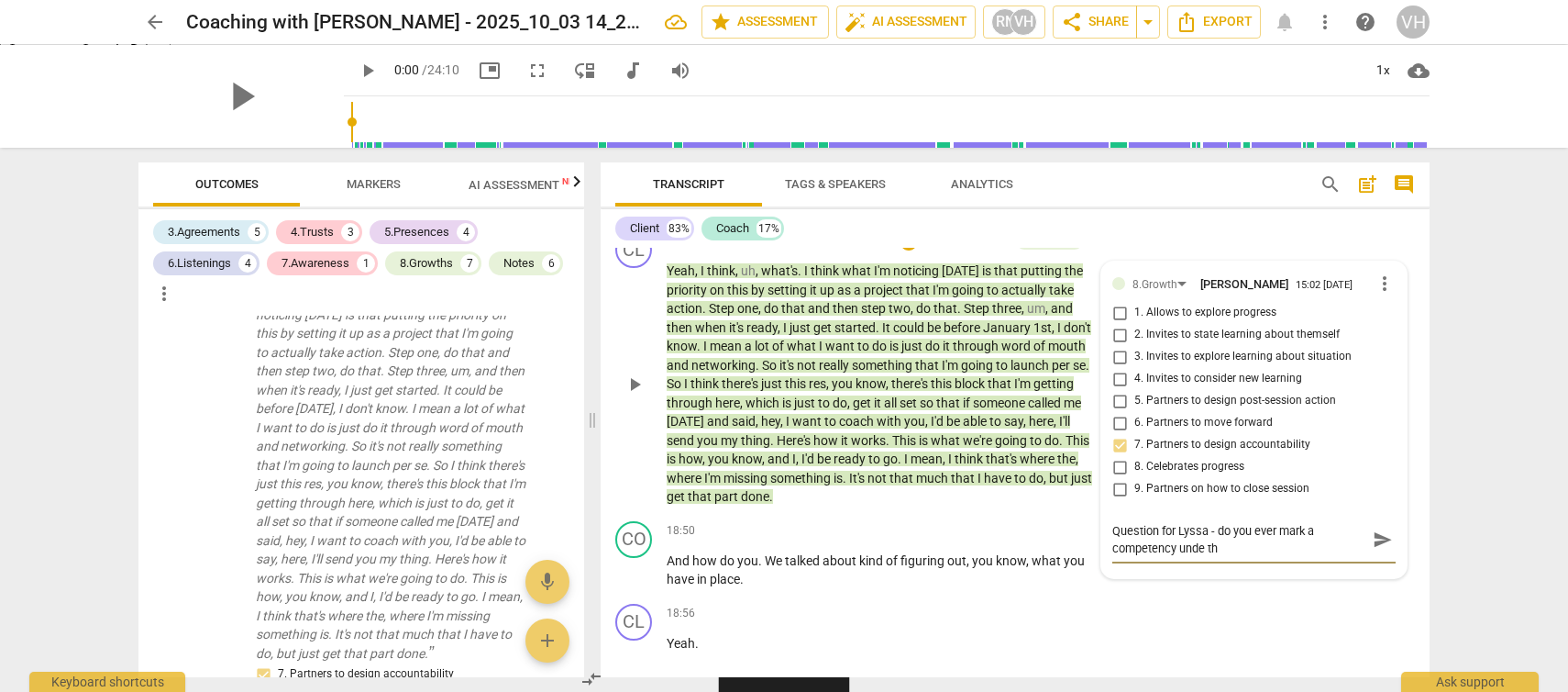
type textarea "Question for Lyssa - do you ever mark a competency unde t"
type textarea "Question for Lyssa - do you ever mark a competency unde"
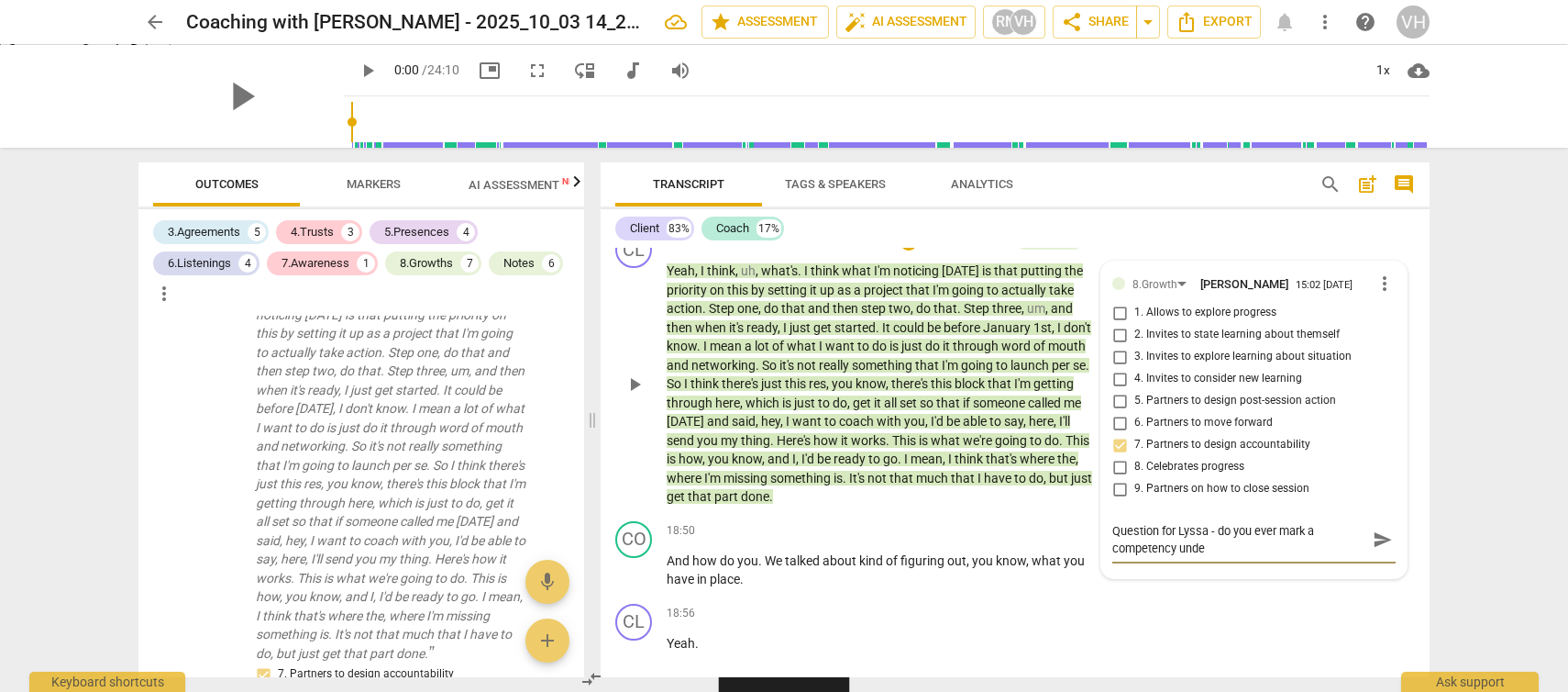
type textarea "Question for Lyssa - do you ever mark a competency unde"
type textarea "Question for Lyssa - do you ever mark a competency under"
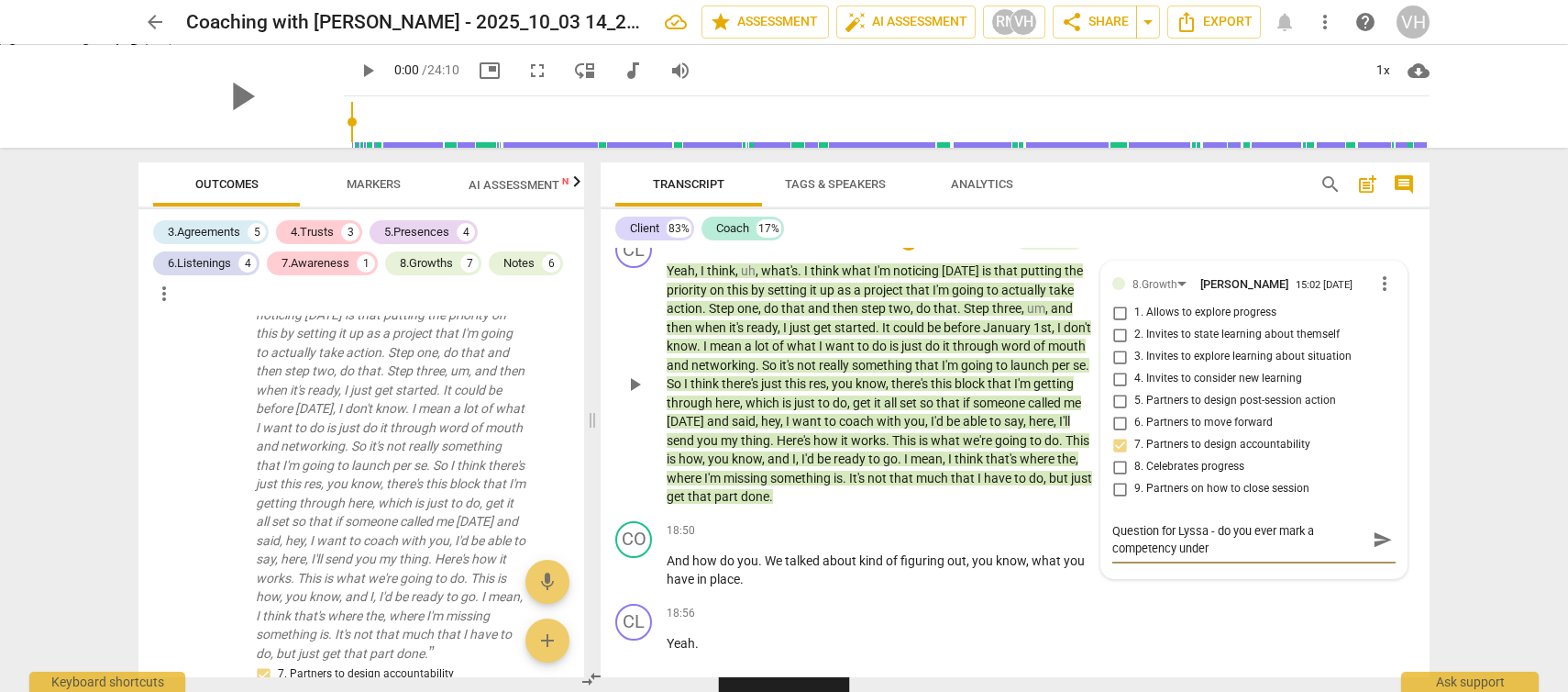
type textarea "Question for Lyssa - do you ever mark a competency under t"
type textarea "Question for Lyssa - do you ever mark a competency under th"
type textarea "Question for Lyssa - do you ever mark a competency under the"
type textarea "Question for Lyssa - do you ever mark a competency under the c"
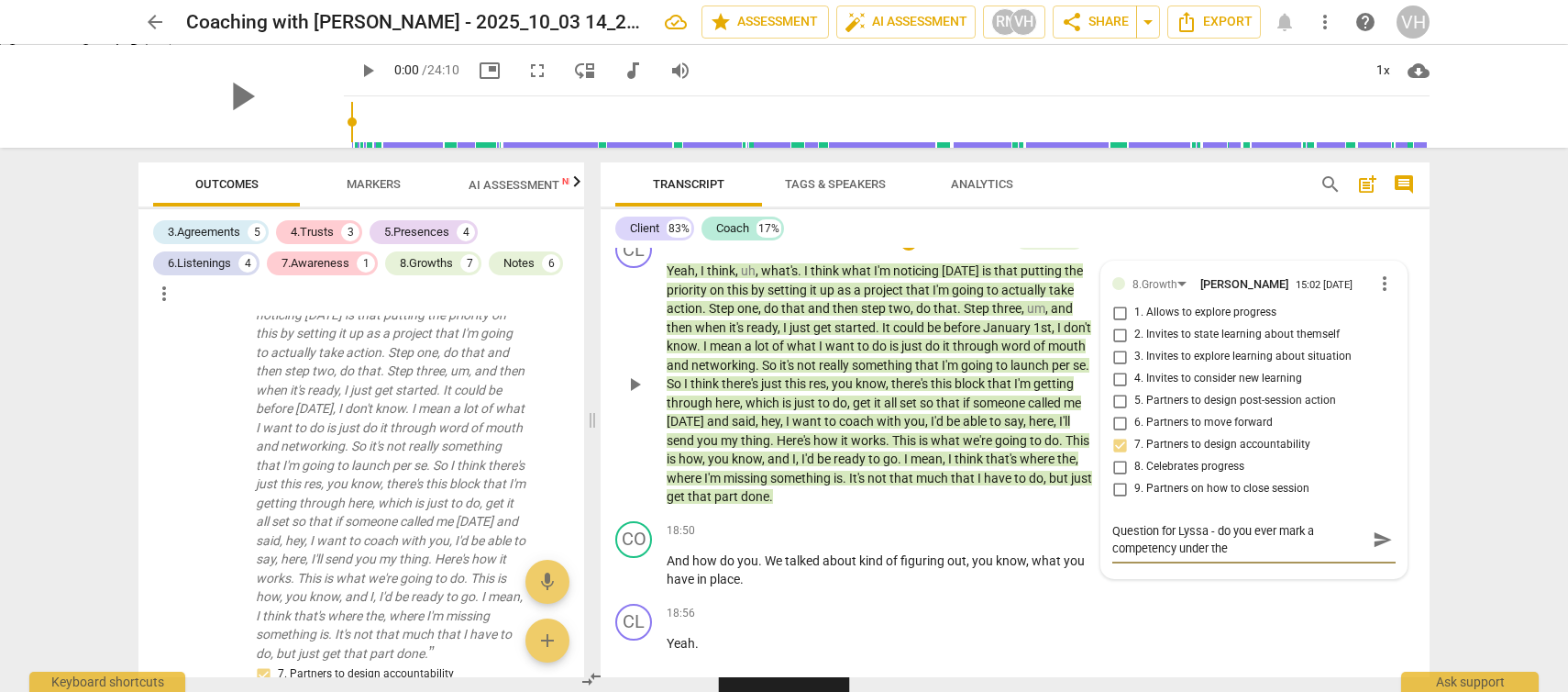
type textarea "Question for Lyssa - do you ever mark a competency under the c"
type textarea "Question for Lyssa - do you ever mark a competency under the cl"
click at [1373, 549] on span "send" at bounding box center [1383, 539] width 20 height 20
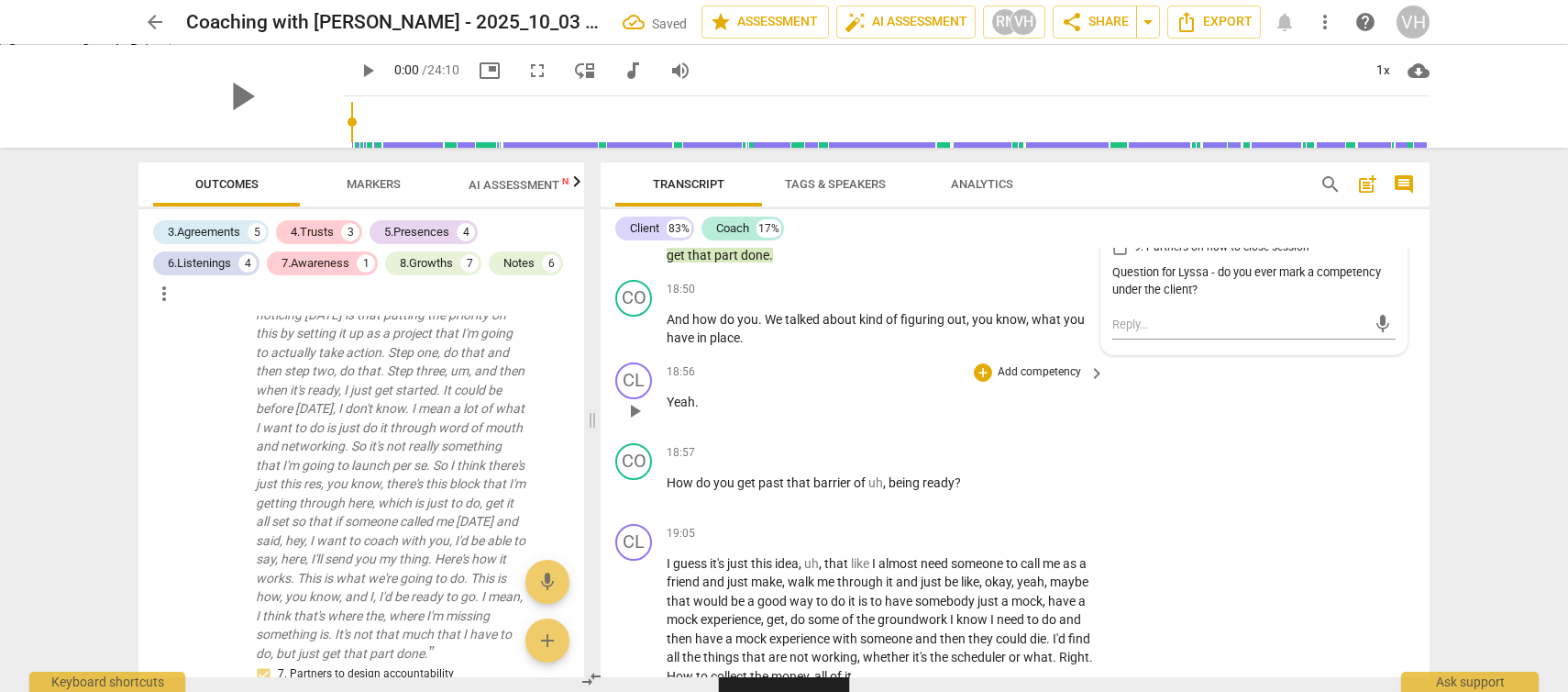
scroll to position [4931, 0]
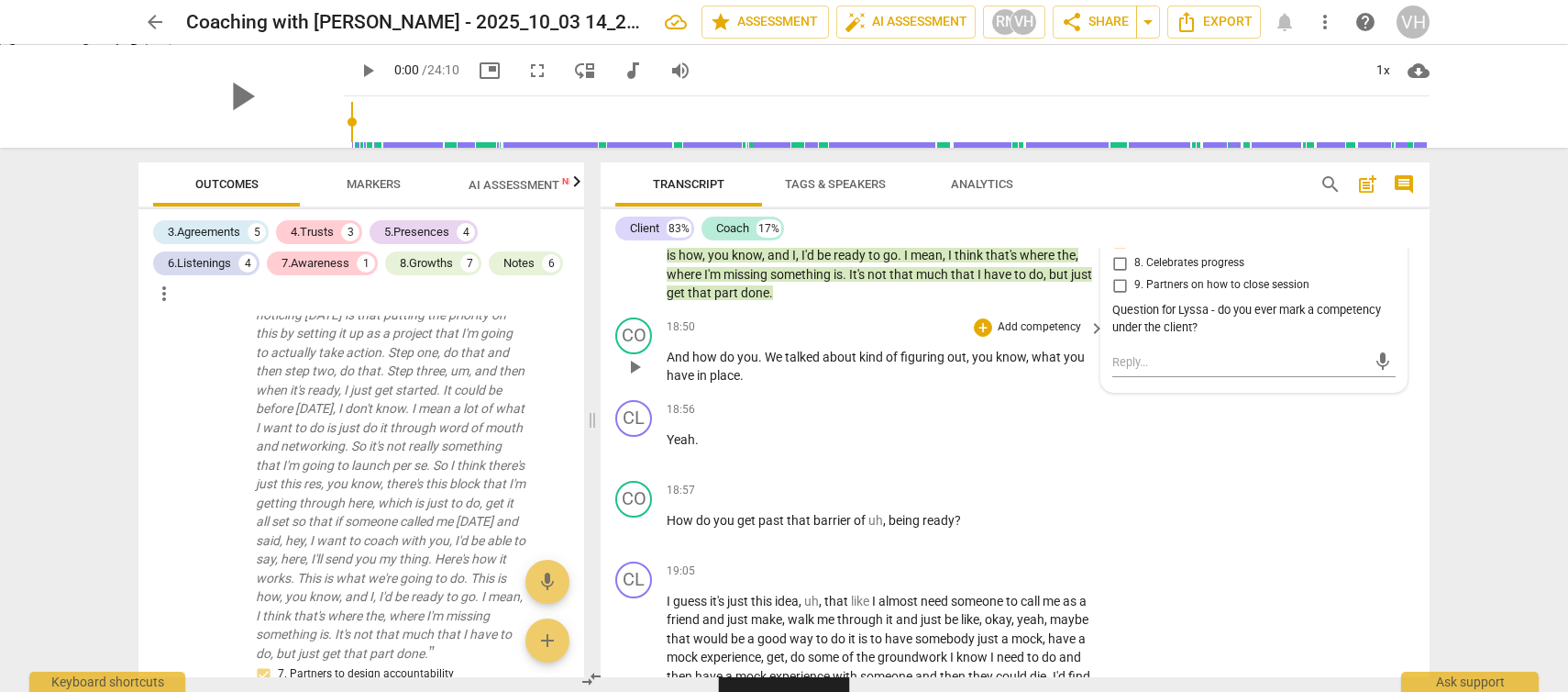
click at [1018, 335] on p "Add competency" at bounding box center [1040, 327] width 87 height 16
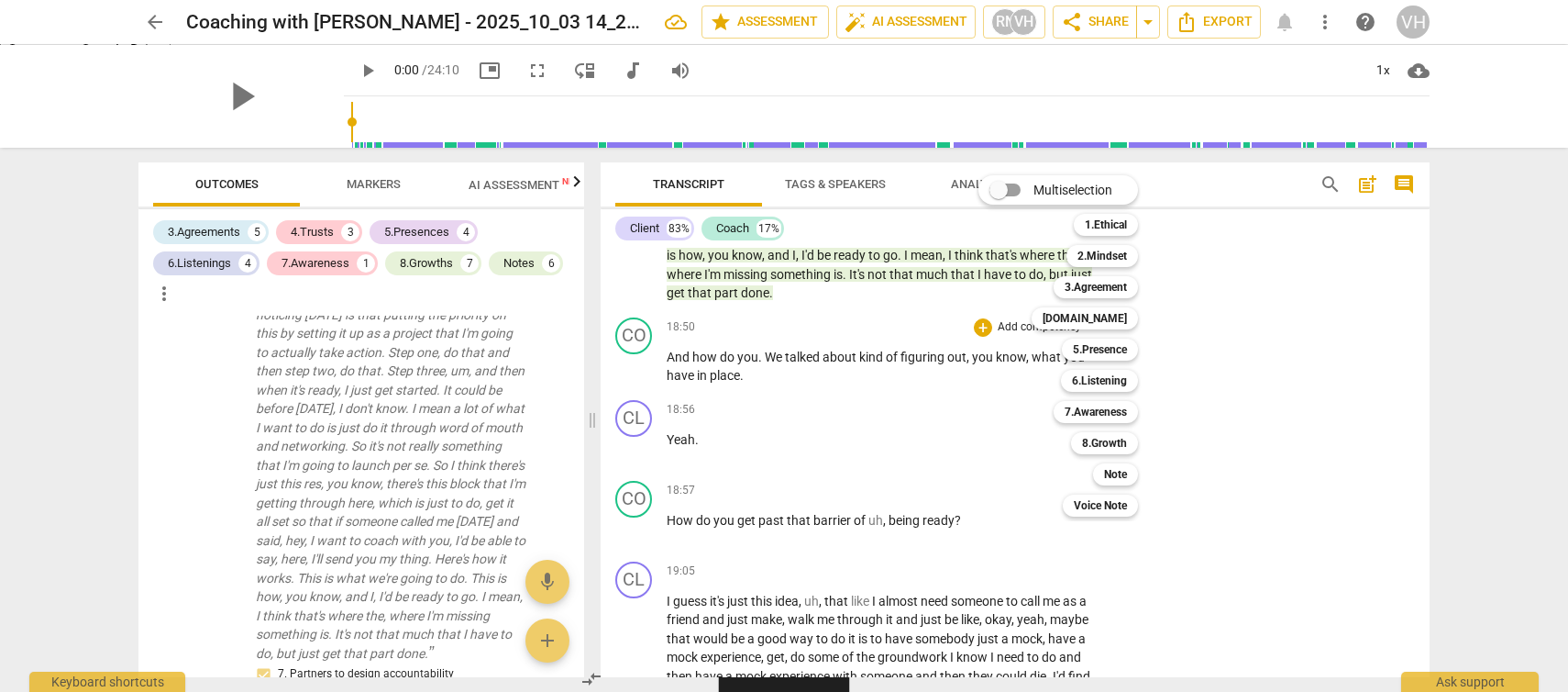
click at [926, 399] on div at bounding box center [784, 346] width 1568 height 692
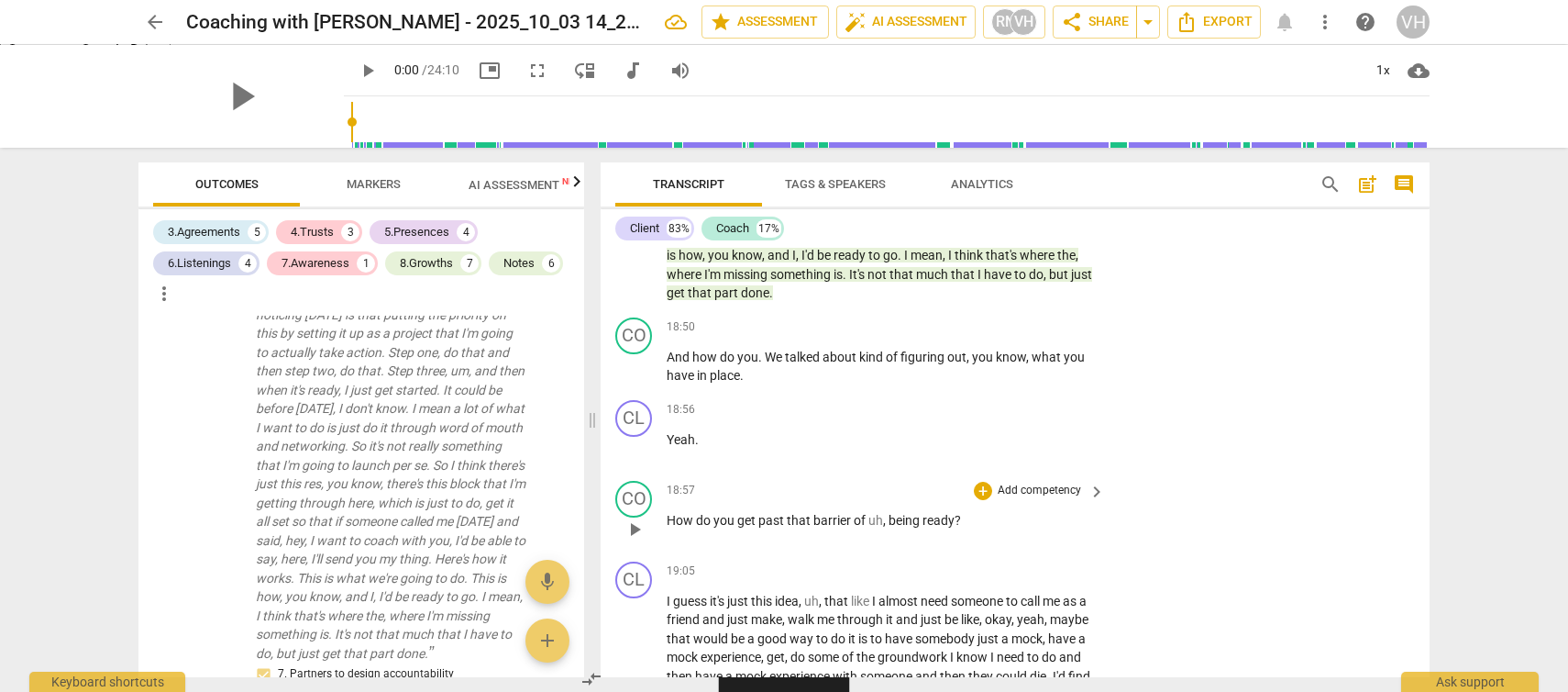
click at [1046, 499] on p "Add competency" at bounding box center [1040, 491] width 87 height 16
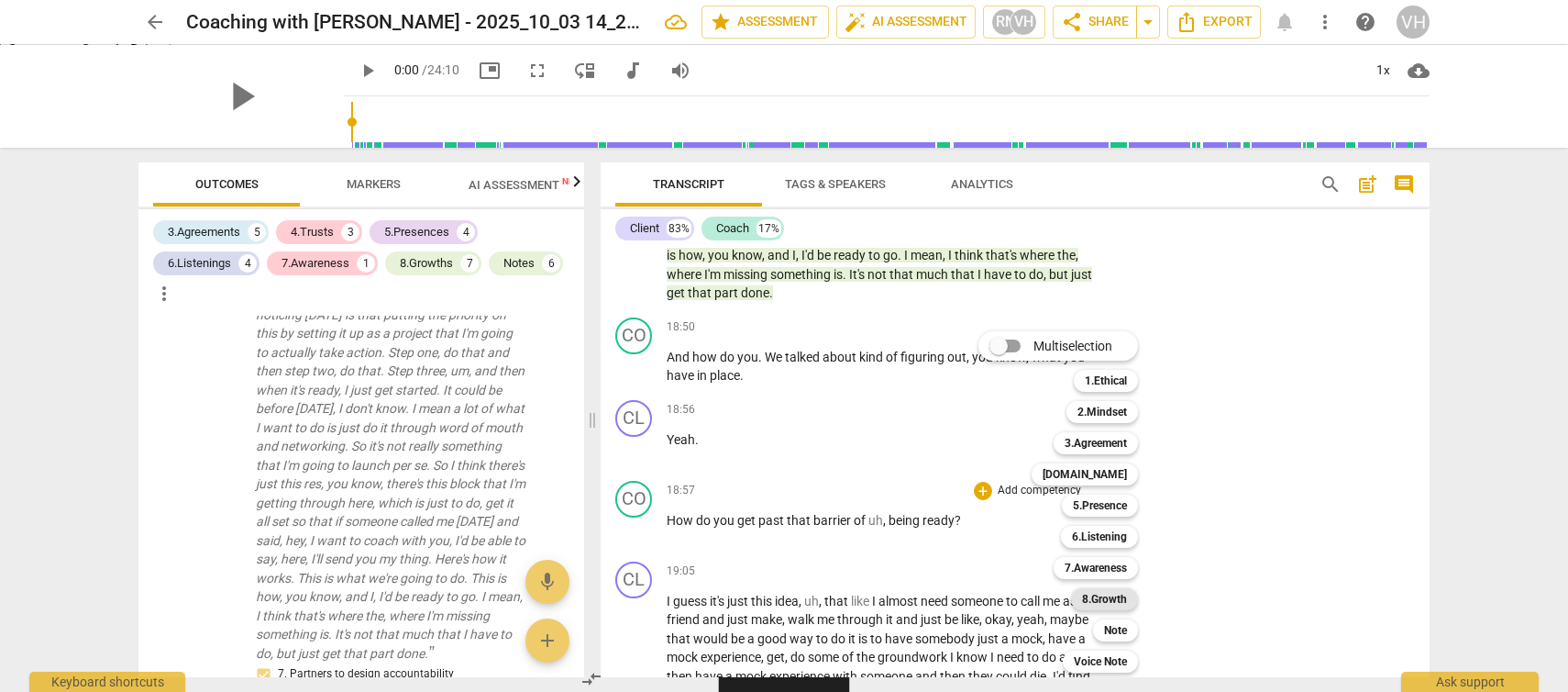
click at [1126, 599] on b "8.Growth" at bounding box center [1104, 599] width 45 height 22
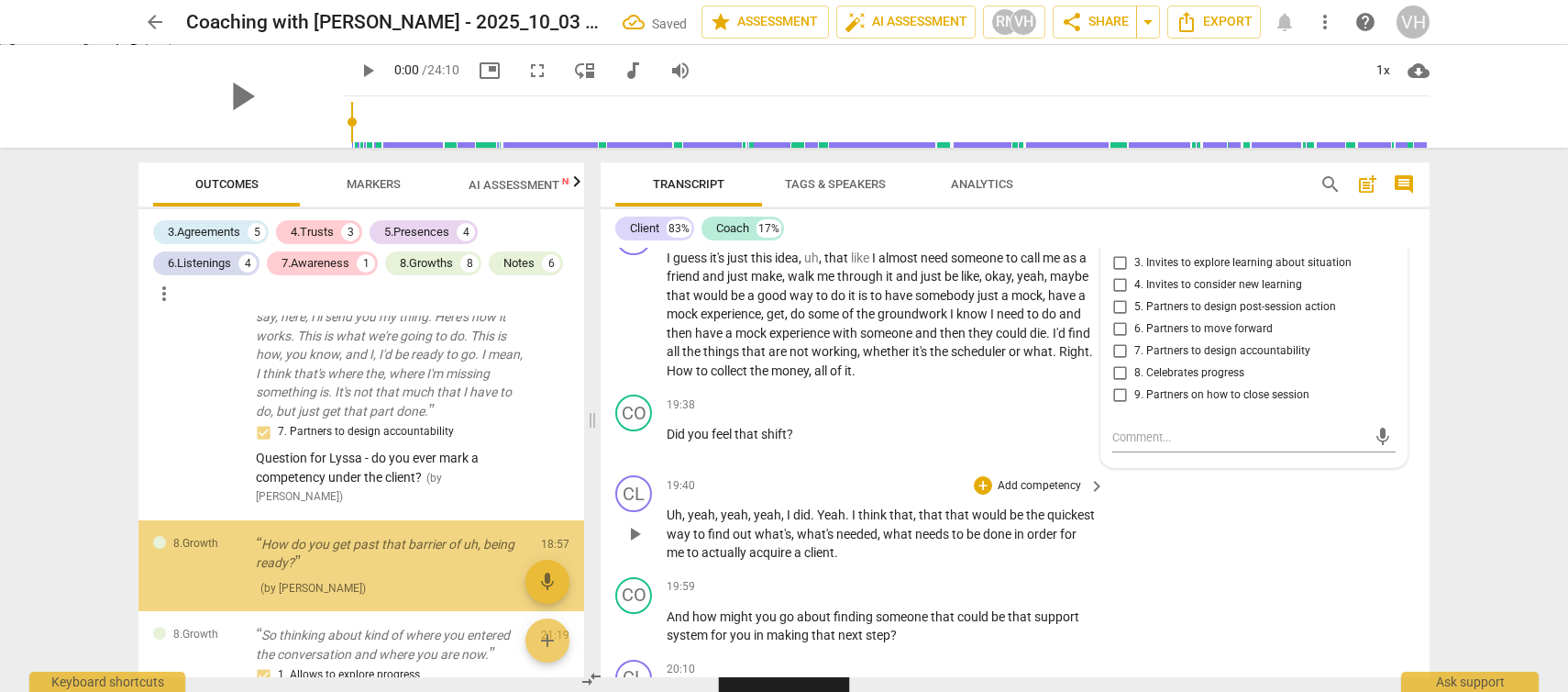
scroll to position [4619, 0]
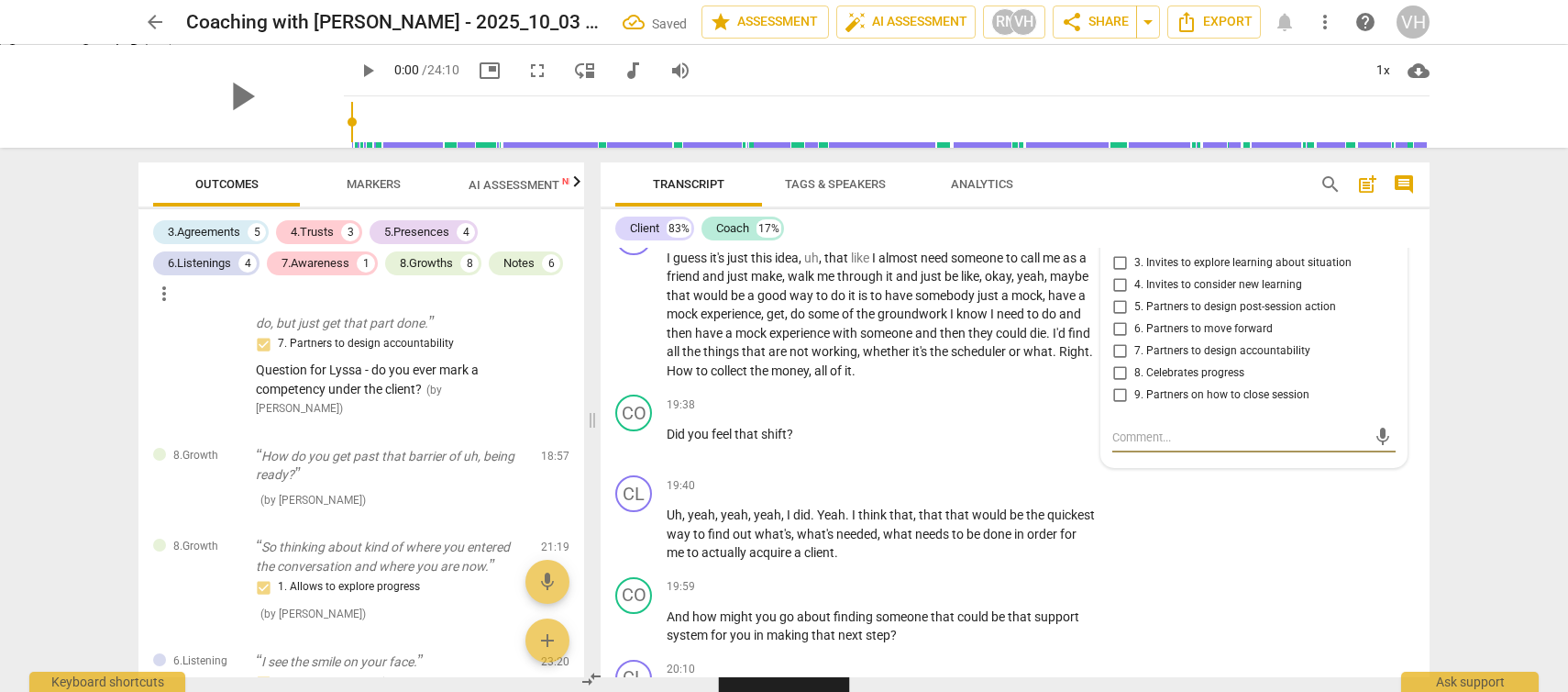
click at [1116, 340] on input "6. Partners to move forward" at bounding box center [1120, 329] width 29 height 22
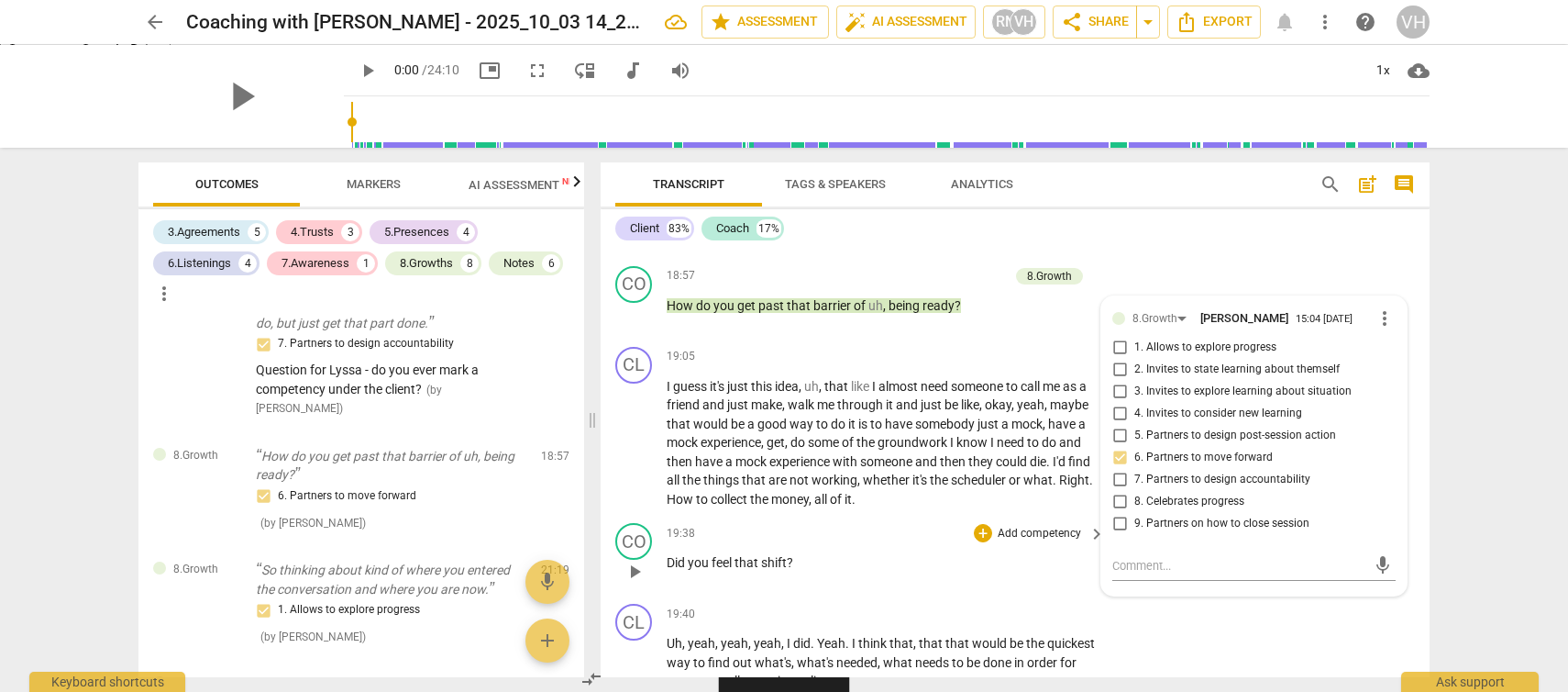
scroll to position [5143, 0]
click at [1184, 652] on div "CL play_arrow pause 19:40 + Add competency keyboard_arrow_right Uh , yeah , yea…" at bounding box center [1015, 650] width 829 height 102
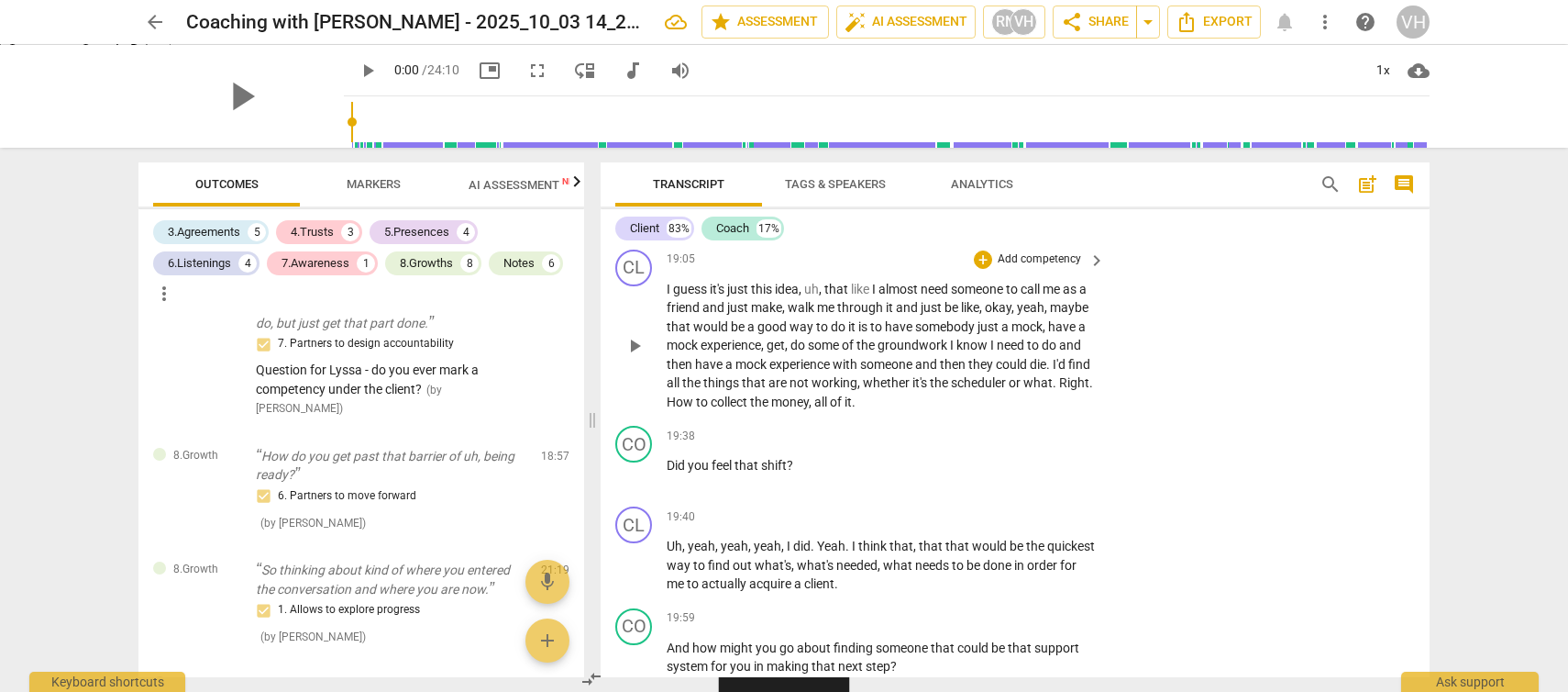
scroll to position [5281, 0]
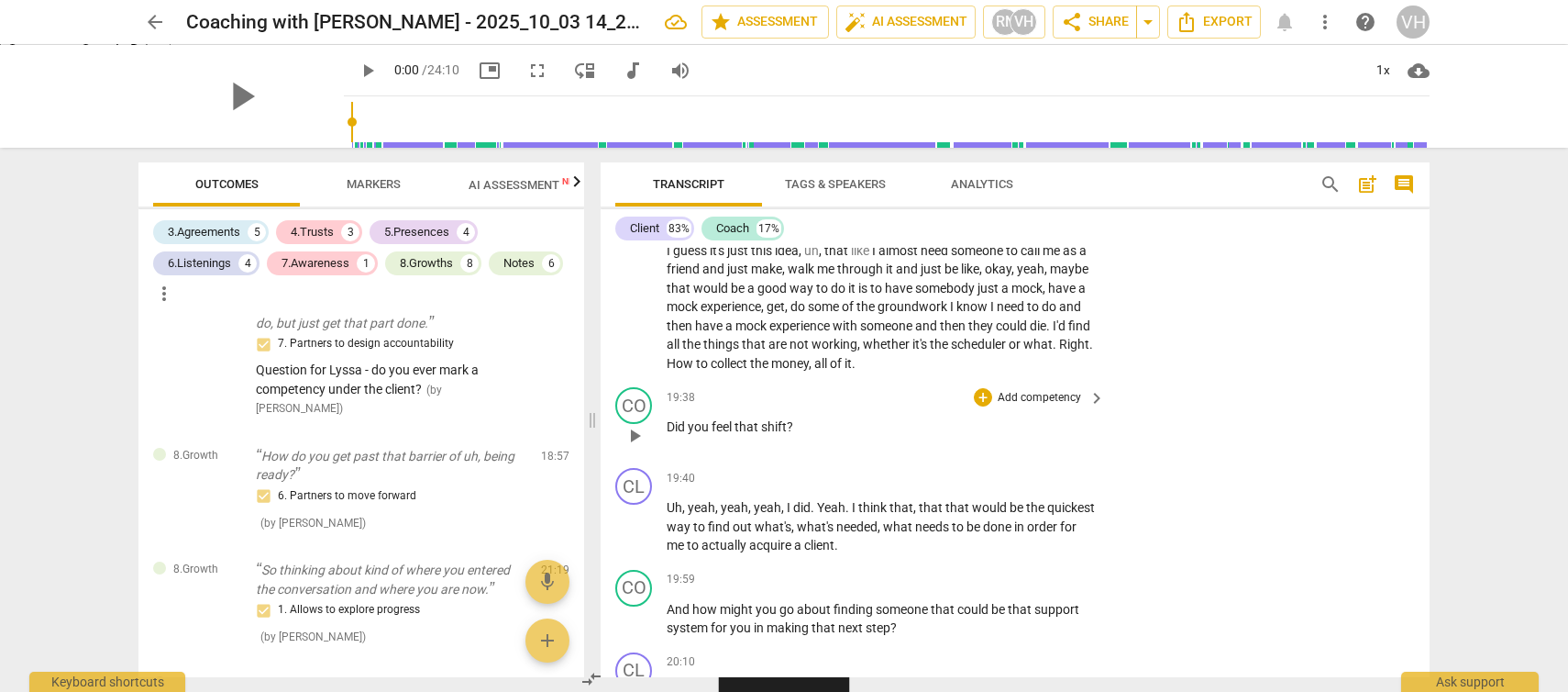
click at [1031, 407] on p "Add competency" at bounding box center [1040, 397] width 87 height 16
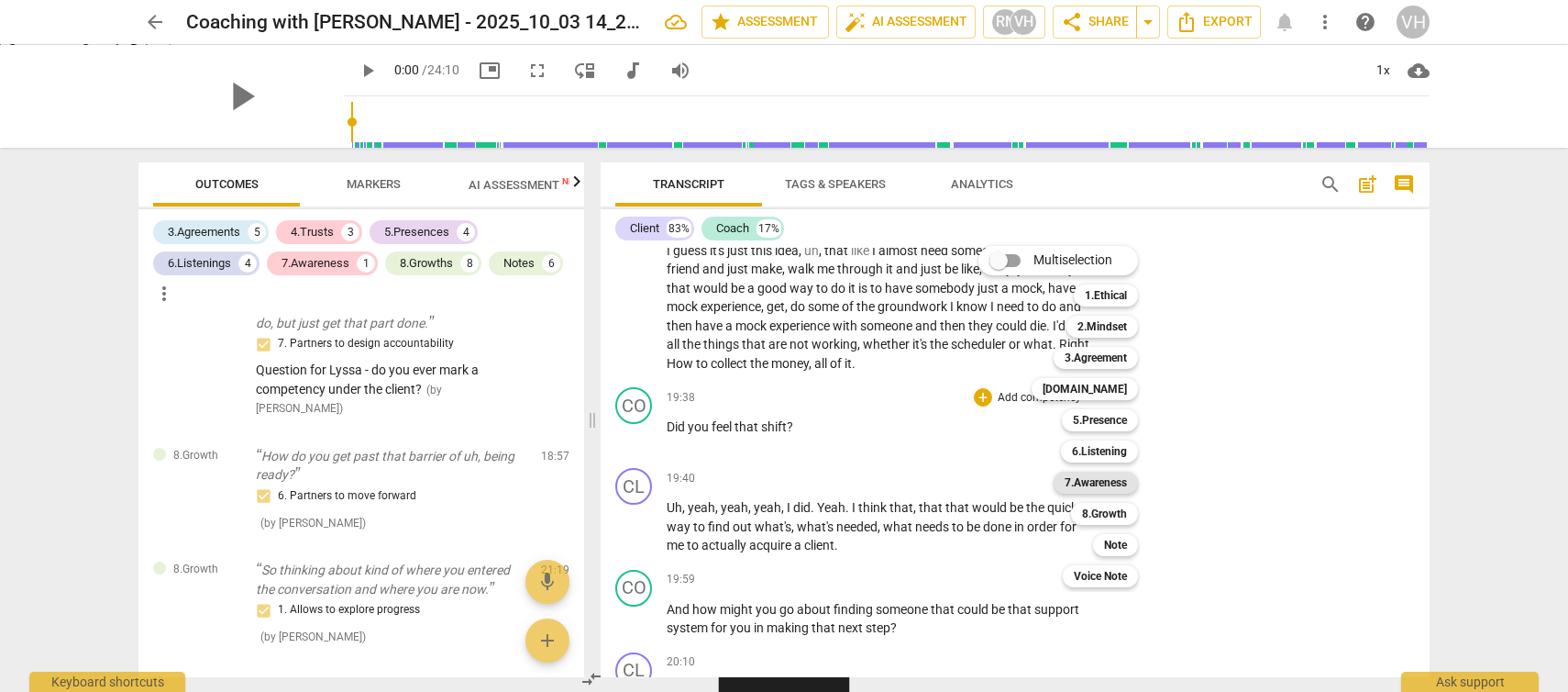
click at [1107, 477] on b "7.Awareness" at bounding box center [1096, 482] width 63 height 22
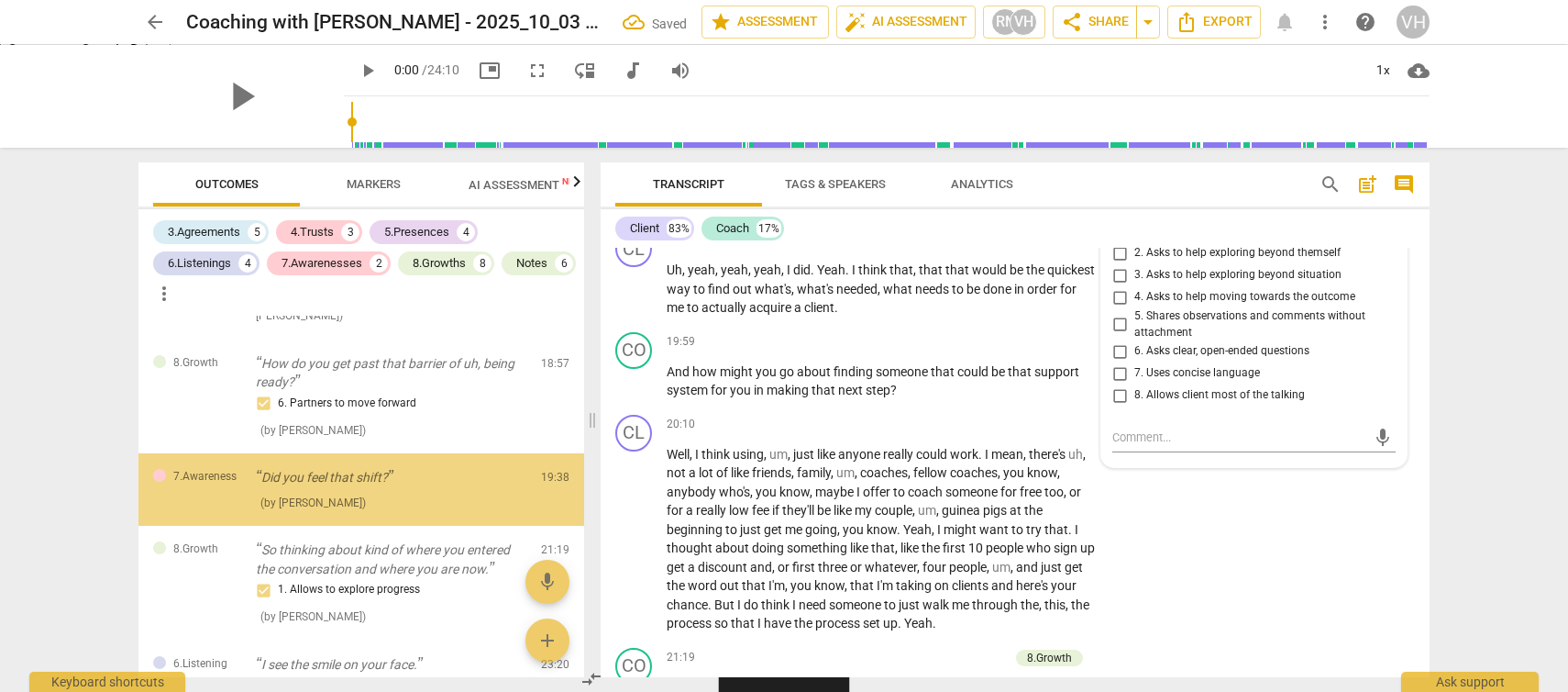
scroll to position [4724, 0]
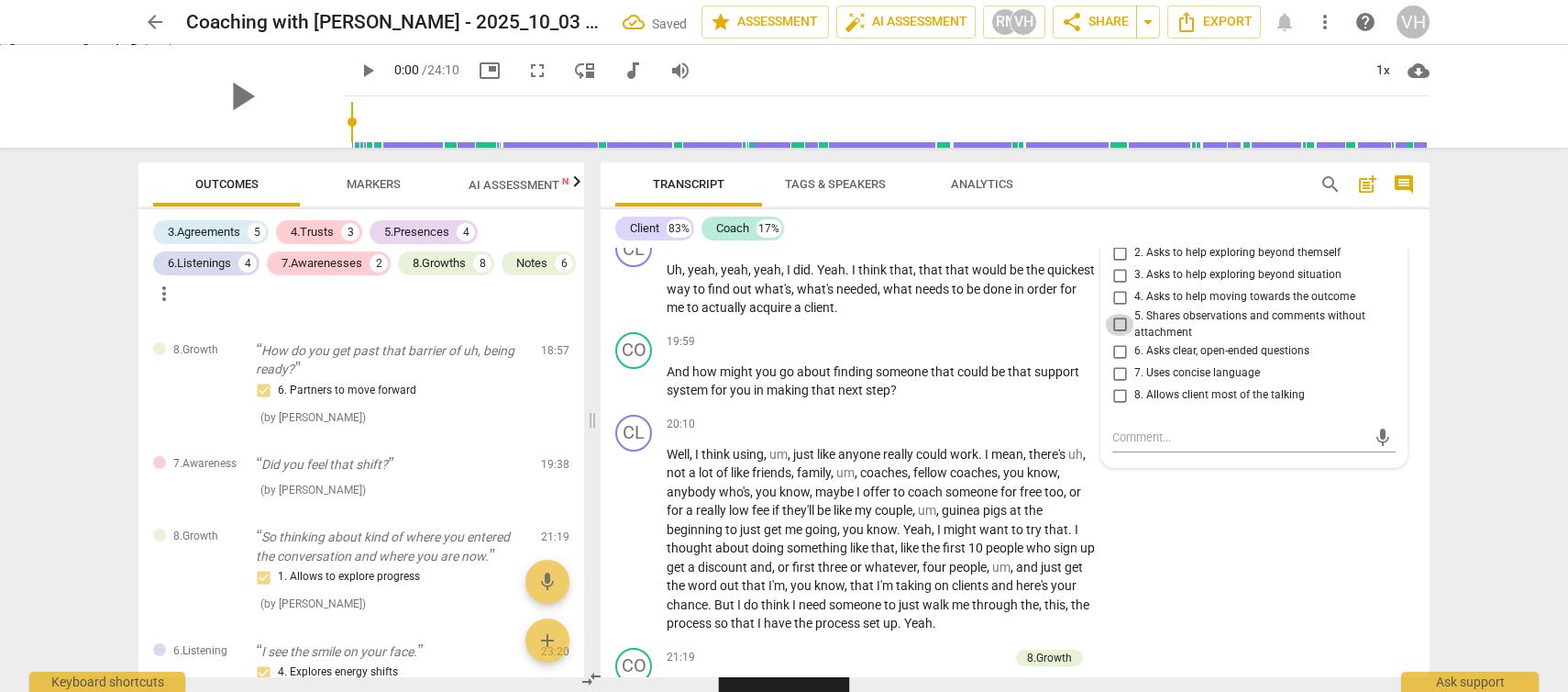
click at [1118, 335] on input "5. Shares observations and comments without attachment" at bounding box center [1120, 324] width 29 height 22
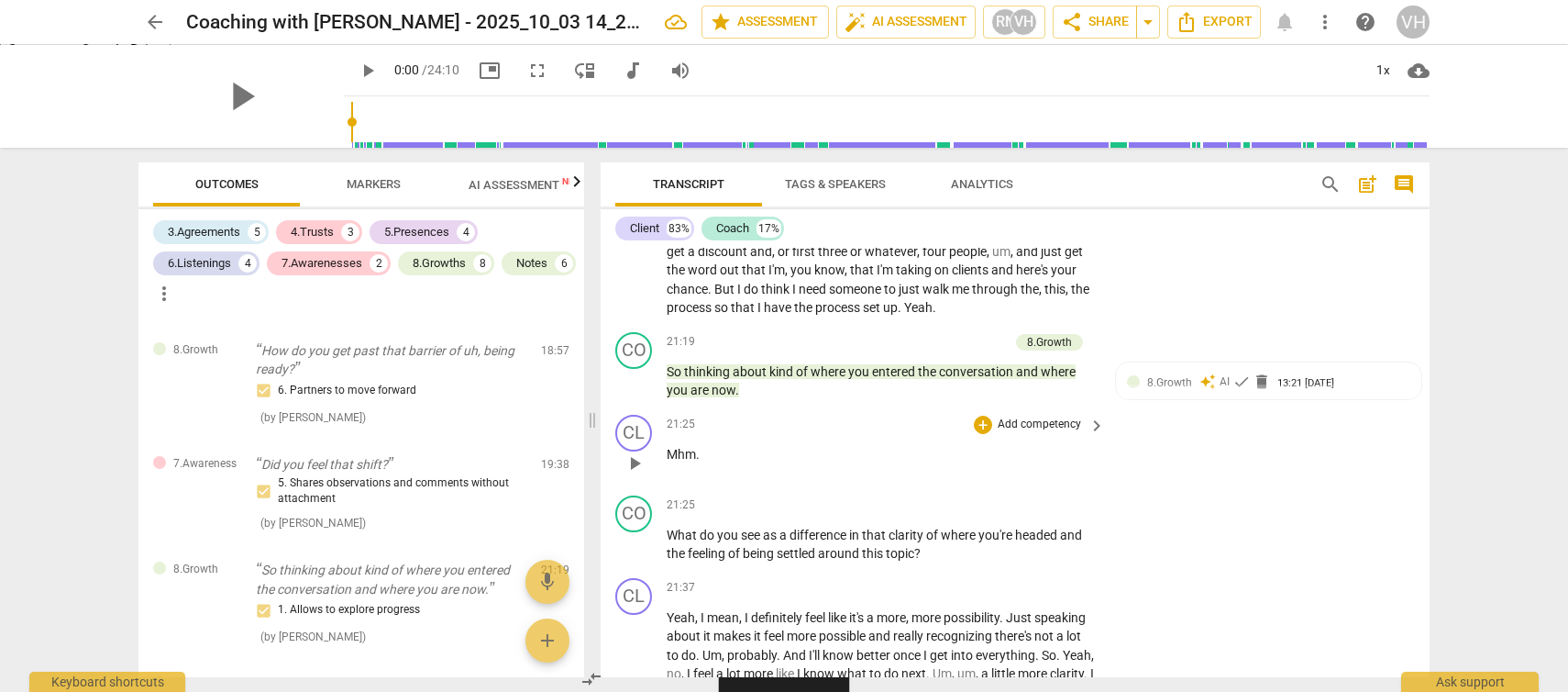
scroll to position [5843, 0]
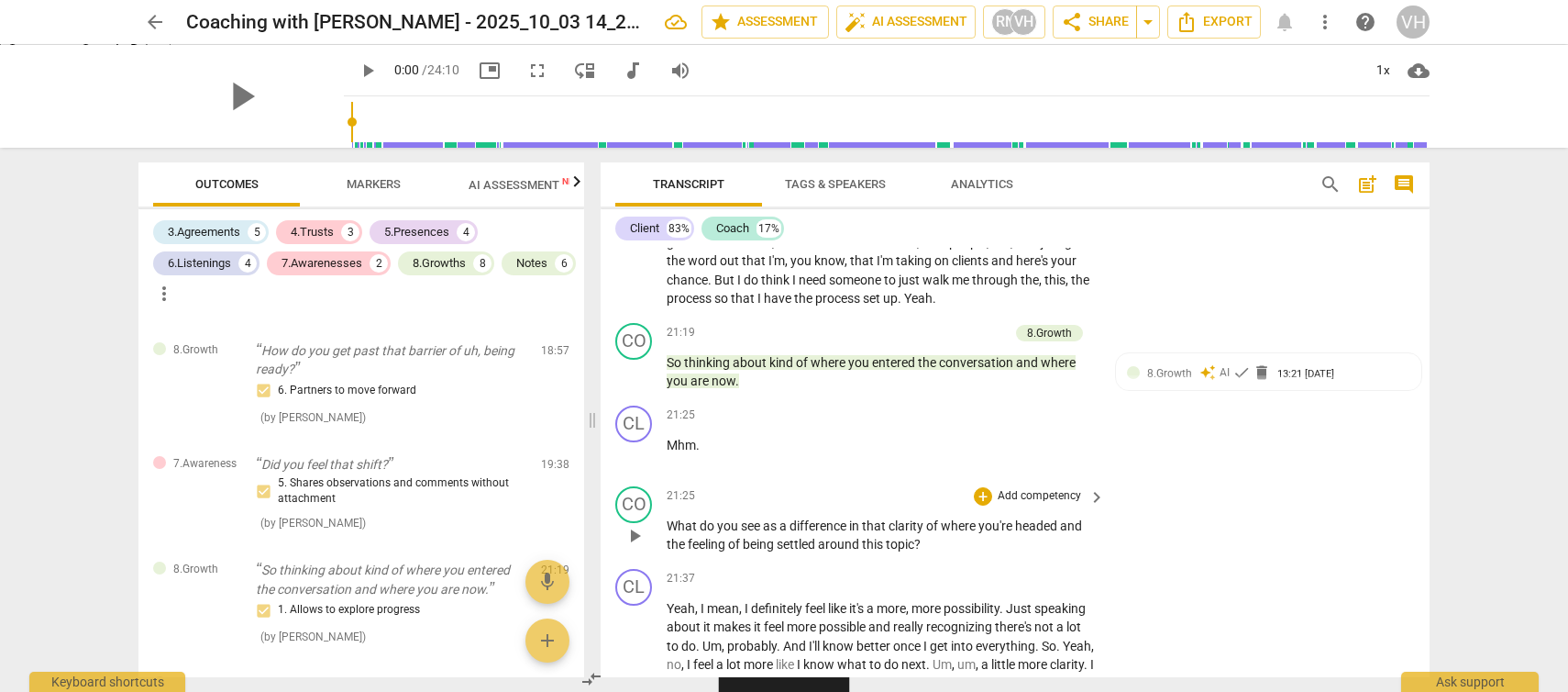
click at [1050, 504] on p "Add competency" at bounding box center [1040, 495] width 87 height 16
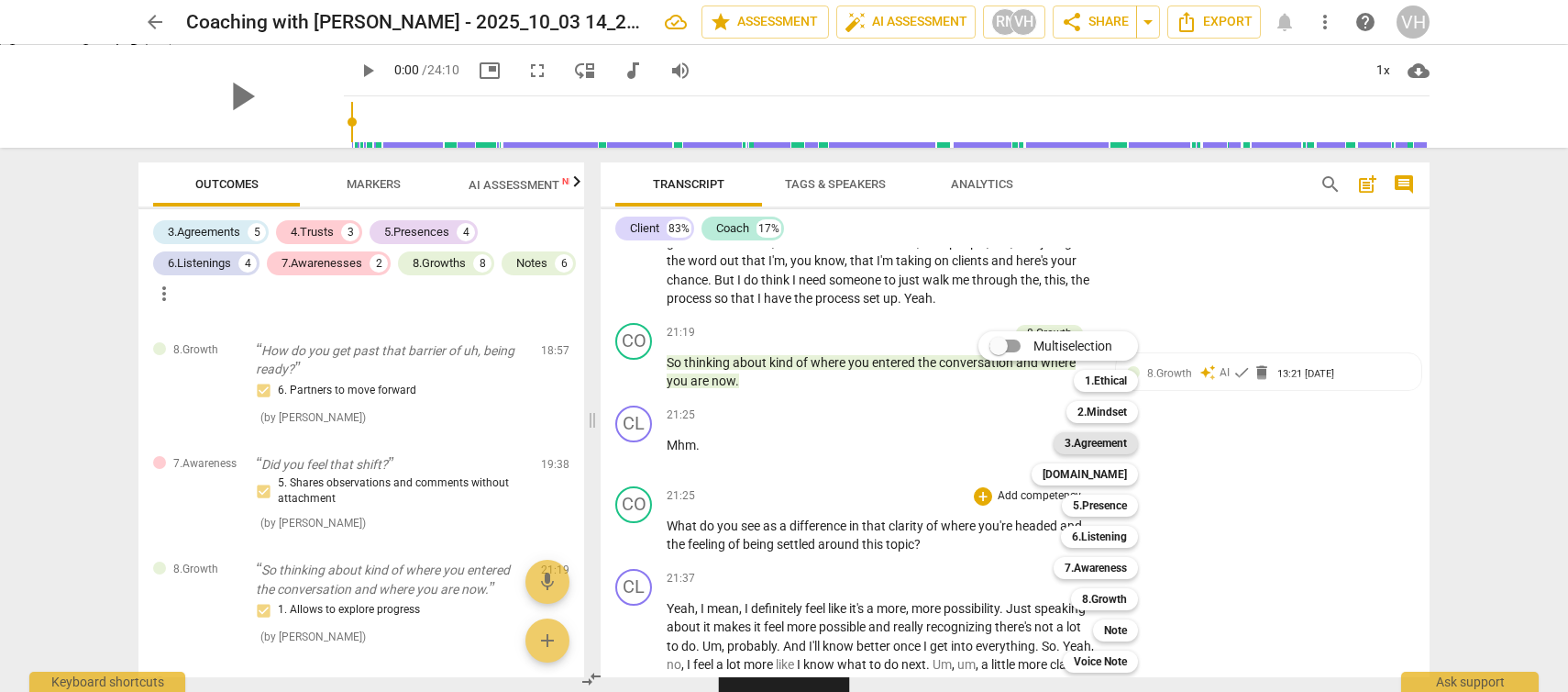
click at [1108, 442] on b "3.Agreement" at bounding box center [1096, 442] width 63 height 22
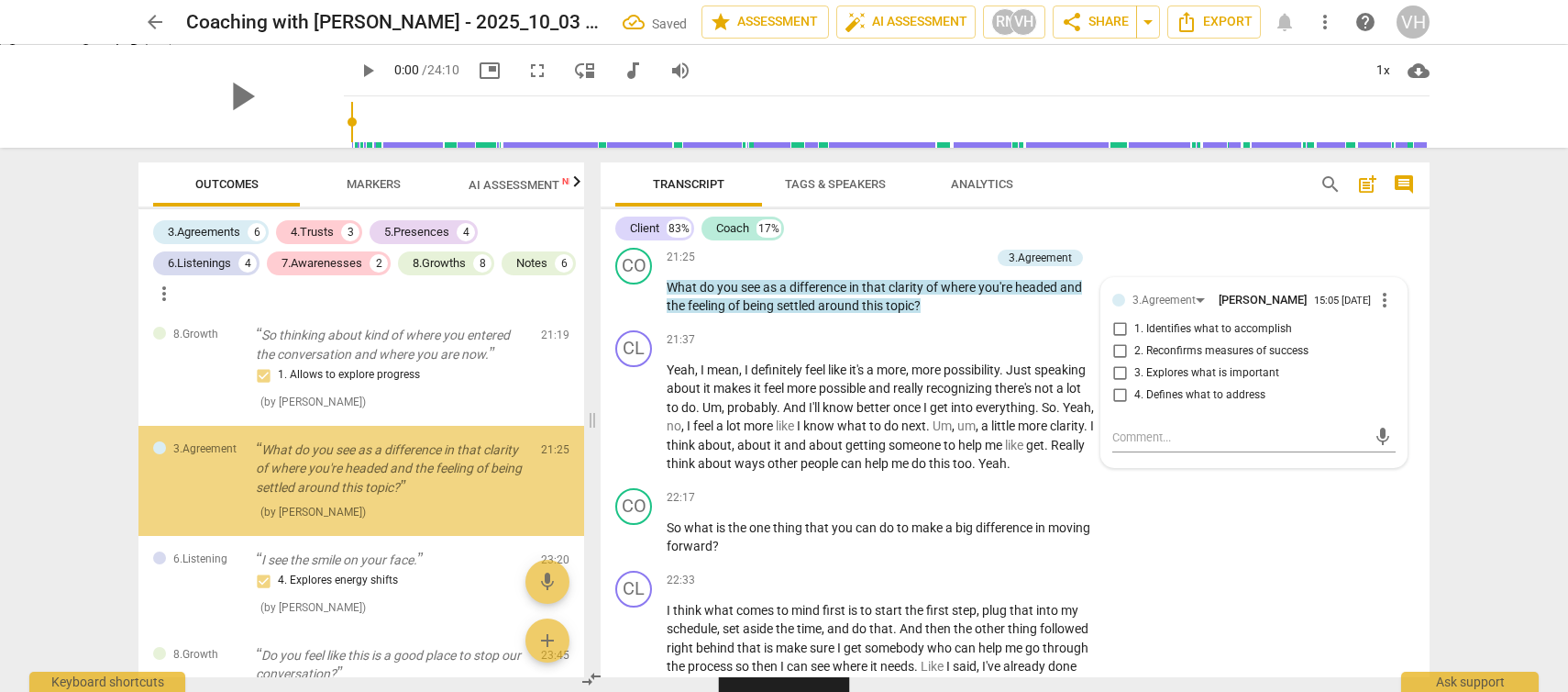
scroll to position [4964, 0]
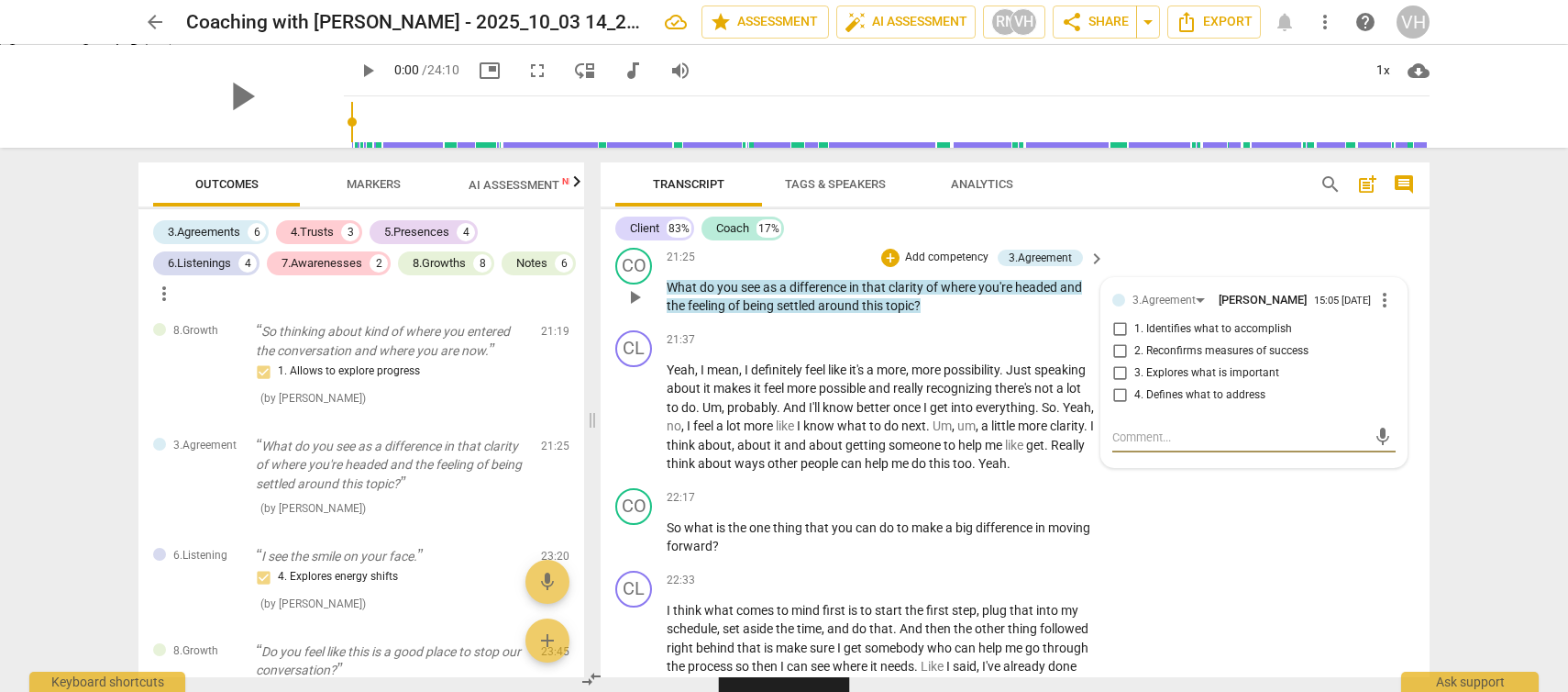
click at [1118, 362] on input "2. Reconfirms measures of success" at bounding box center [1120, 351] width 29 height 22
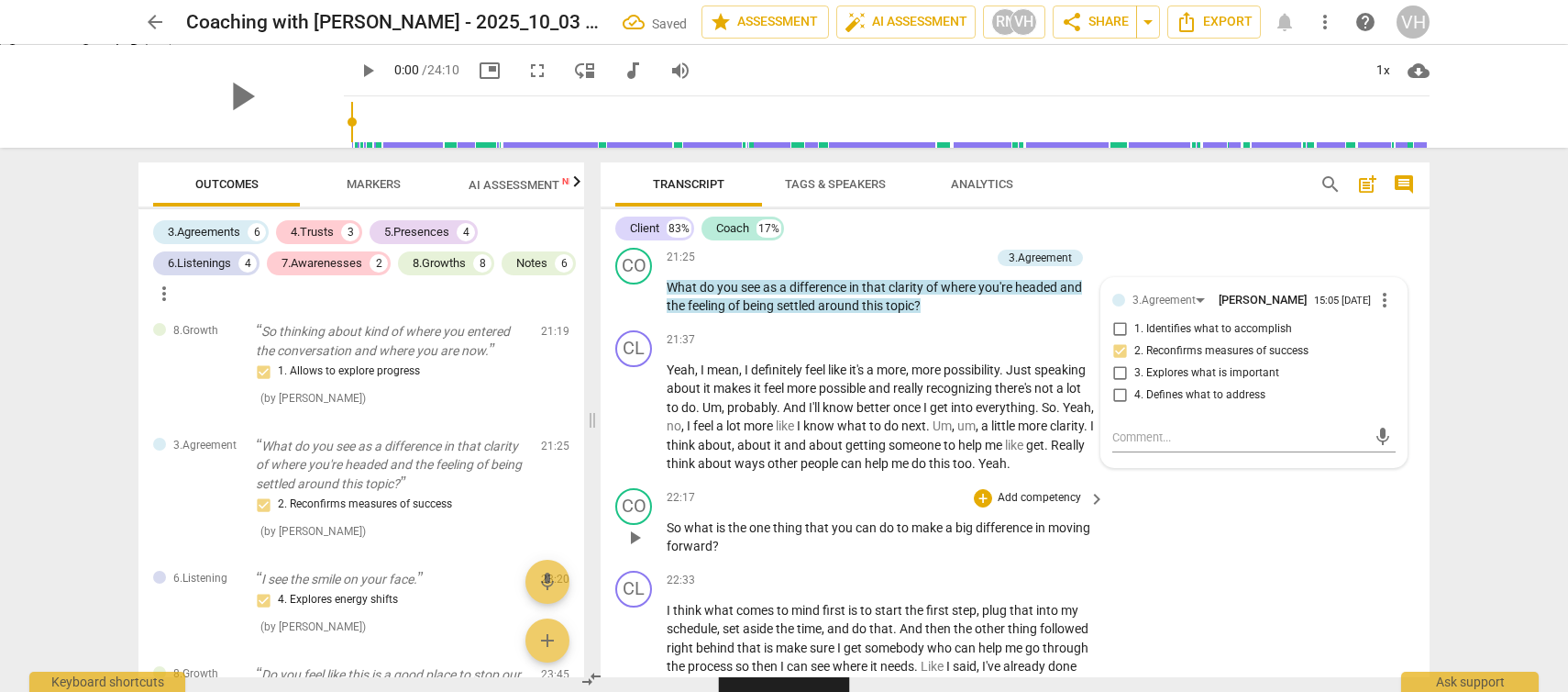
click at [1155, 563] on div "CO play_arrow pause 22:17 + Add competency keyboard_arrow_right So what is the …" at bounding box center [1015, 522] width 829 height 83
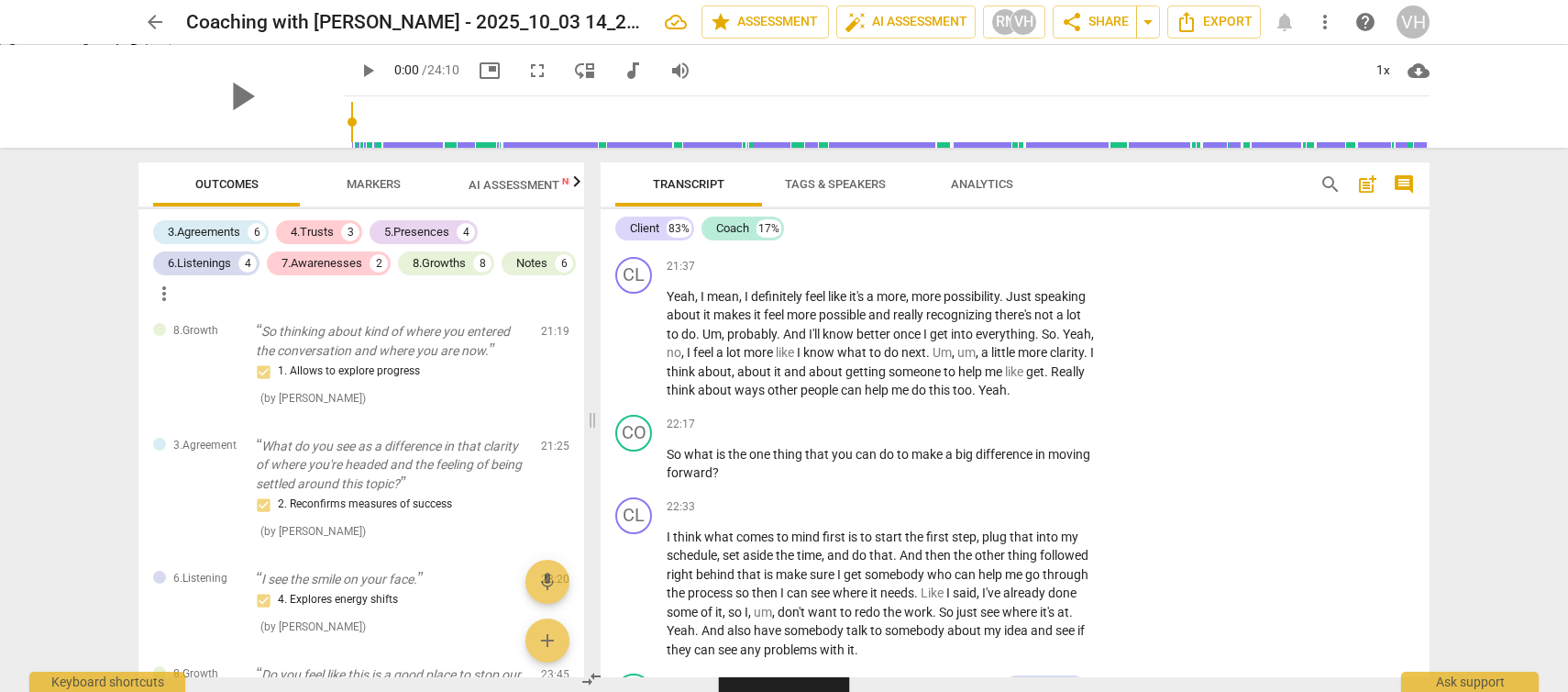
scroll to position [6167, 0]
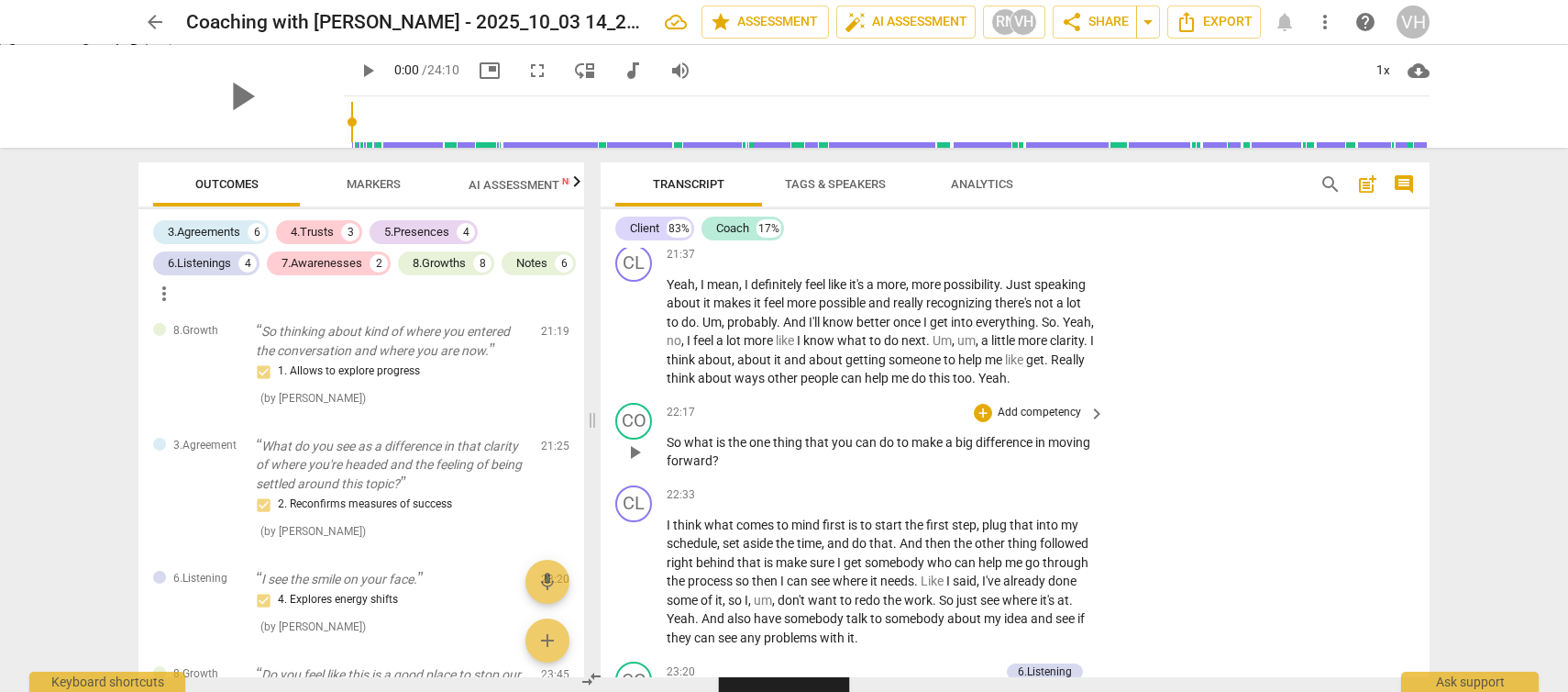
click at [1057, 421] on p "Add competency" at bounding box center [1040, 413] width 87 height 16
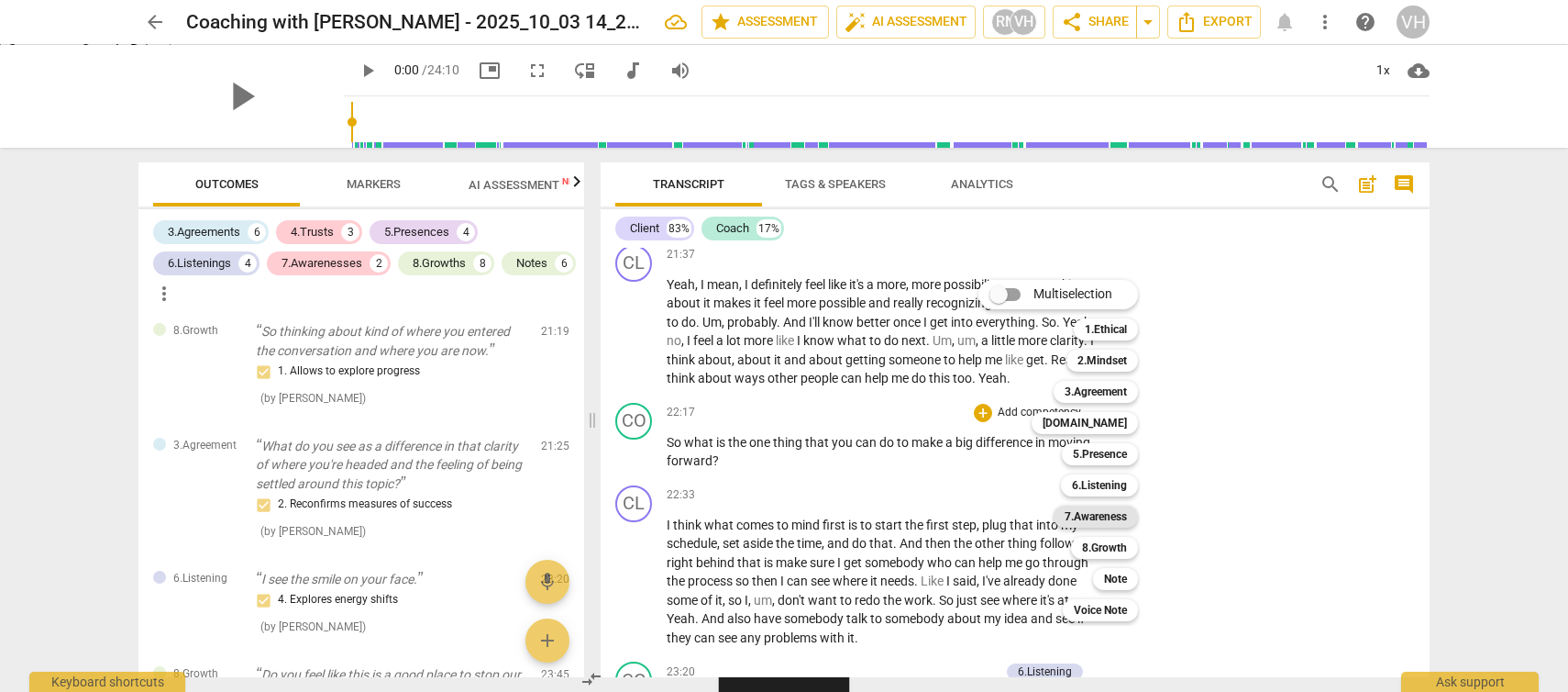
click at [1107, 512] on b "7.Awareness" at bounding box center [1096, 516] width 63 height 22
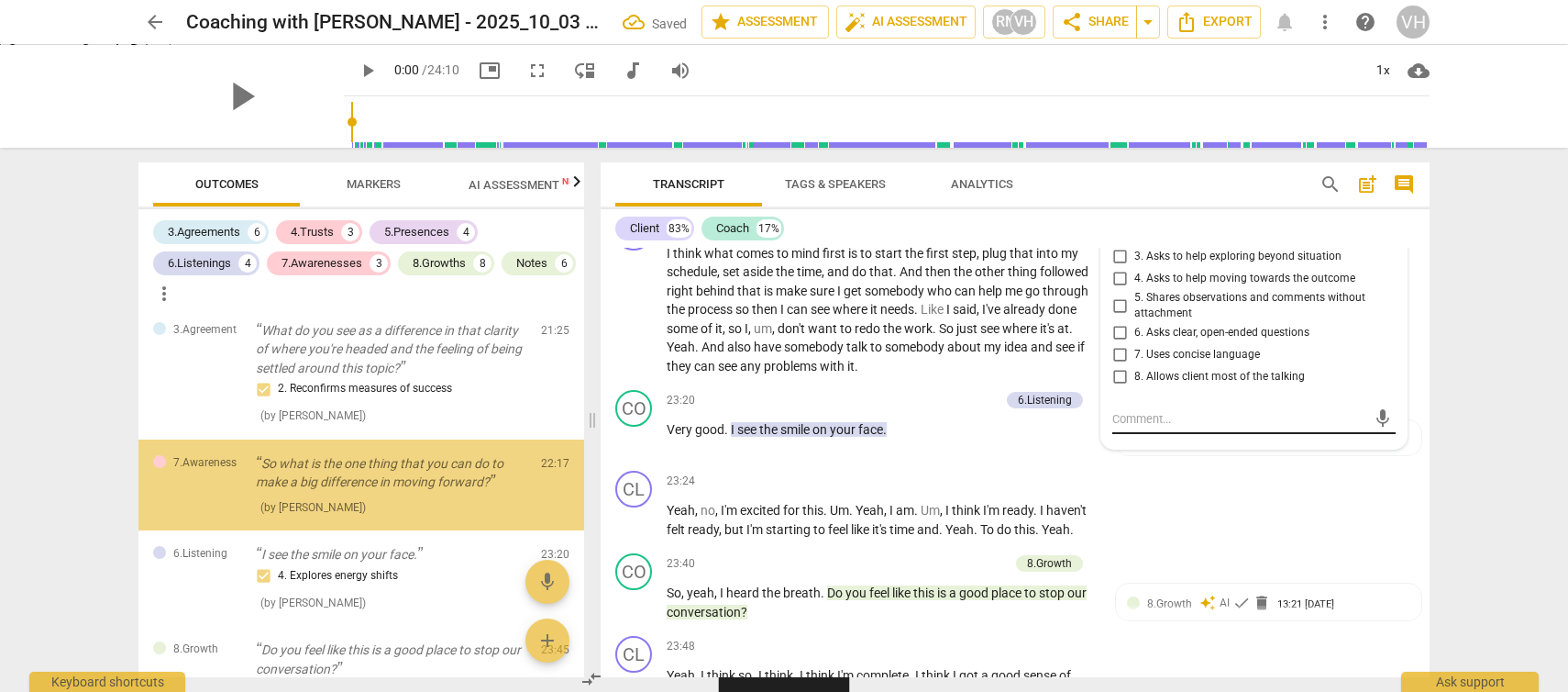
scroll to position [5087, 0]
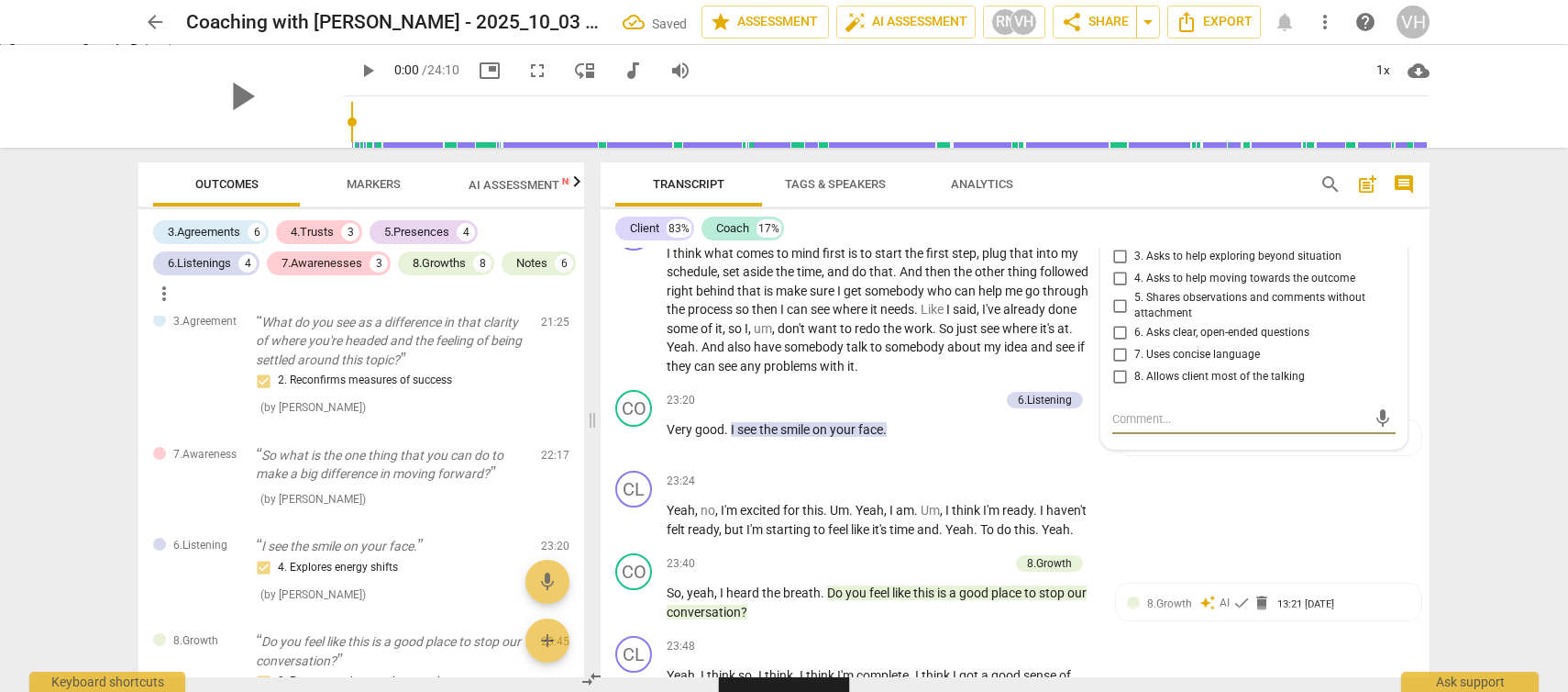
click at [1118, 224] on input "1. Asks about a current way of thinking" at bounding box center [1120, 212] width 29 height 22
click at [1153, 546] on div "CL play_arrow pause 23:24 + Add competency keyboard_arrow_right Yeah , no , I'm…" at bounding box center [1015, 505] width 829 height 83
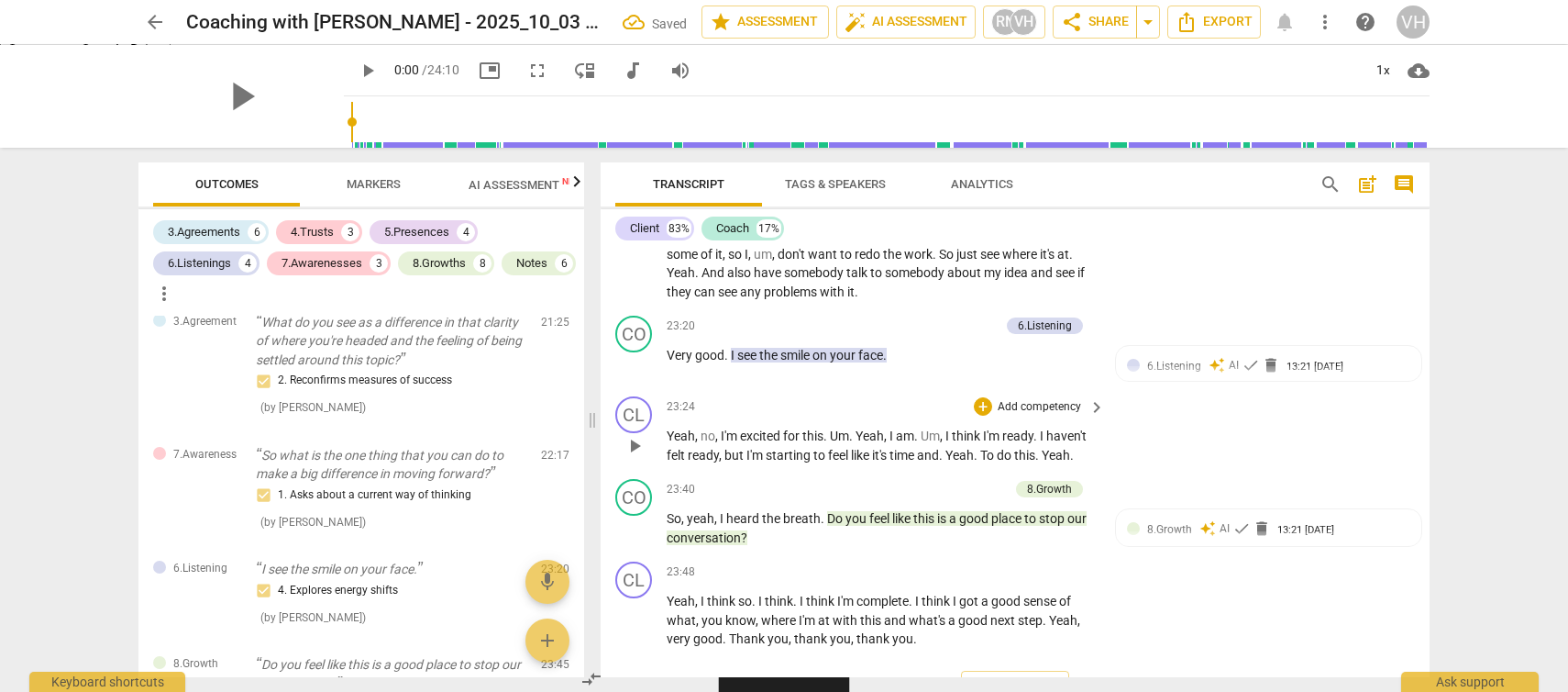
scroll to position [6544, 0]
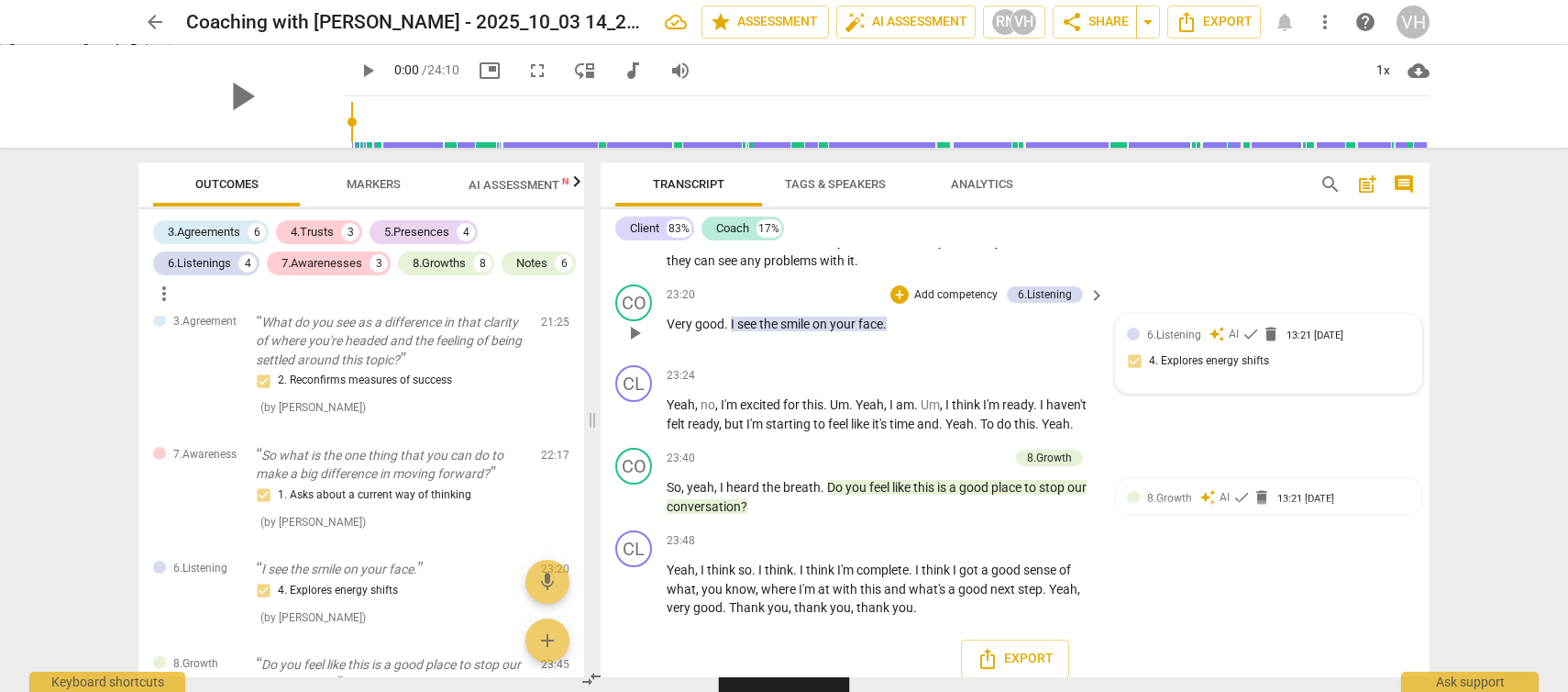
click at [1188, 341] on span "6.Listening" at bounding box center [1175, 334] width 54 height 13
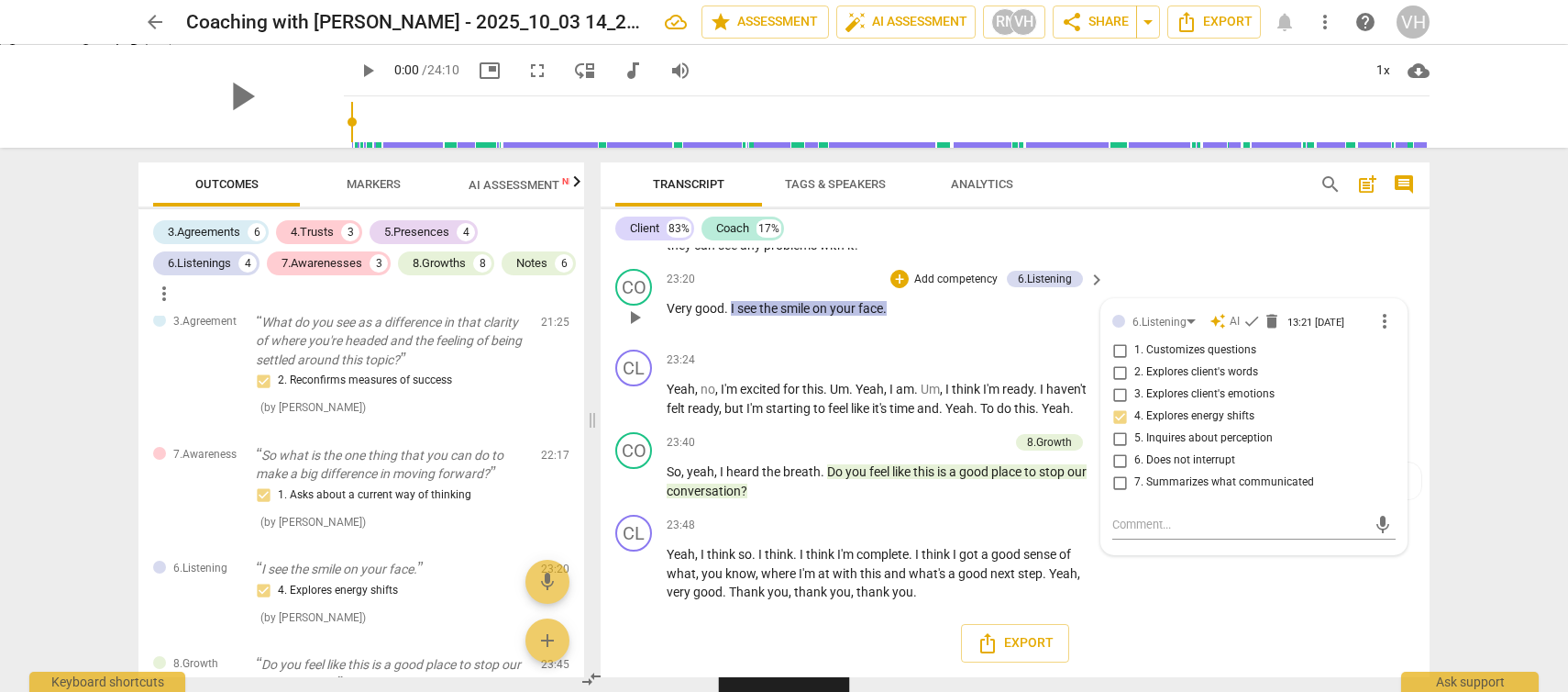
scroll to position [6597, 0]
click at [982, 442] on p "Add competency" at bounding box center [966, 442] width 87 height 16
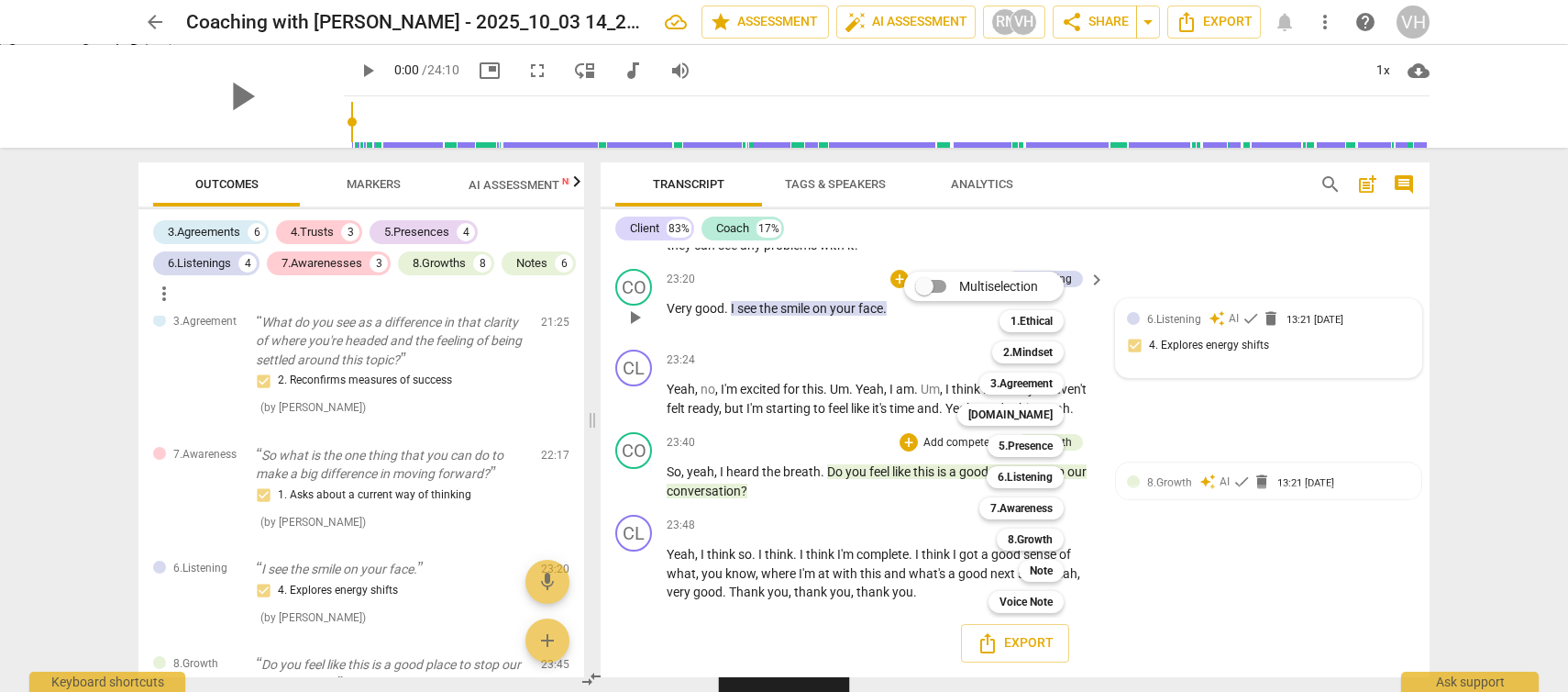
click at [248, 295] on div at bounding box center [784, 346] width 1568 height 692
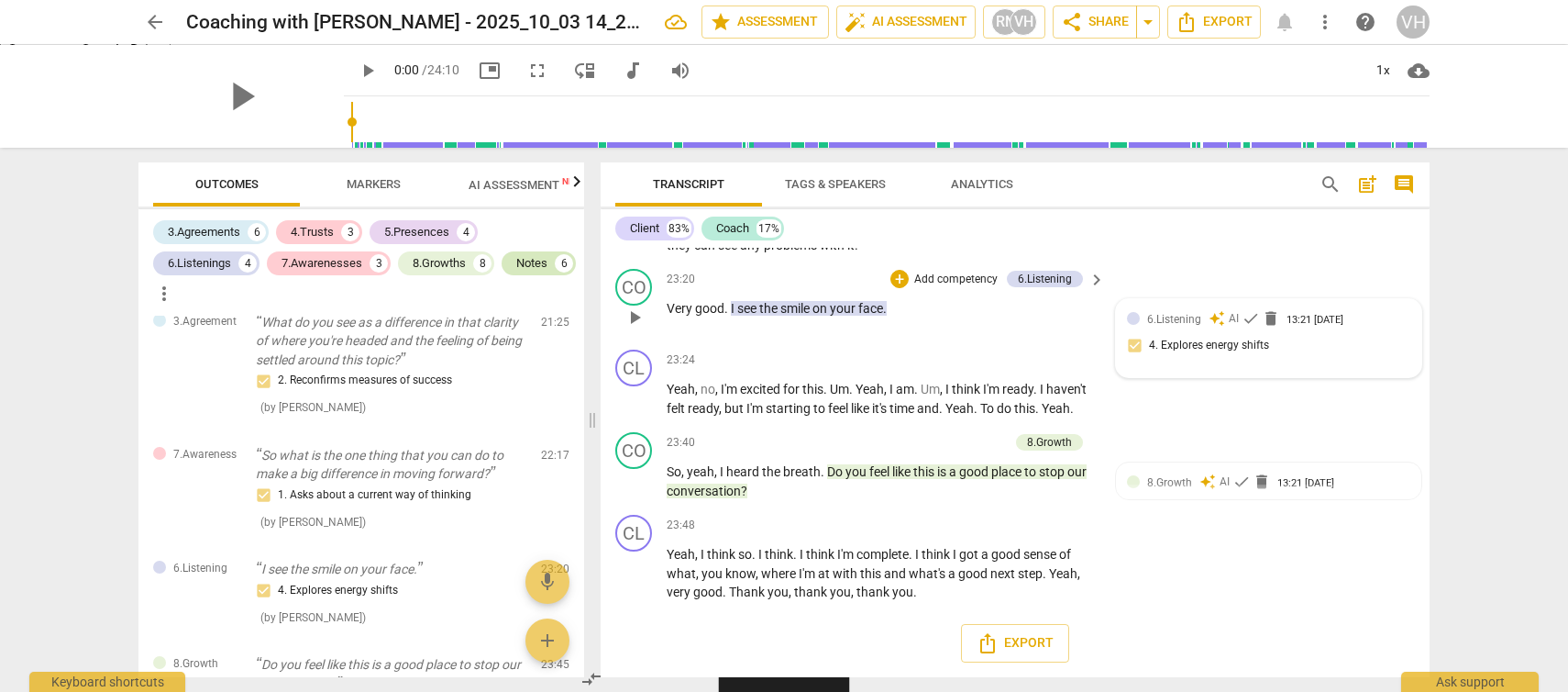
click at [517, 273] on div "Notes" at bounding box center [532, 263] width 31 height 18
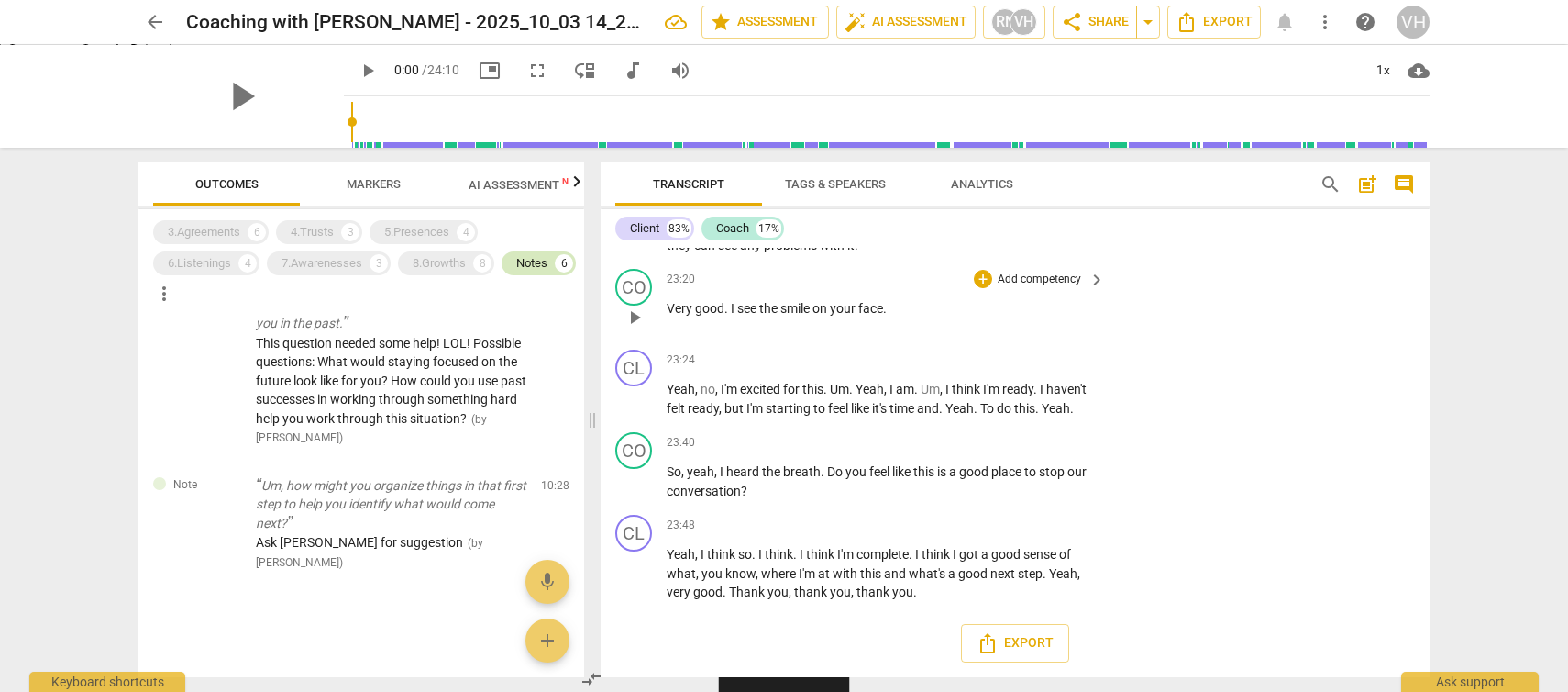
click at [517, 273] on div "Notes" at bounding box center [532, 263] width 31 height 18
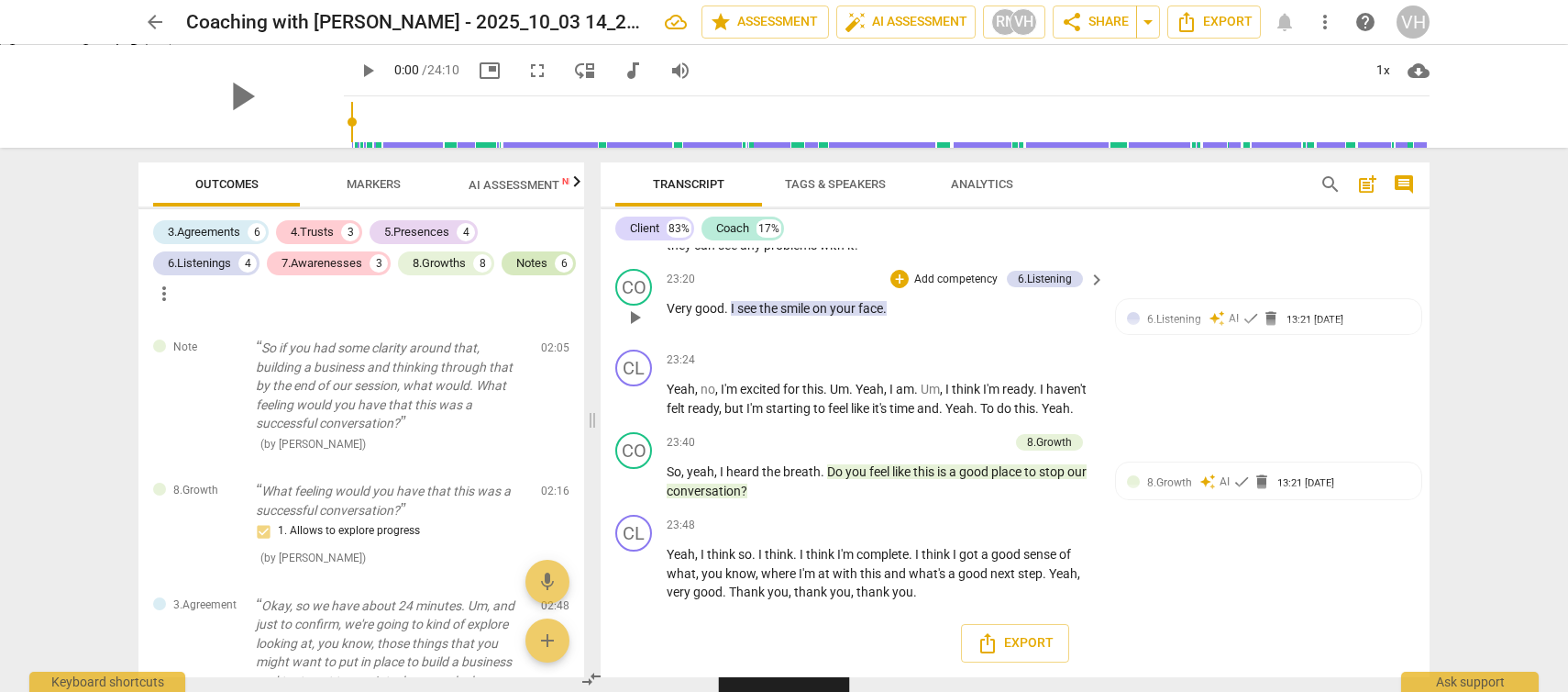
scroll to position [3258, 0]
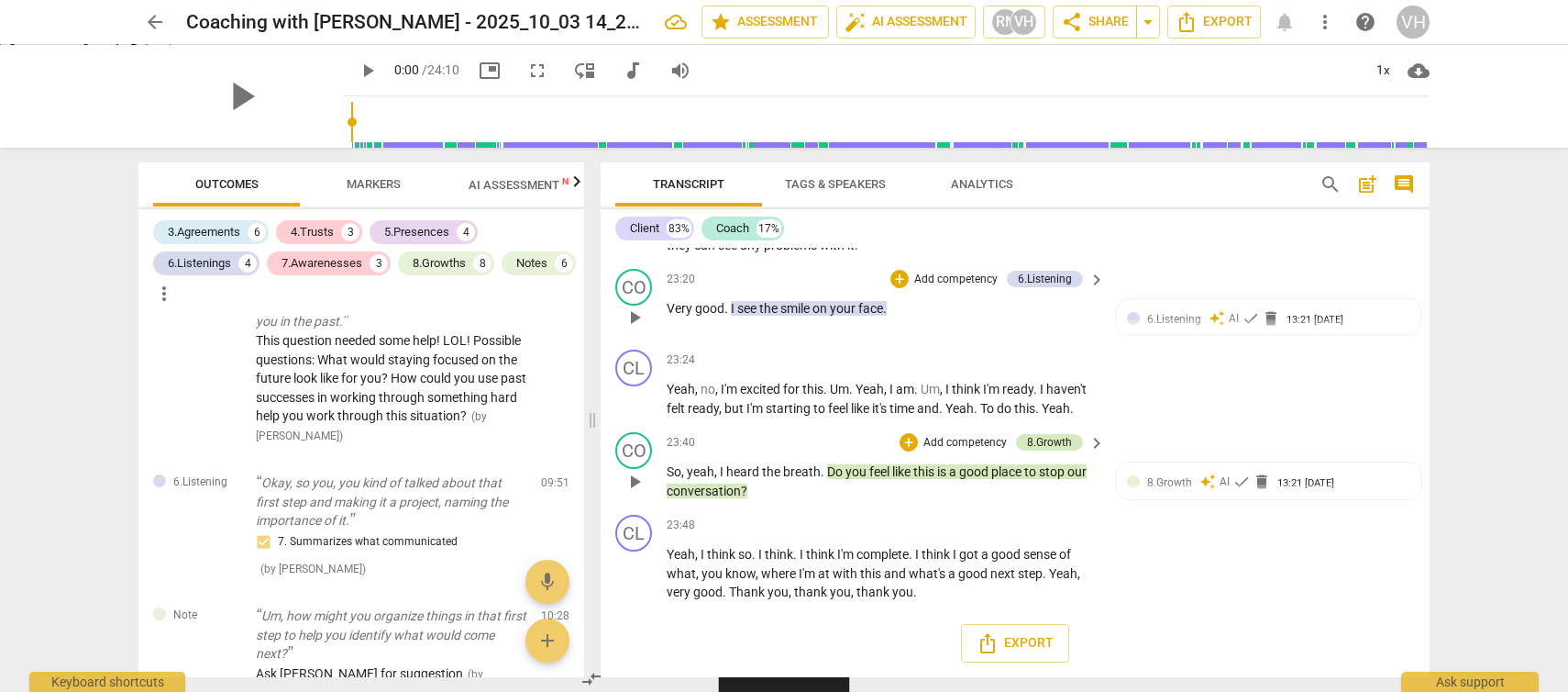
click at [1051, 442] on div "8.Growth" at bounding box center [1050, 441] width 45 height 16
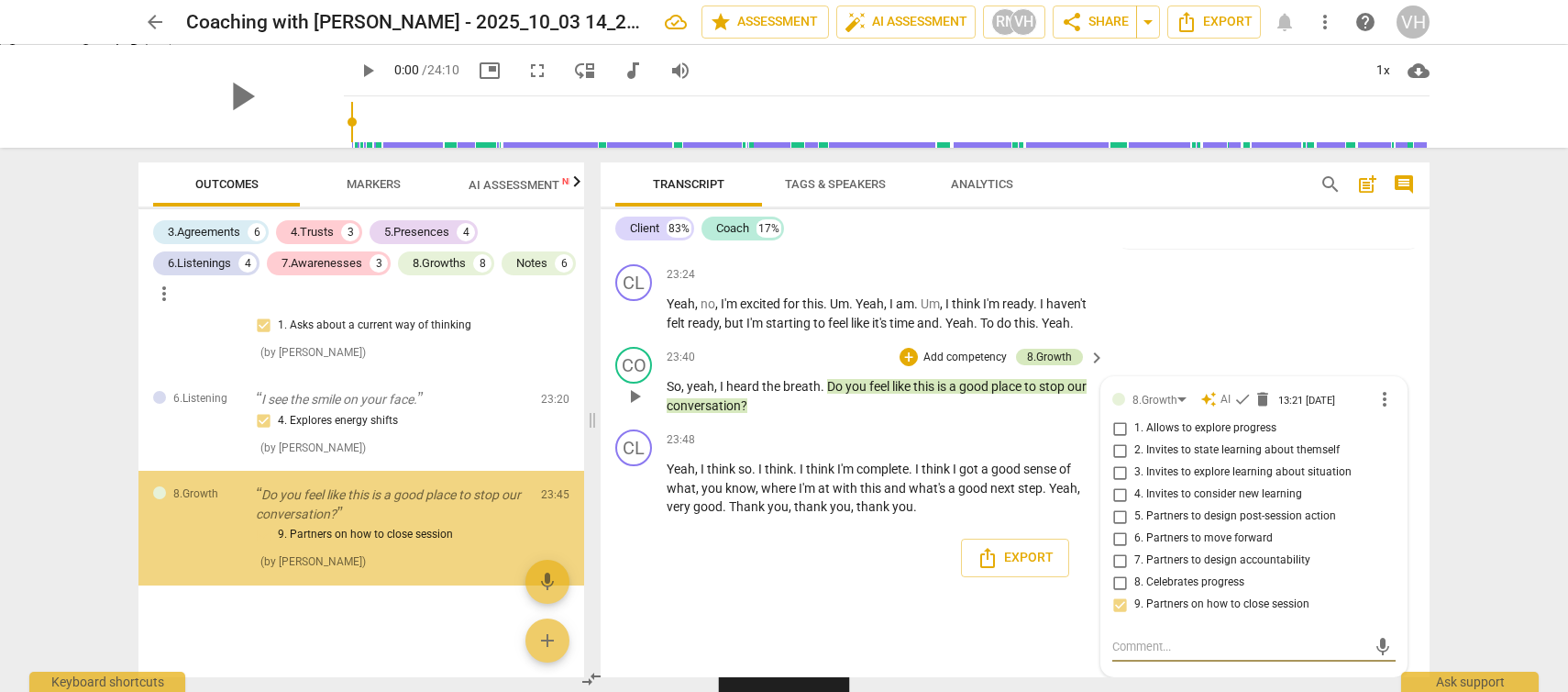
scroll to position [5277, 0]
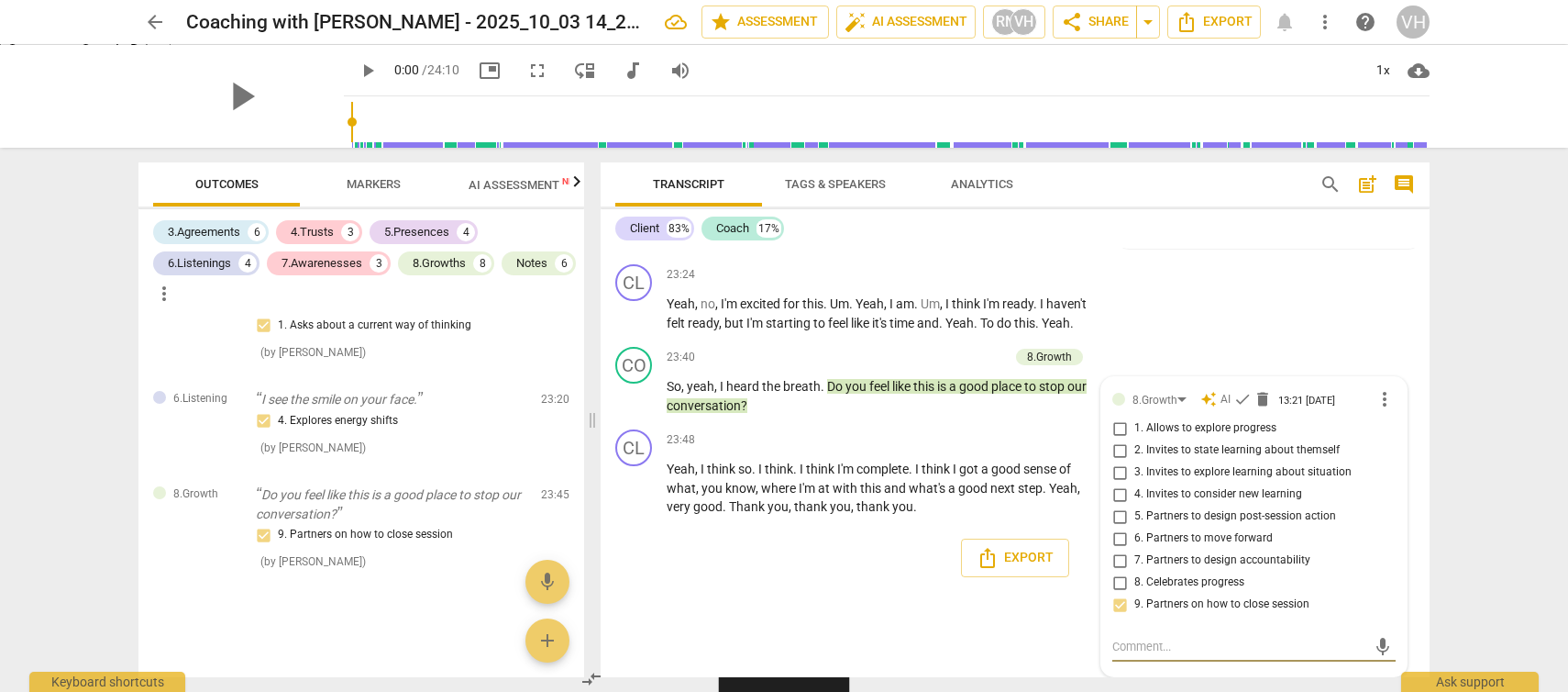
click at [892, 555] on div "Export" at bounding box center [1015, 557] width 829 height 67
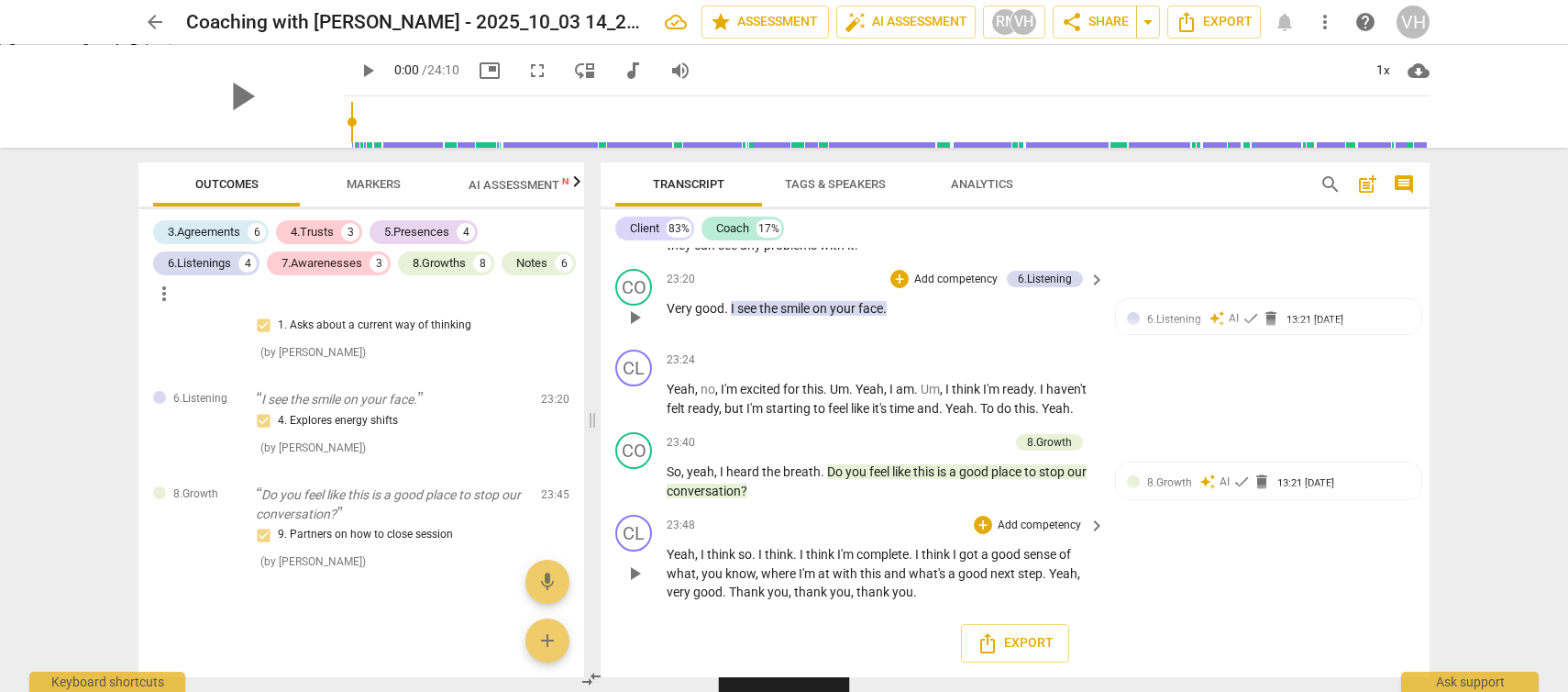
scroll to position [6597, 0]
click at [365, 184] on span "Markers" at bounding box center [374, 184] width 54 height 13
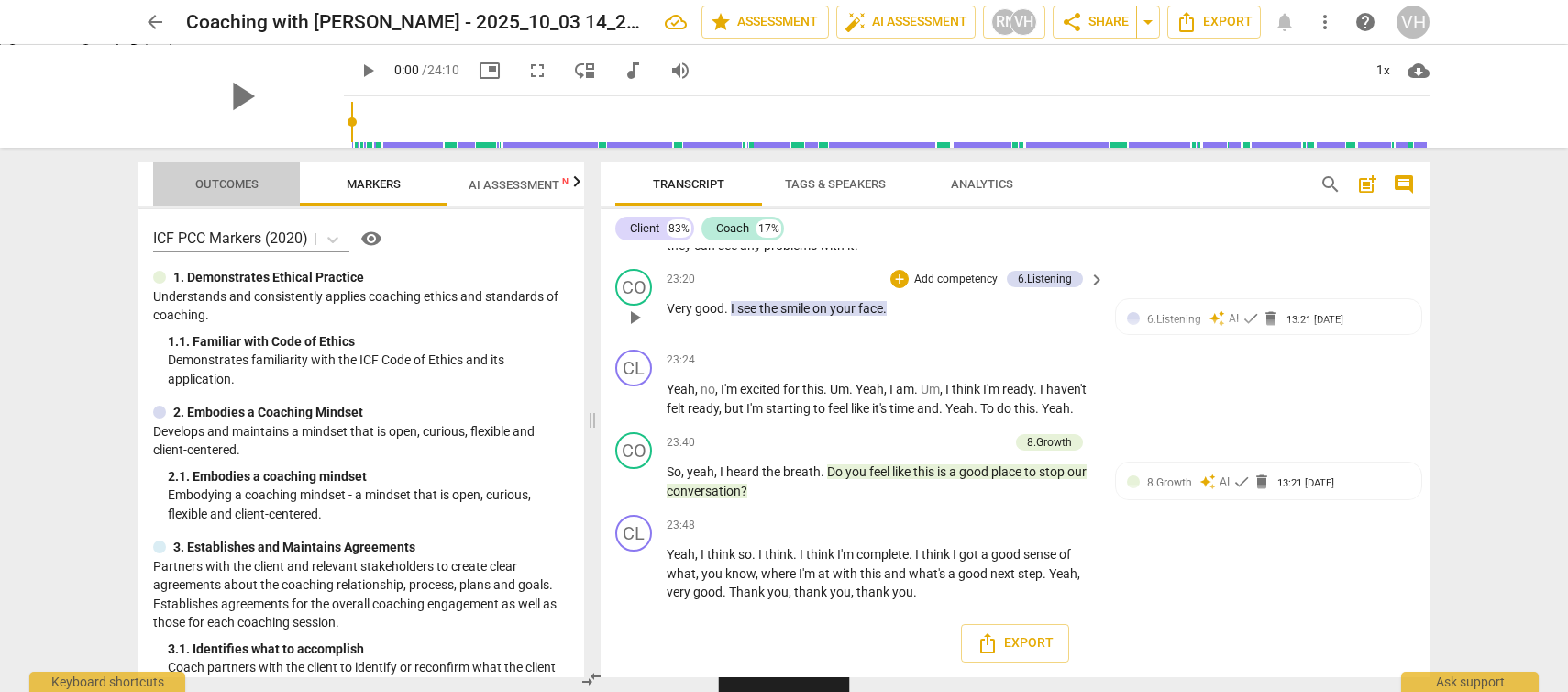
click at [242, 187] on span "Outcomes" at bounding box center [227, 184] width 64 height 13
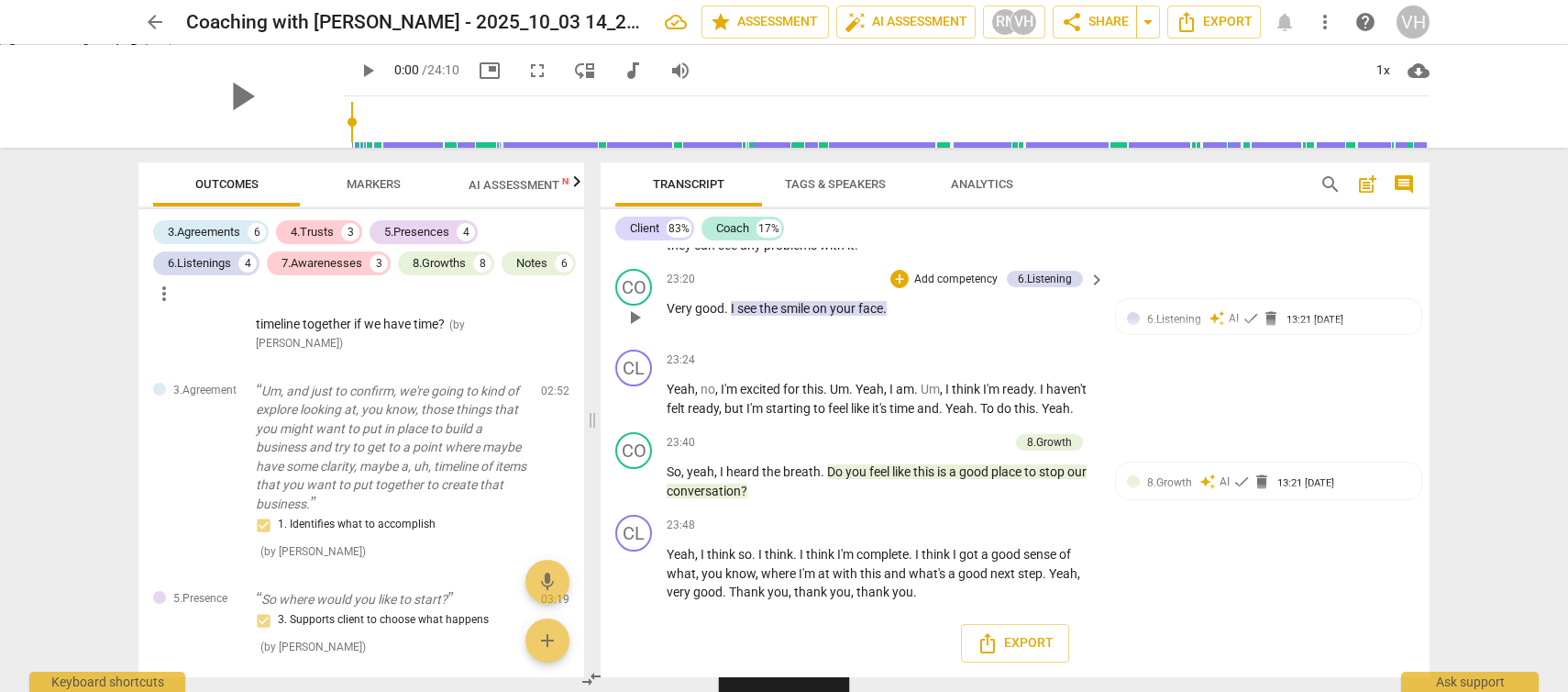
scroll to position [0, 0]
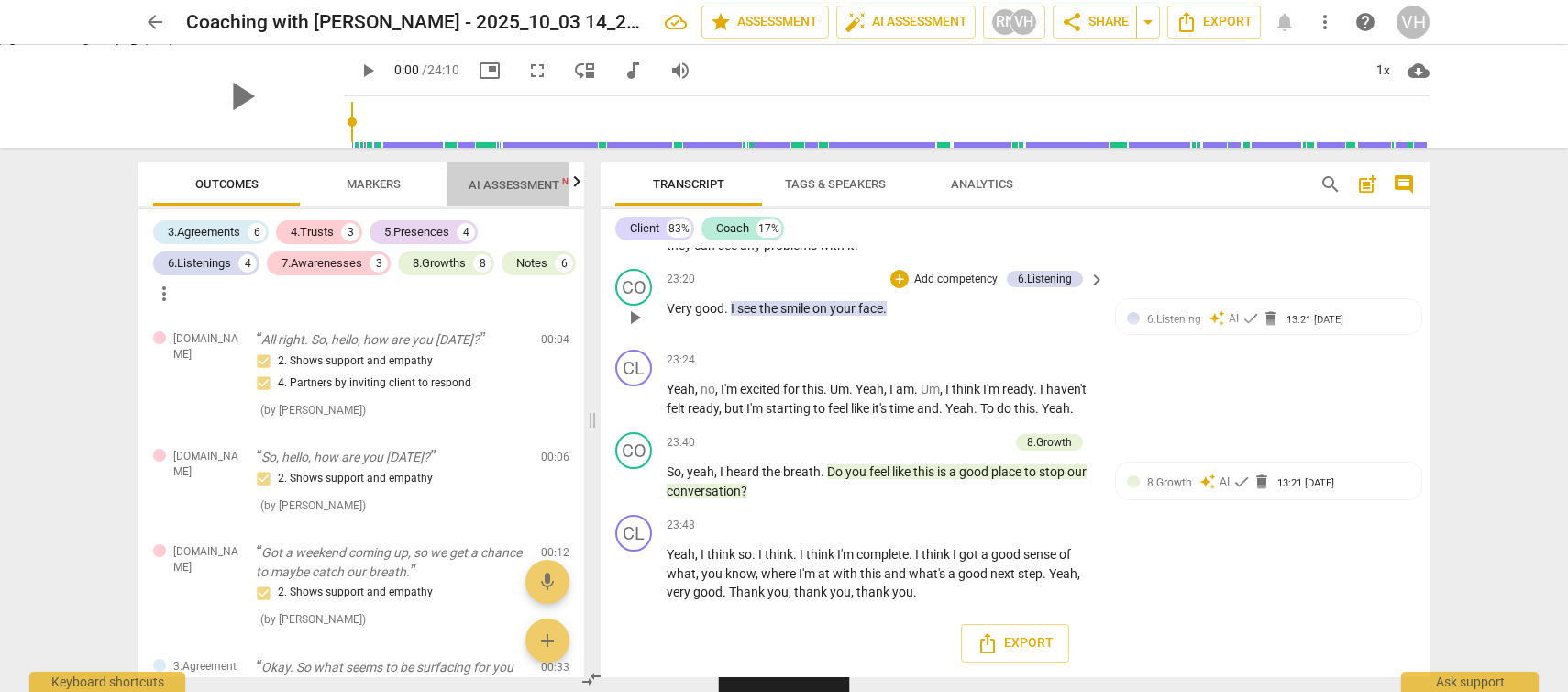
click at [535, 183] on span "AI Assessment New" at bounding box center [525, 185] width 114 height 13
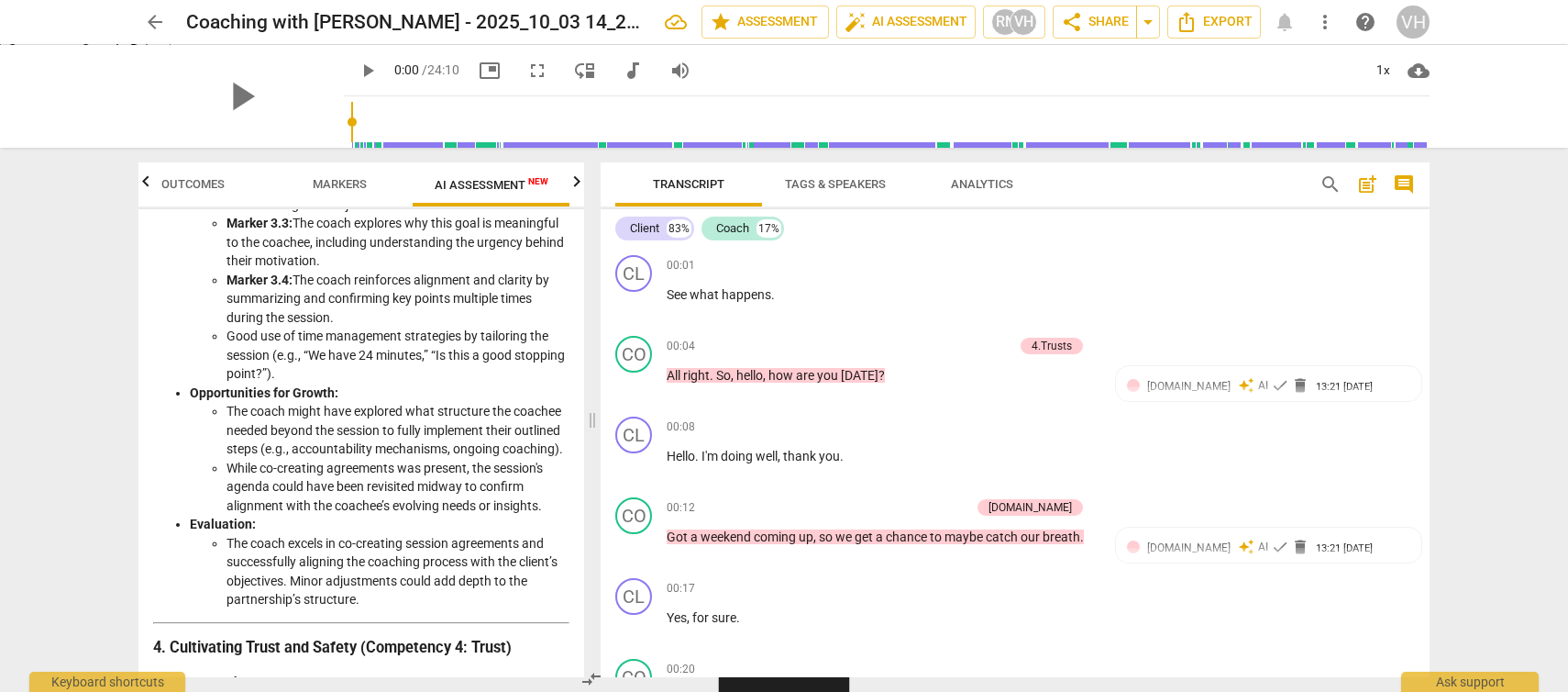
click at [963, 178] on span "Analytics" at bounding box center [982, 184] width 63 height 13
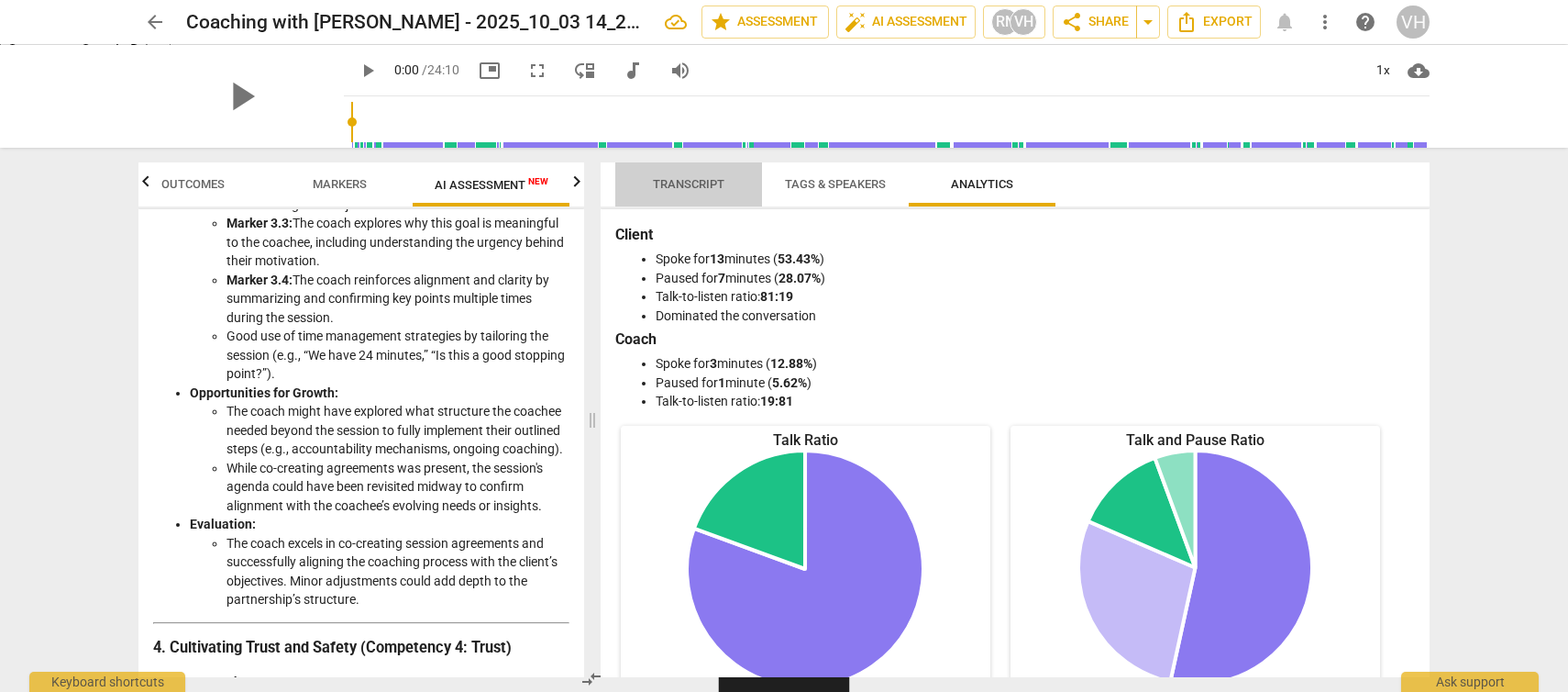
click at [705, 177] on span "Transcript" at bounding box center [689, 184] width 71 height 13
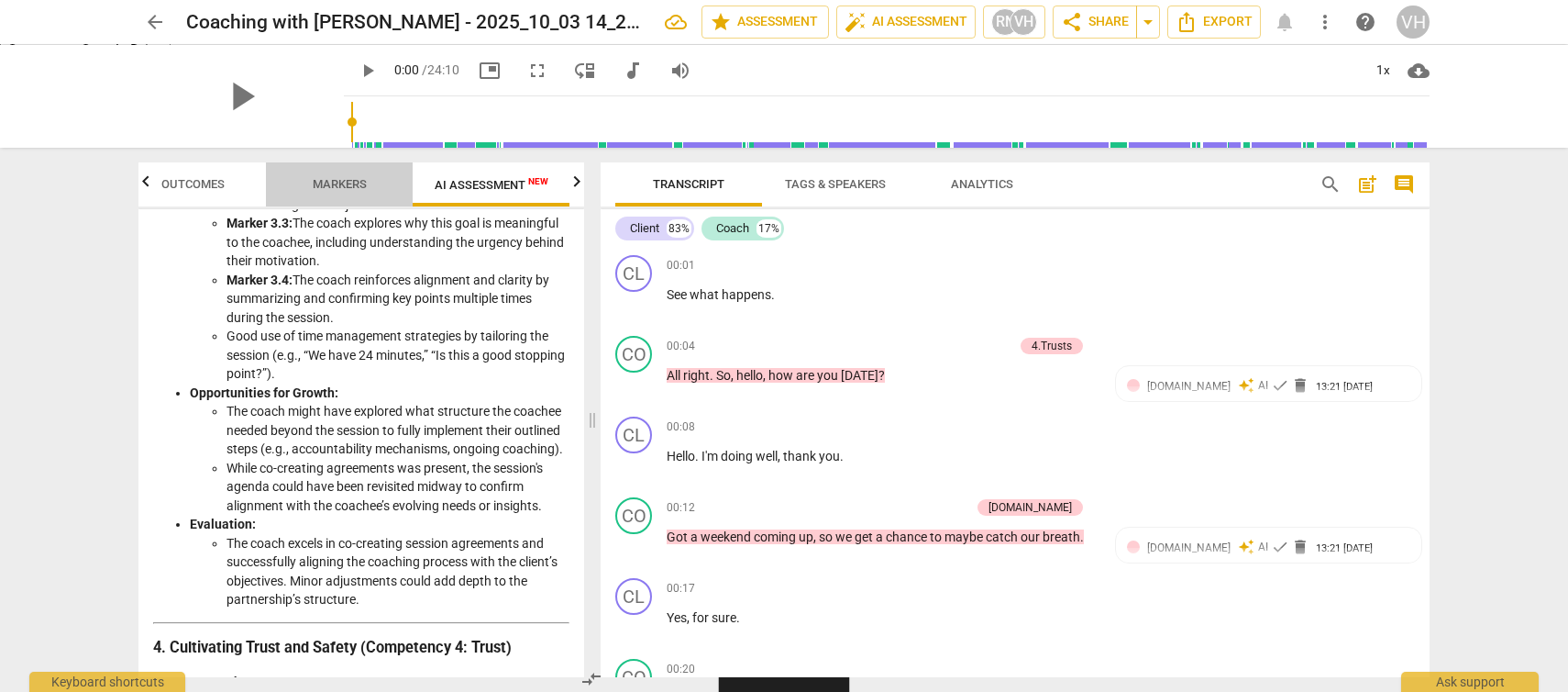
click at [326, 176] on span "Markers" at bounding box center [340, 185] width 98 height 25
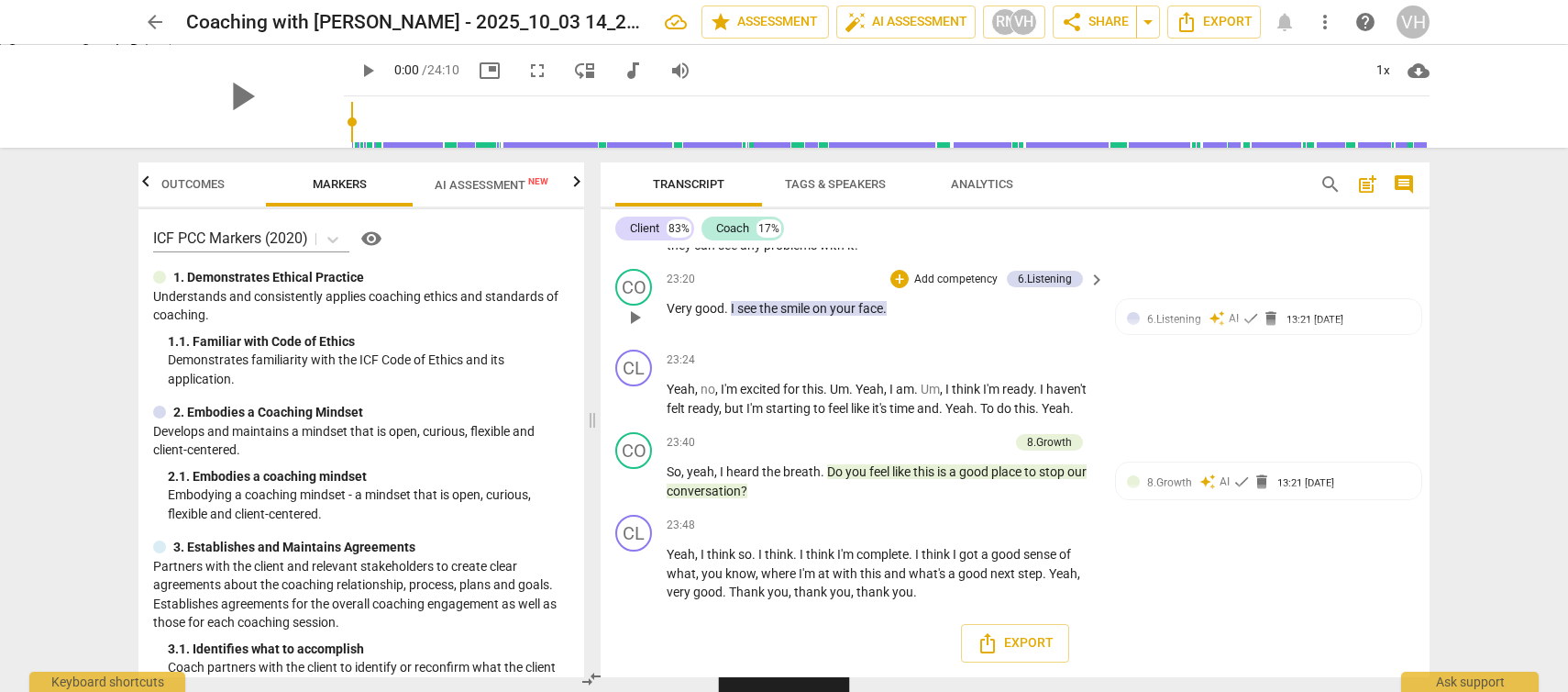
scroll to position [6596, 0]
click at [332, 177] on span "Markers" at bounding box center [340, 184] width 54 height 13
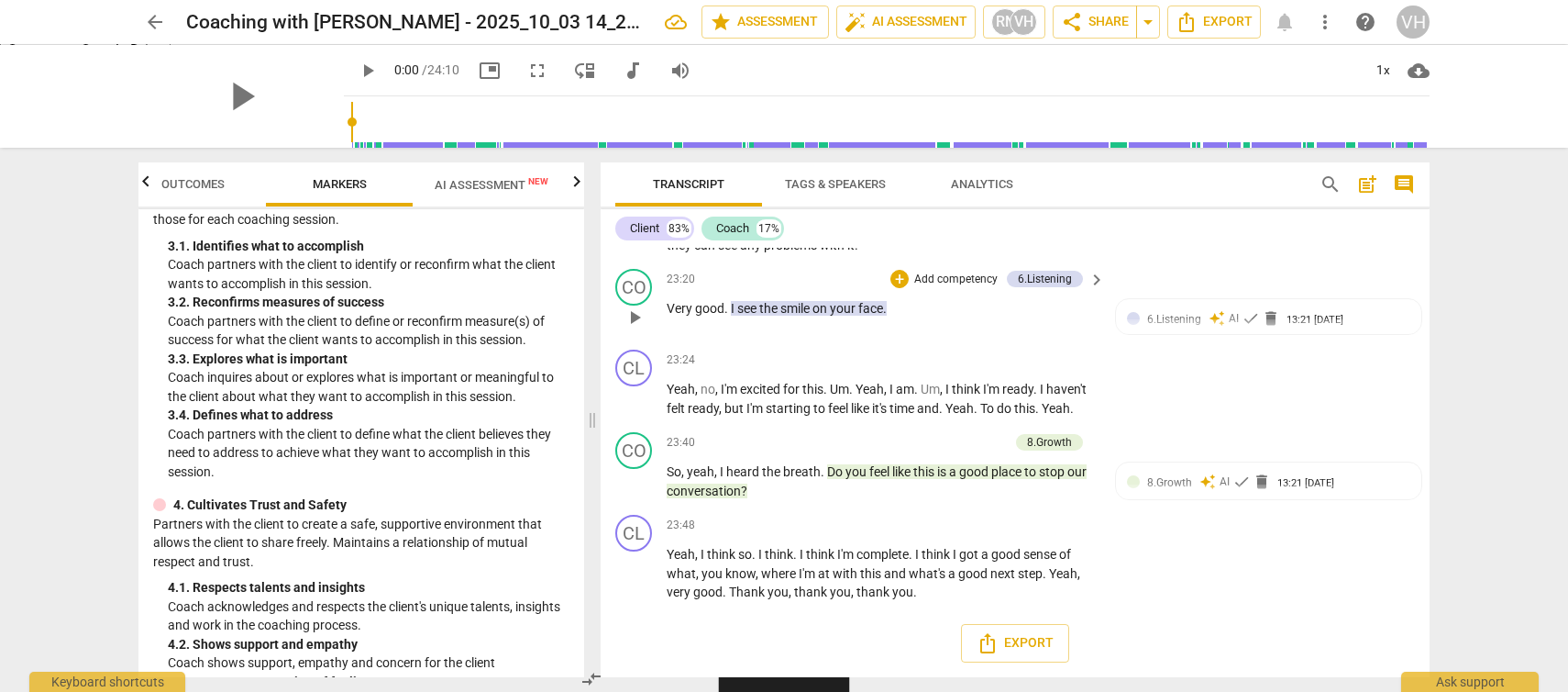
scroll to position [0, 0]
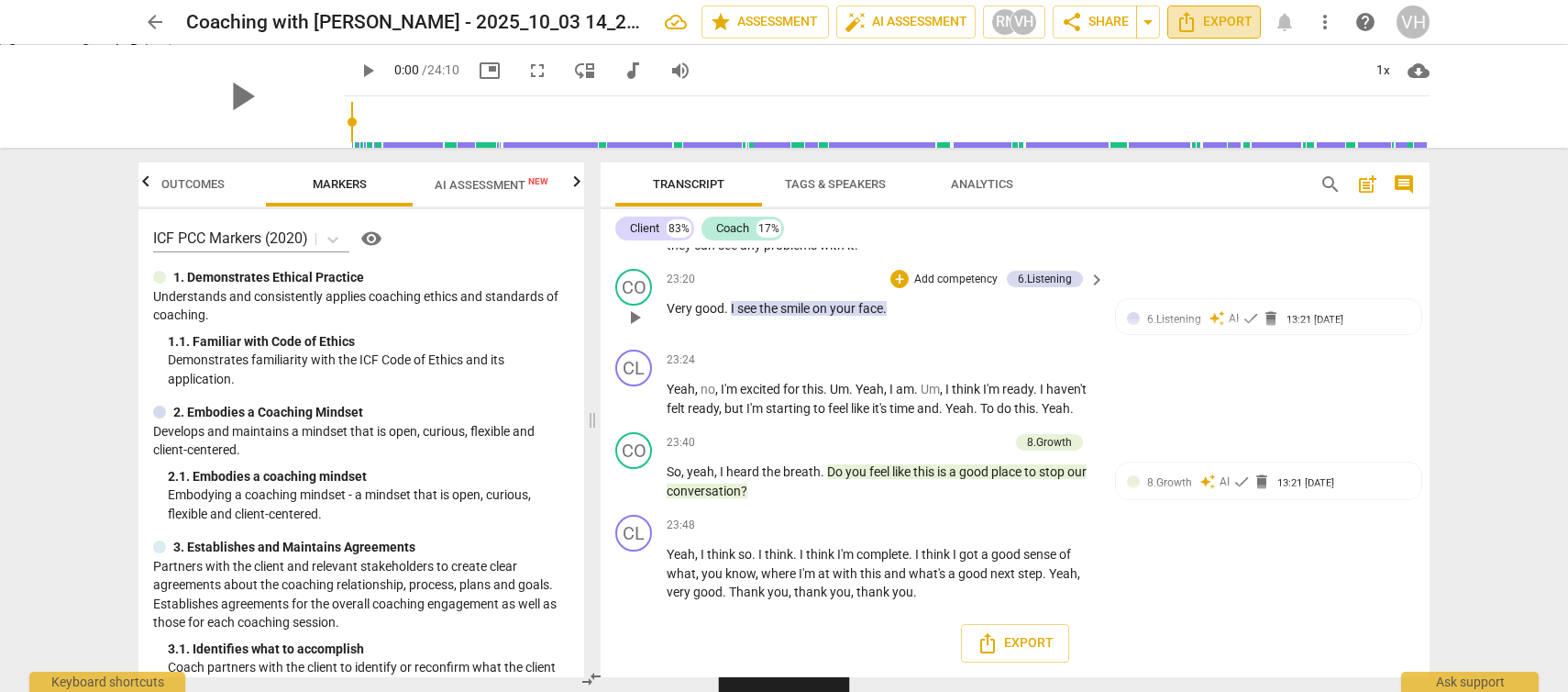
click at [1199, 15] on span "Export" at bounding box center [1214, 21] width 77 height 22
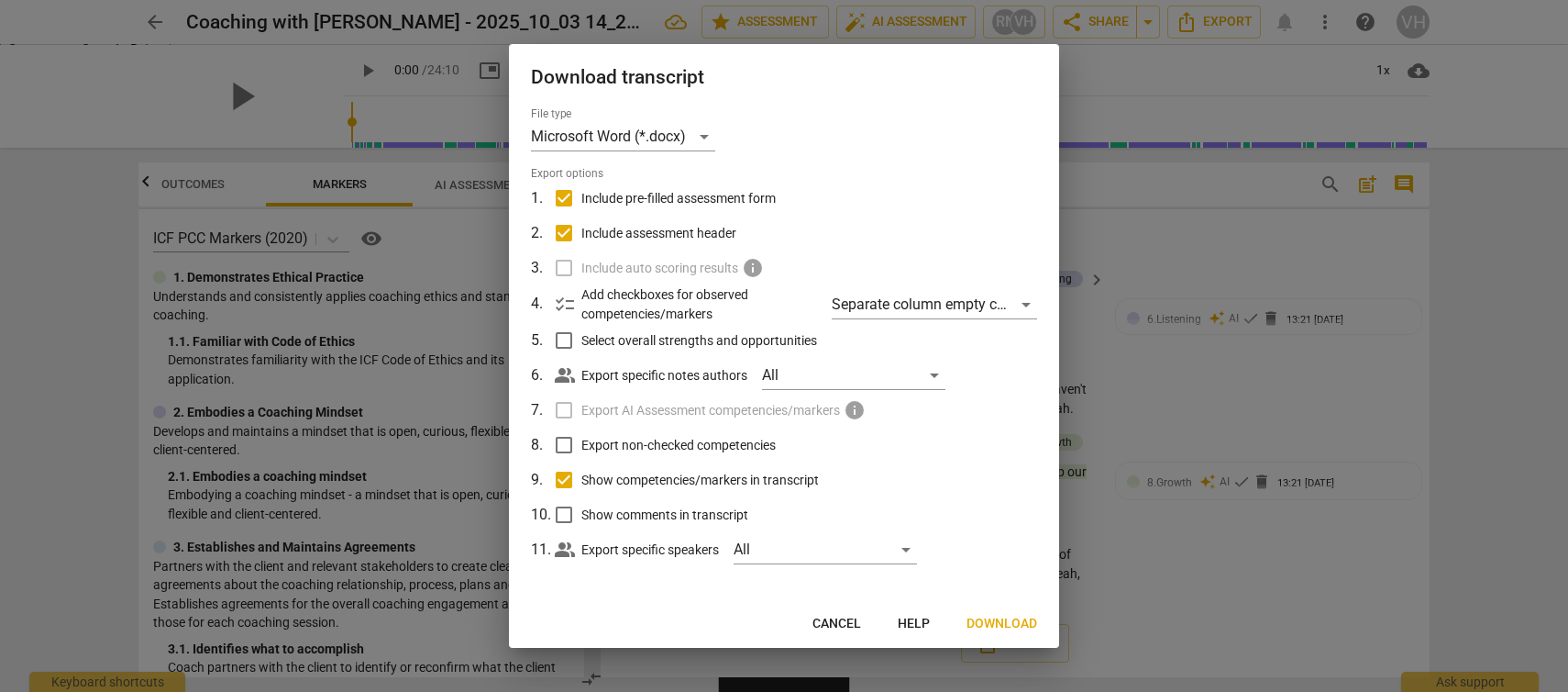
click at [564, 409] on label "Export AI Assessment competencies/markers info" at bounding box center [782, 410] width 481 height 35
click at [563, 514] on input "Show comments in transcript" at bounding box center [564, 515] width 35 height 35
click at [1002, 629] on span "Download" at bounding box center [1001, 624] width 70 height 18
